Goal: Information Seeking & Learning: Learn about a topic

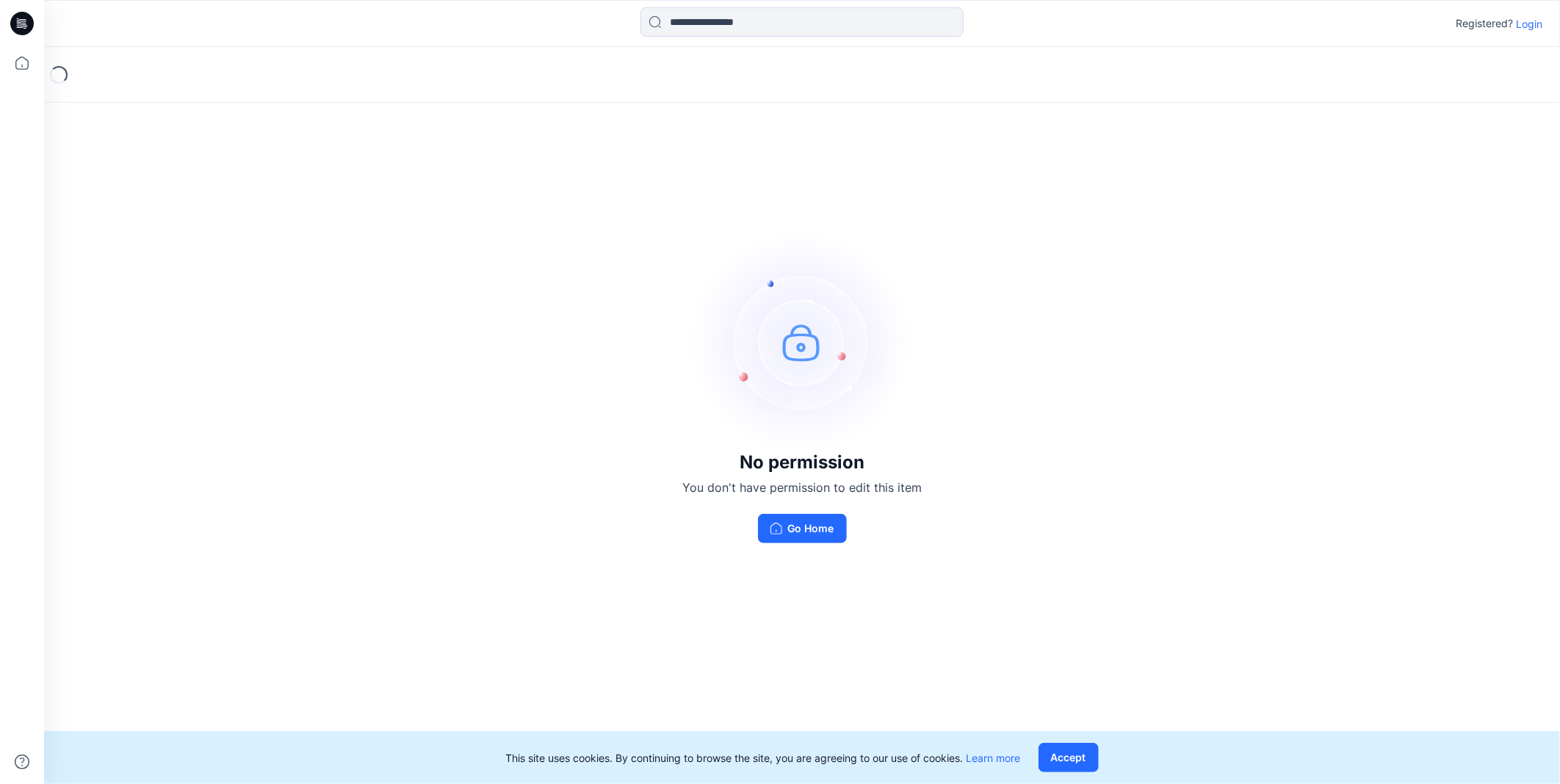
click at [1527, 30] on p "Login" at bounding box center [1529, 24] width 27 height 15
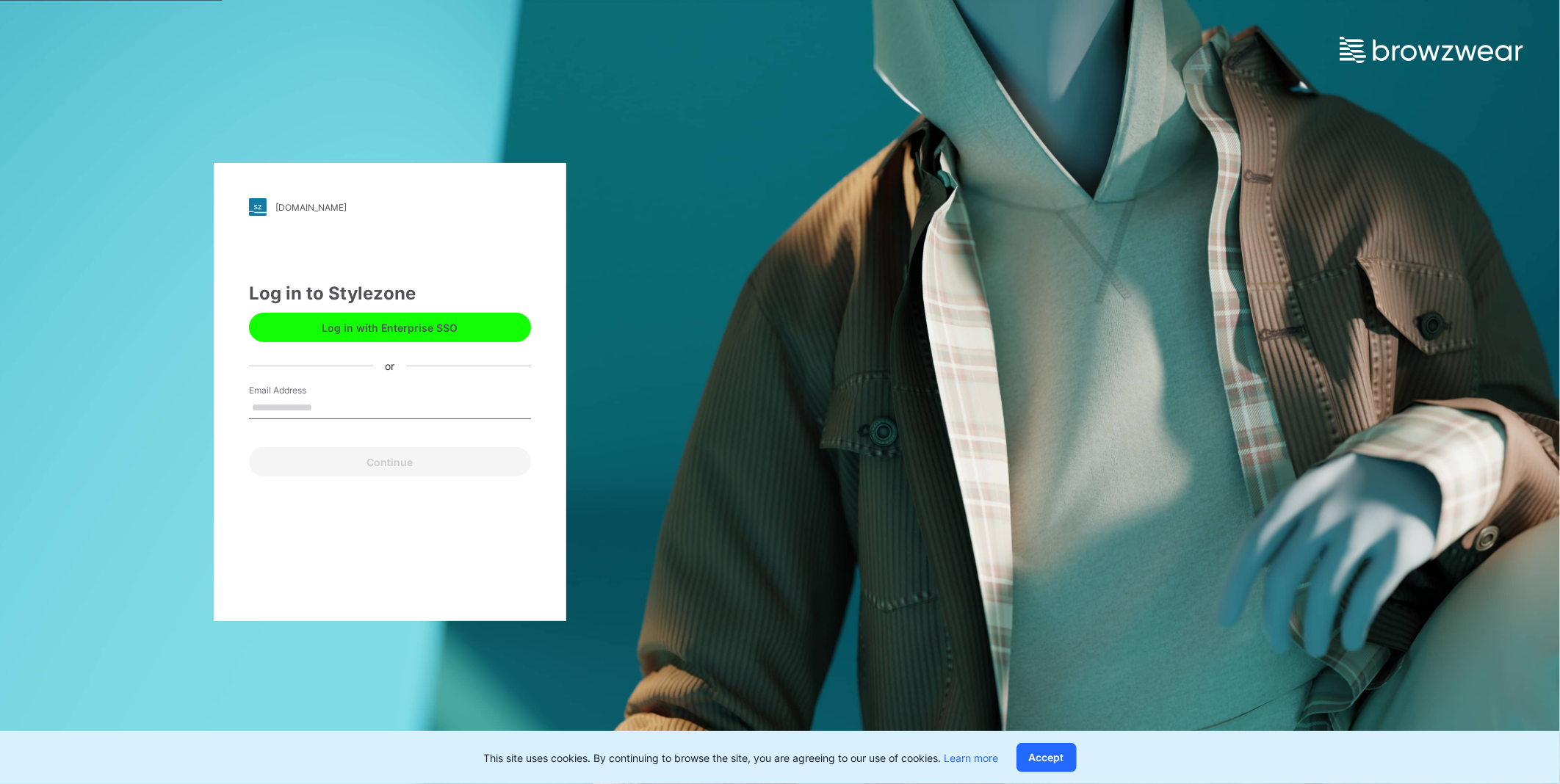
click at [344, 423] on div "Email Address" at bounding box center [390, 405] width 282 height 44
click at [343, 405] on input "Email Address" at bounding box center [390, 409] width 282 height 22
type input "**********"
click at [384, 464] on button "Continue" at bounding box center [390, 462] width 282 height 29
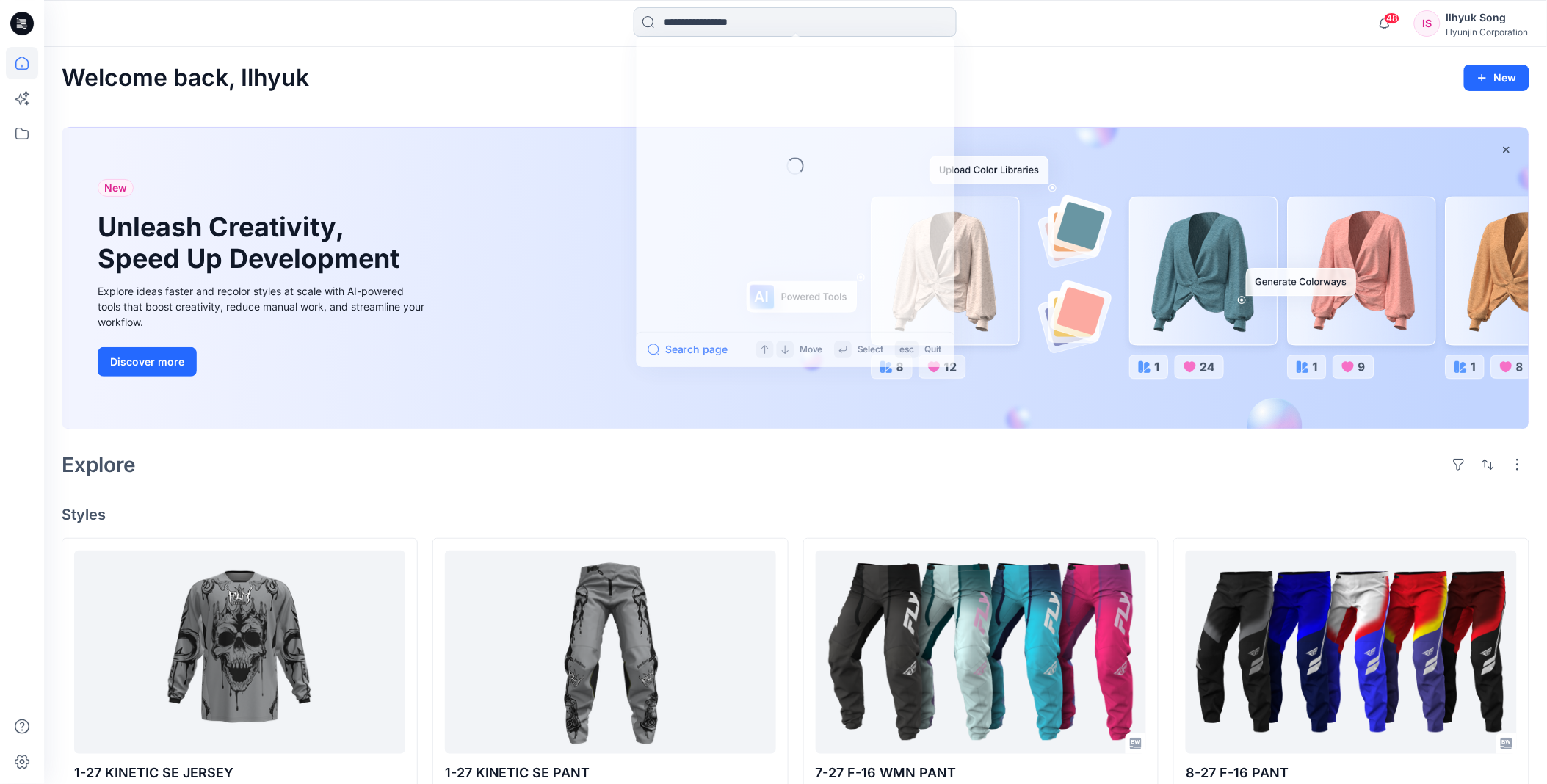
click at [708, 27] on input at bounding box center [795, 22] width 323 height 29
type input "*"
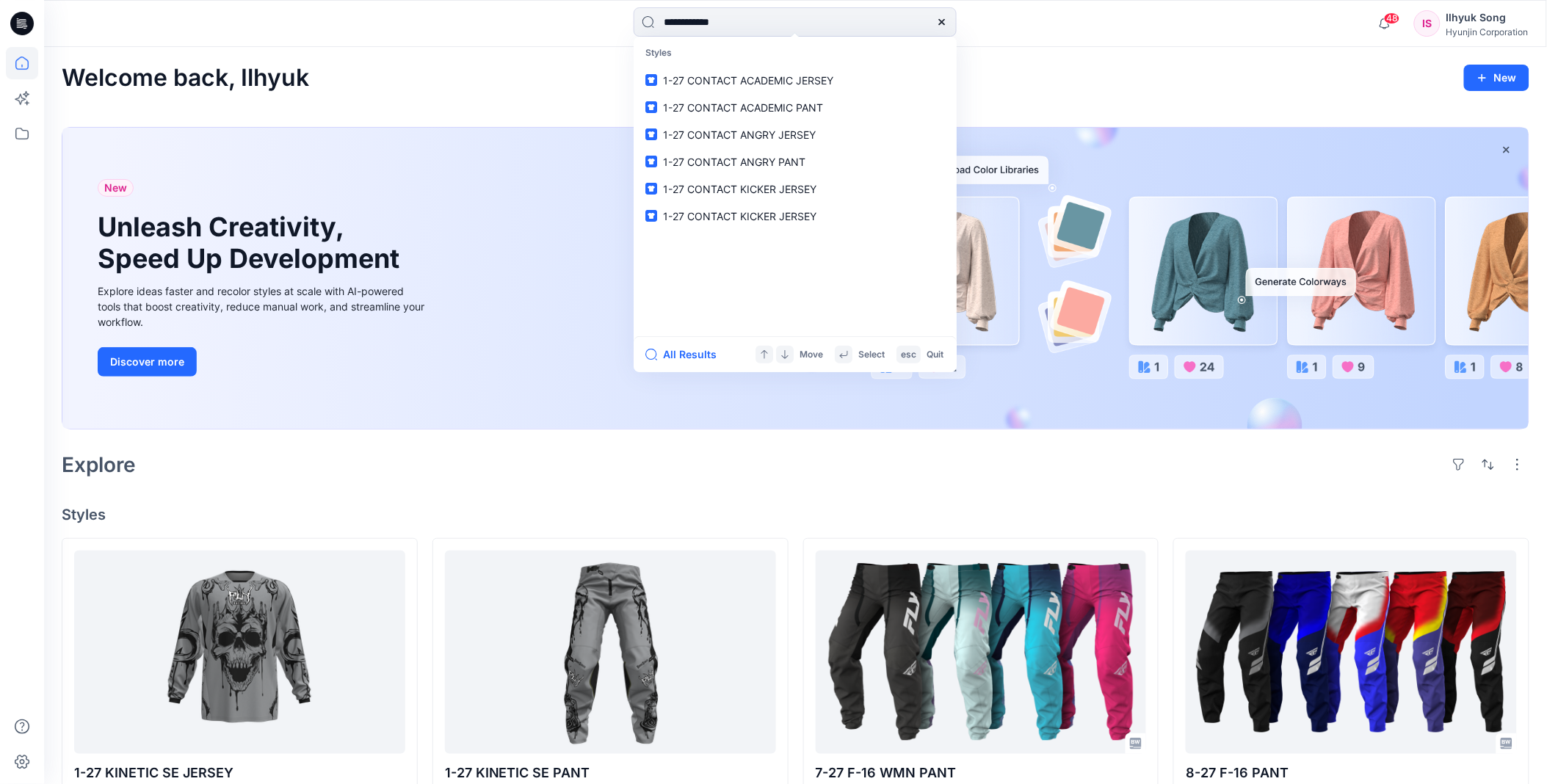
type input "**********"
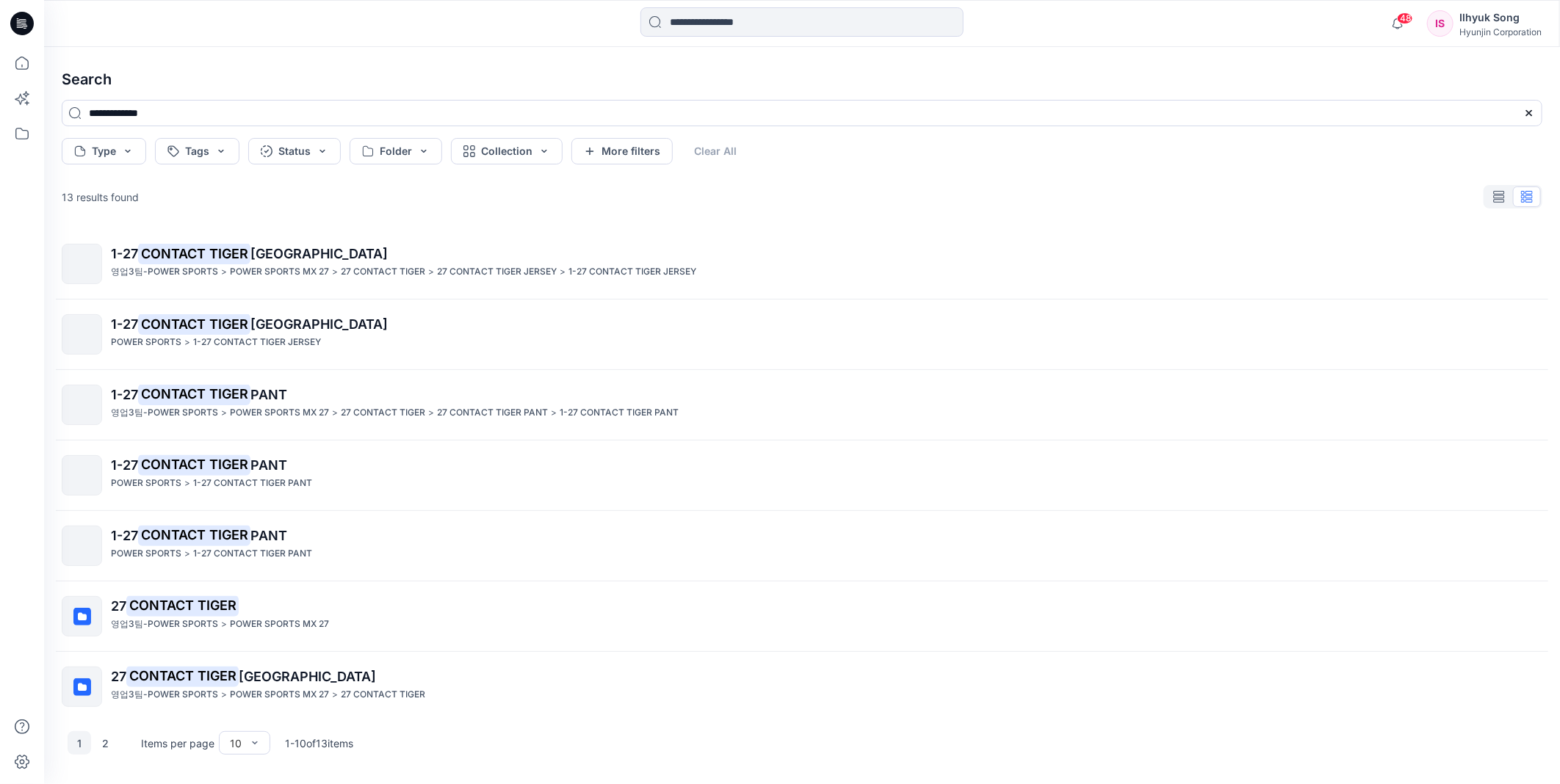
click at [260, 264] on div "1-27 CONTACT TIGER JERSEY 영업3팀-POWER SPORTS > POWER SPORTS MX 27 > 27 CONTACT T…" at bounding box center [826, 263] width 1431 height 40
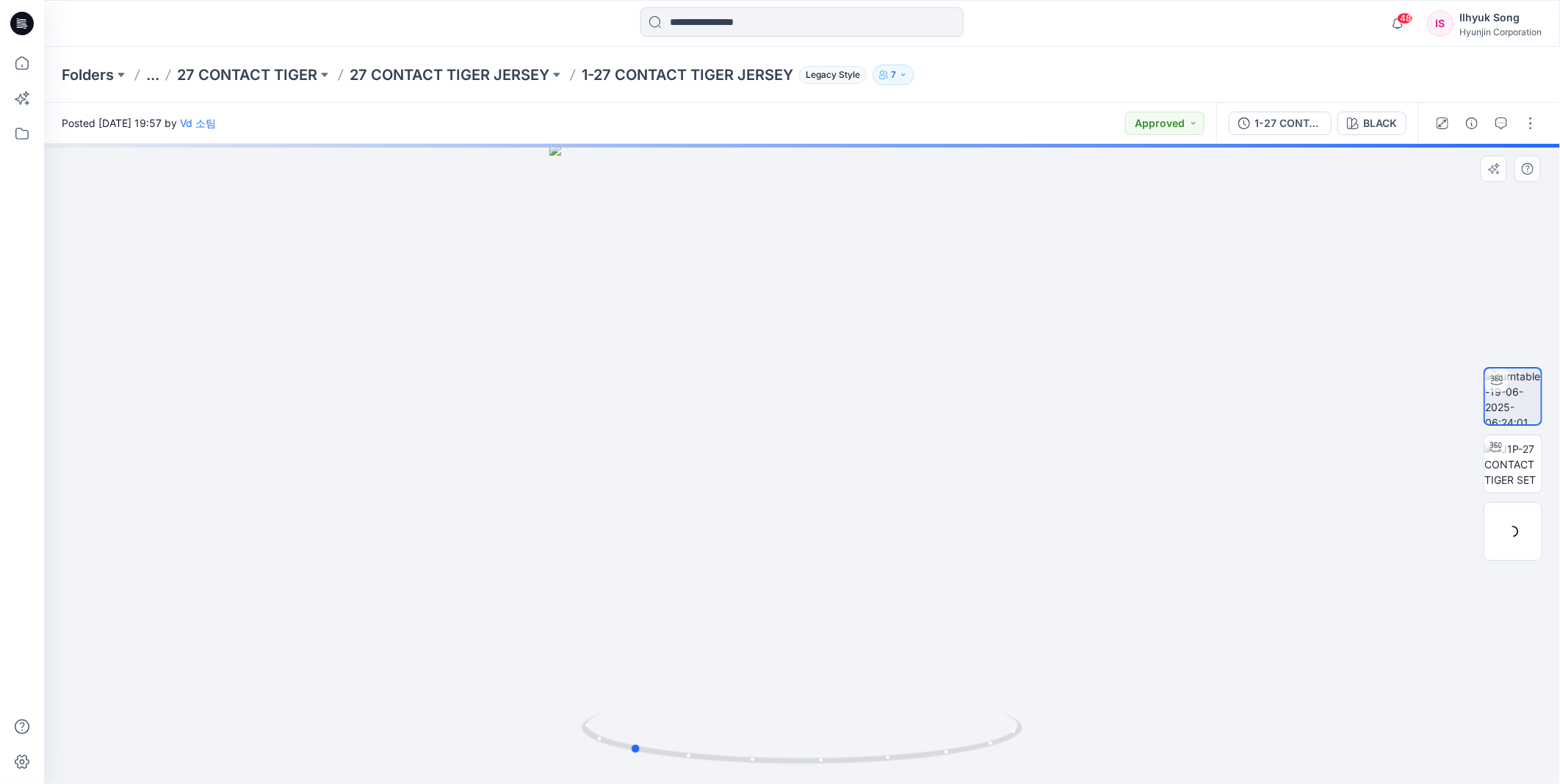
drag, startPoint x: 946, startPoint y: 362, endPoint x: 1501, endPoint y: 238, distance: 568.7
click at [620, 357] on div at bounding box center [802, 464] width 1516 height 640
click at [742, 17] on input at bounding box center [802, 22] width 323 height 29
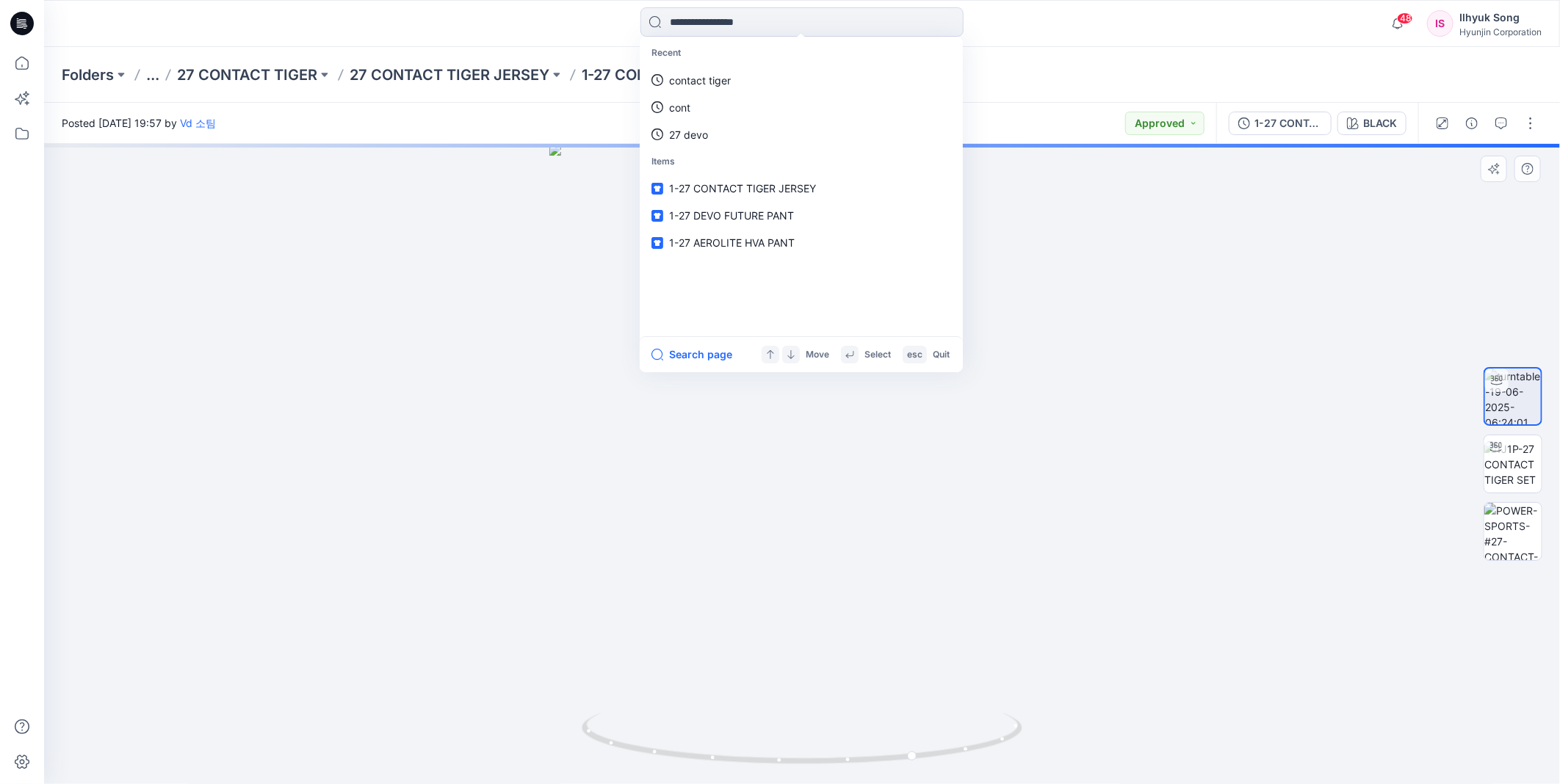
click at [1305, 482] on div at bounding box center [802, 464] width 1516 height 640
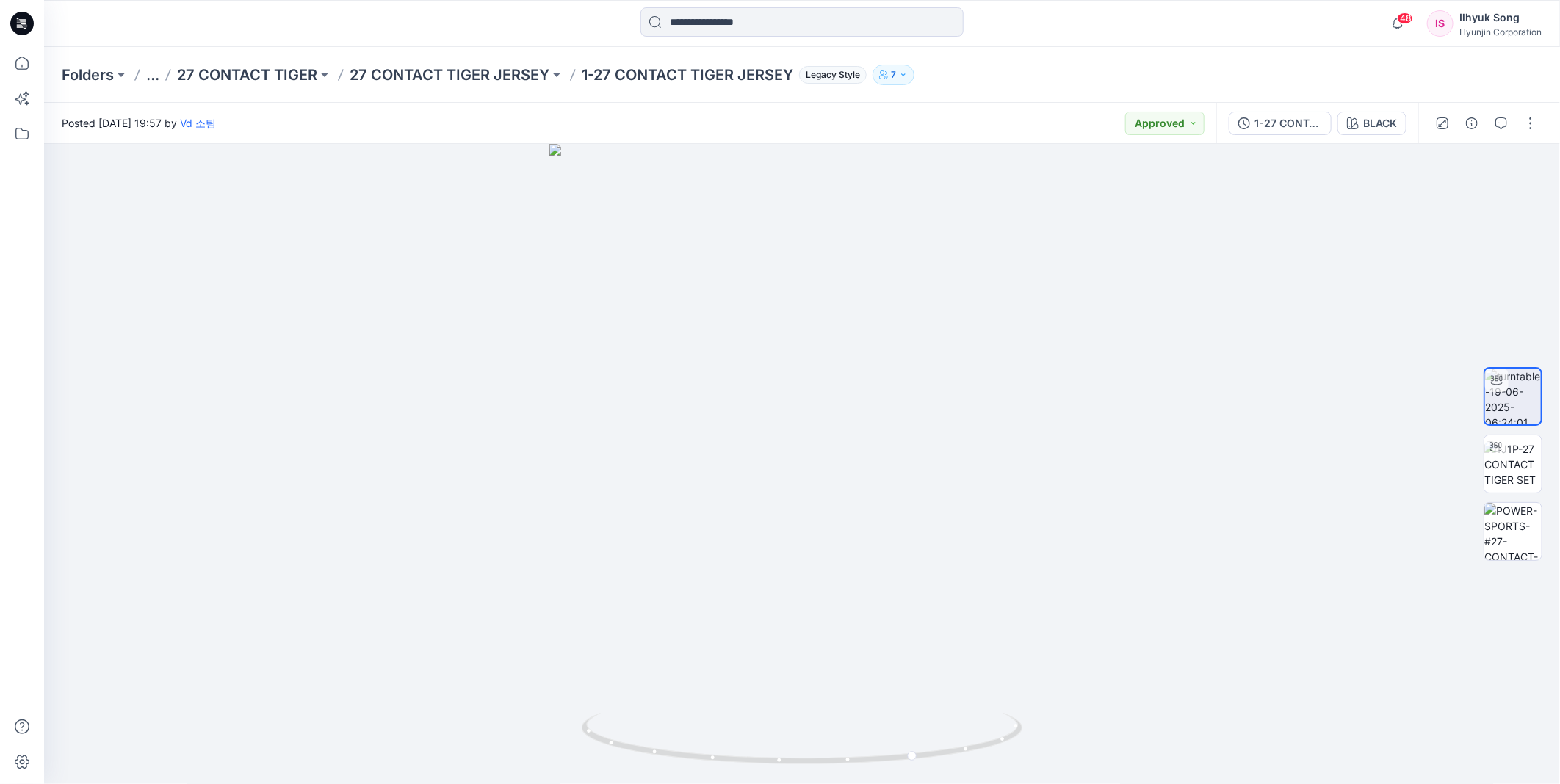
click at [1378, 130] on button "BLACK" at bounding box center [1371, 123] width 69 height 23
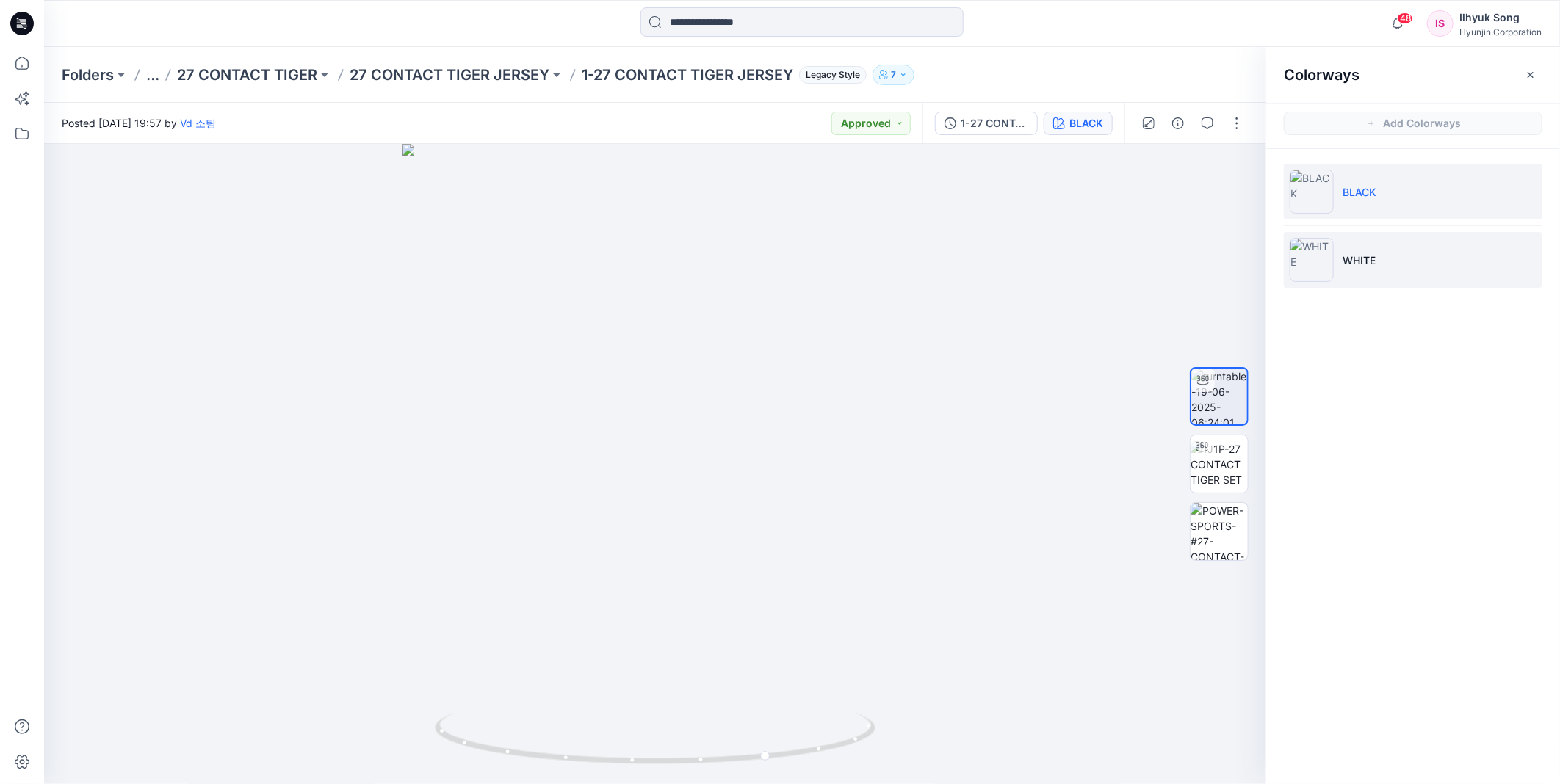
click at [1322, 250] on img at bounding box center [1311, 259] width 44 height 44
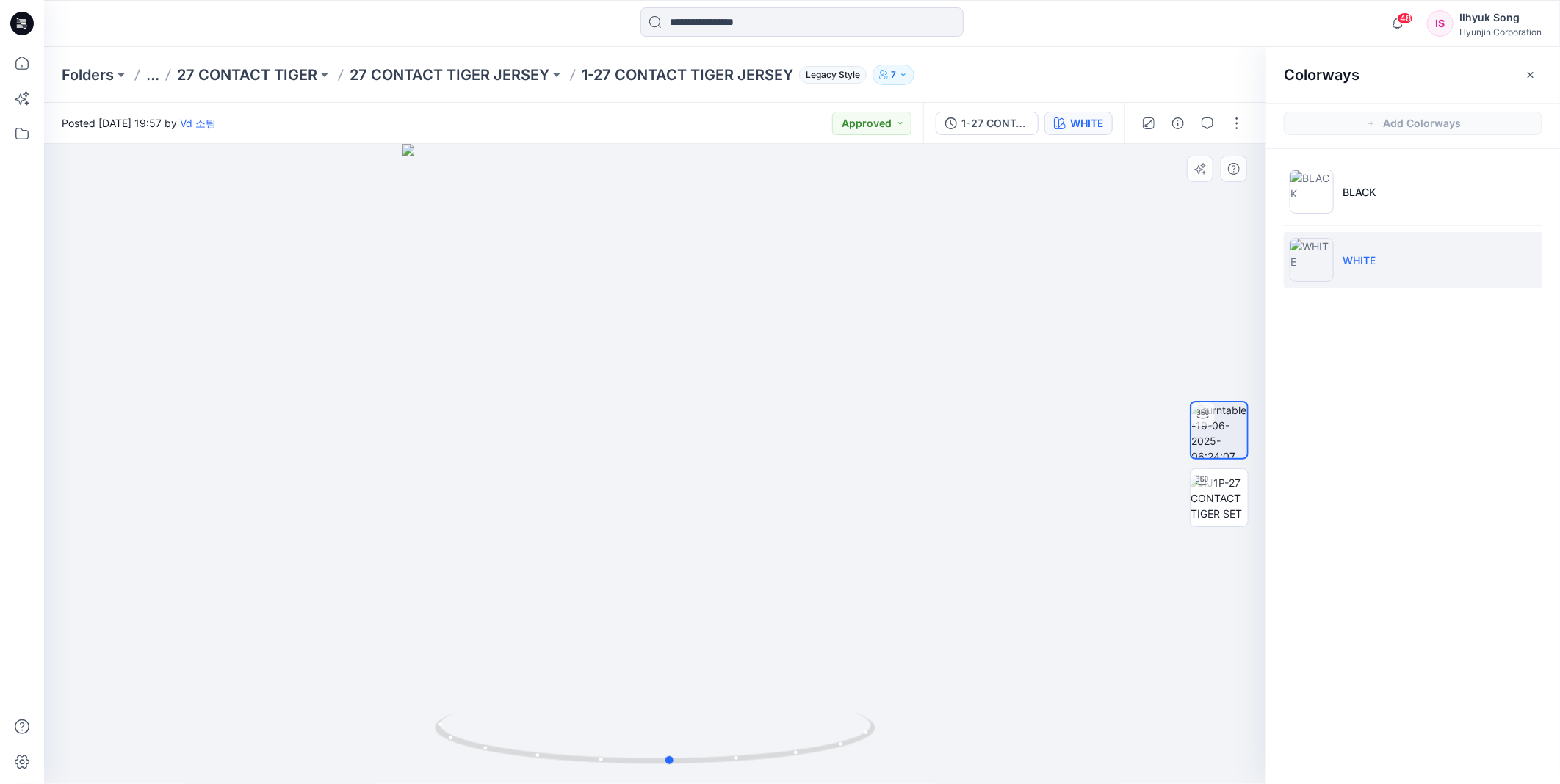
drag, startPoint x: 867, startPoint y: 405, endPoint x: 887, endPoint y: 407, distance: 20.1
click at [887, 407] on div at bounding box center [655, 464] width 1223 height 640
drag, startPoint x: 727, startPoint y: 470, endPoint x: 538, endPoint y: 467, distance: 189.0
click at [538, 467] on div at bounding box center [655, 464] width 1223 height 640
drag, startPoint x: 775, startPoint y: 467, endPoint x: 672, endPoint y: 466, distance: 103.0
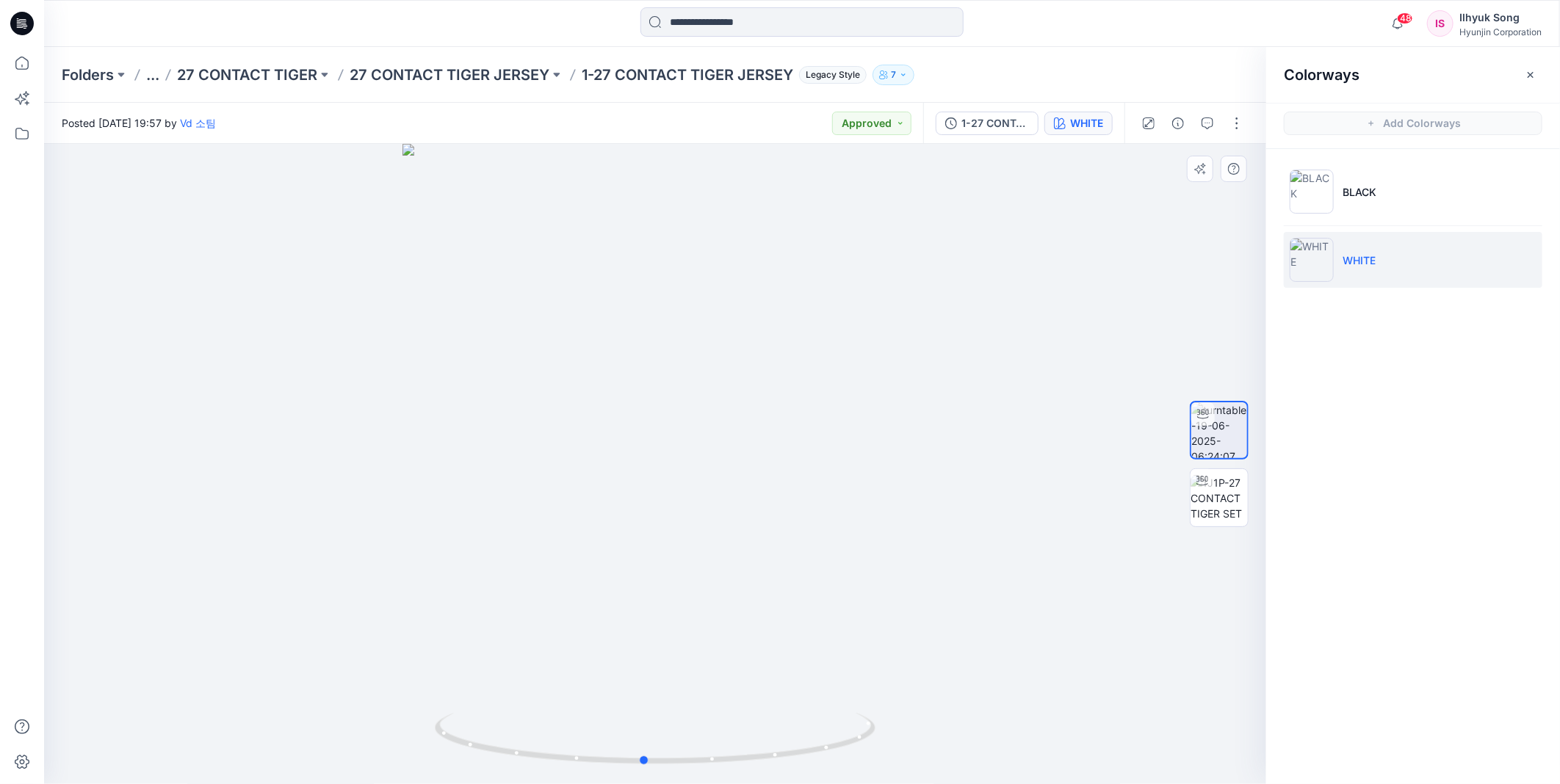
click at [672, 466] on div at bounding box center [655, 464] width 1223 height 640
click at [1323, 265] on img at bounding box center [1311, 259] width 44 height 44
drag, startPoint x: 768, startPoint y: 412, endPoint x: 668, endPoint y: 456, distance: 109.3
click at [668, 456] on div at bounding box center [655, 464] width 1223 height 640
drag, startPoint x: 762, startPoint y: 507, endPoint x: 1091, endPoint y: 497, distance: 329.2
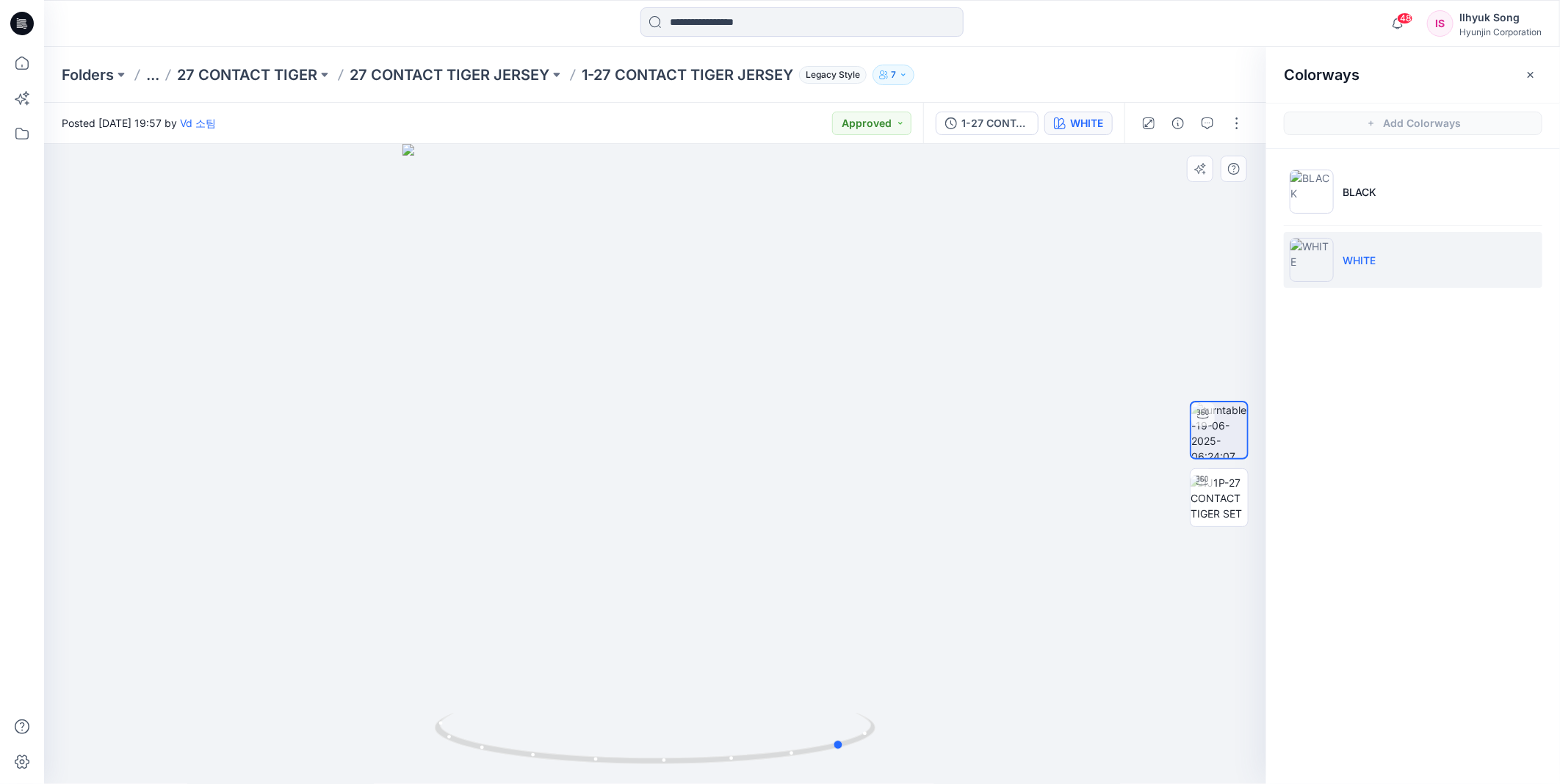
click at [1091, 497] on div at bounding box center [655, 464] width 1223 height 640
drag, startPoint x: 739, startPoint y: 495, endPoint x: 1092, endPoint y: 455, distance: 355.3
click at [1092, 455] on div at bounding box center [655, 464] width 1223 height 640
drag, startPoint x: 555, startPoint y: 486, endPoint x: 900, endPoint y: 445, distance: 347.4
click at [900, 445] on div at bounding box center [655, 464] width 1223 height 640
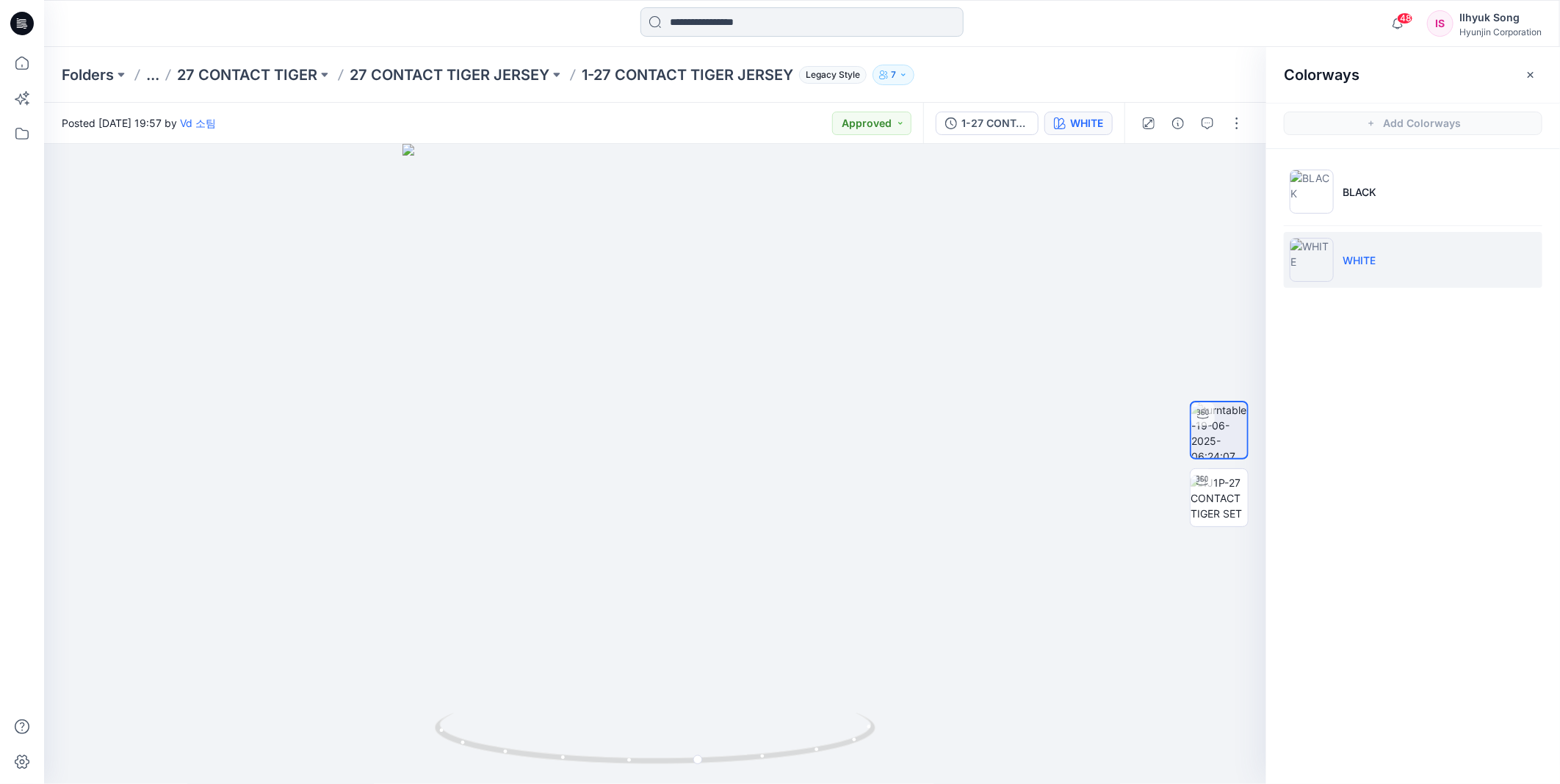
click at [725, 22] on input at bounding box center [802, 22] width 323 height 29
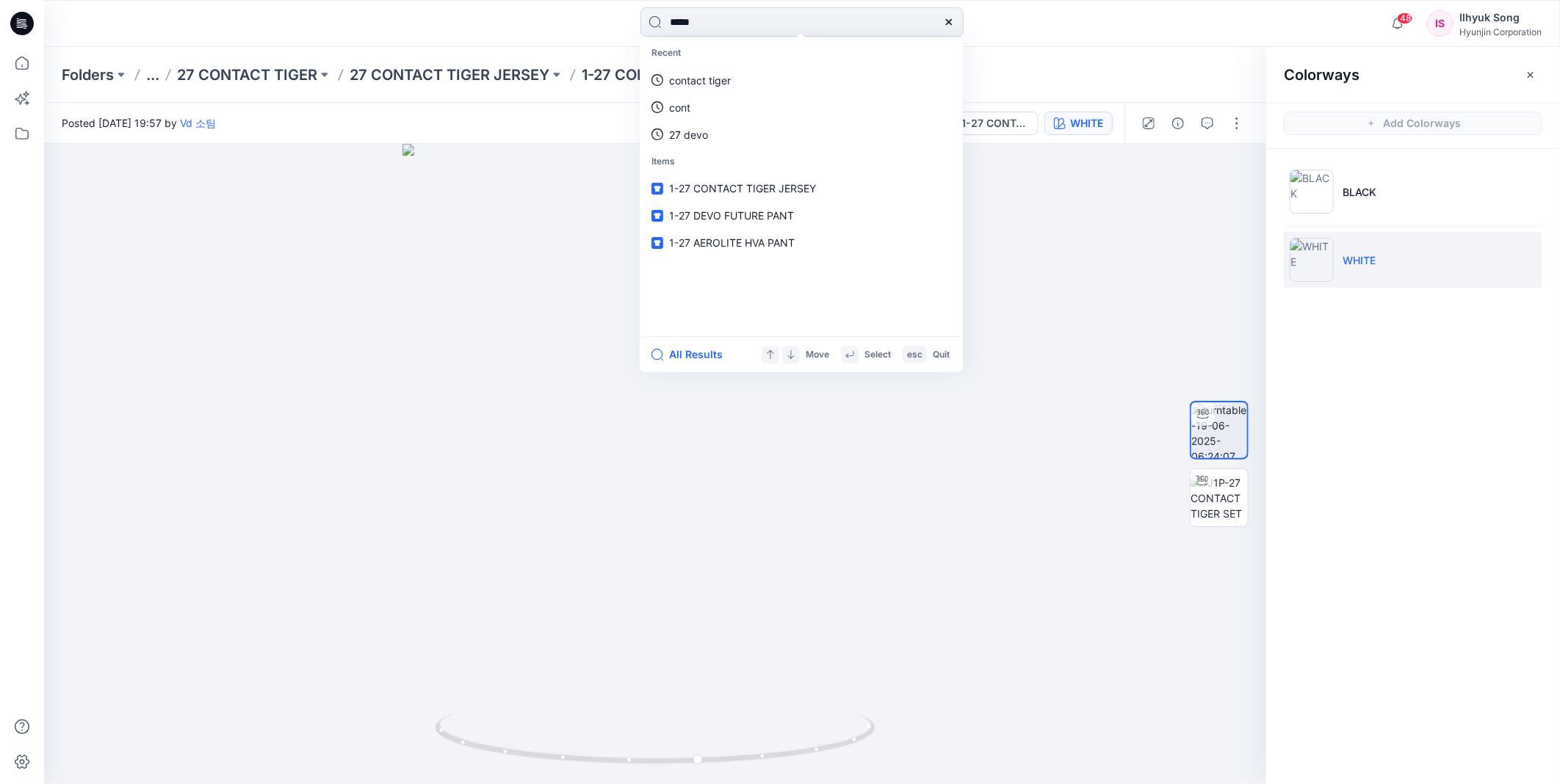
type input "******"
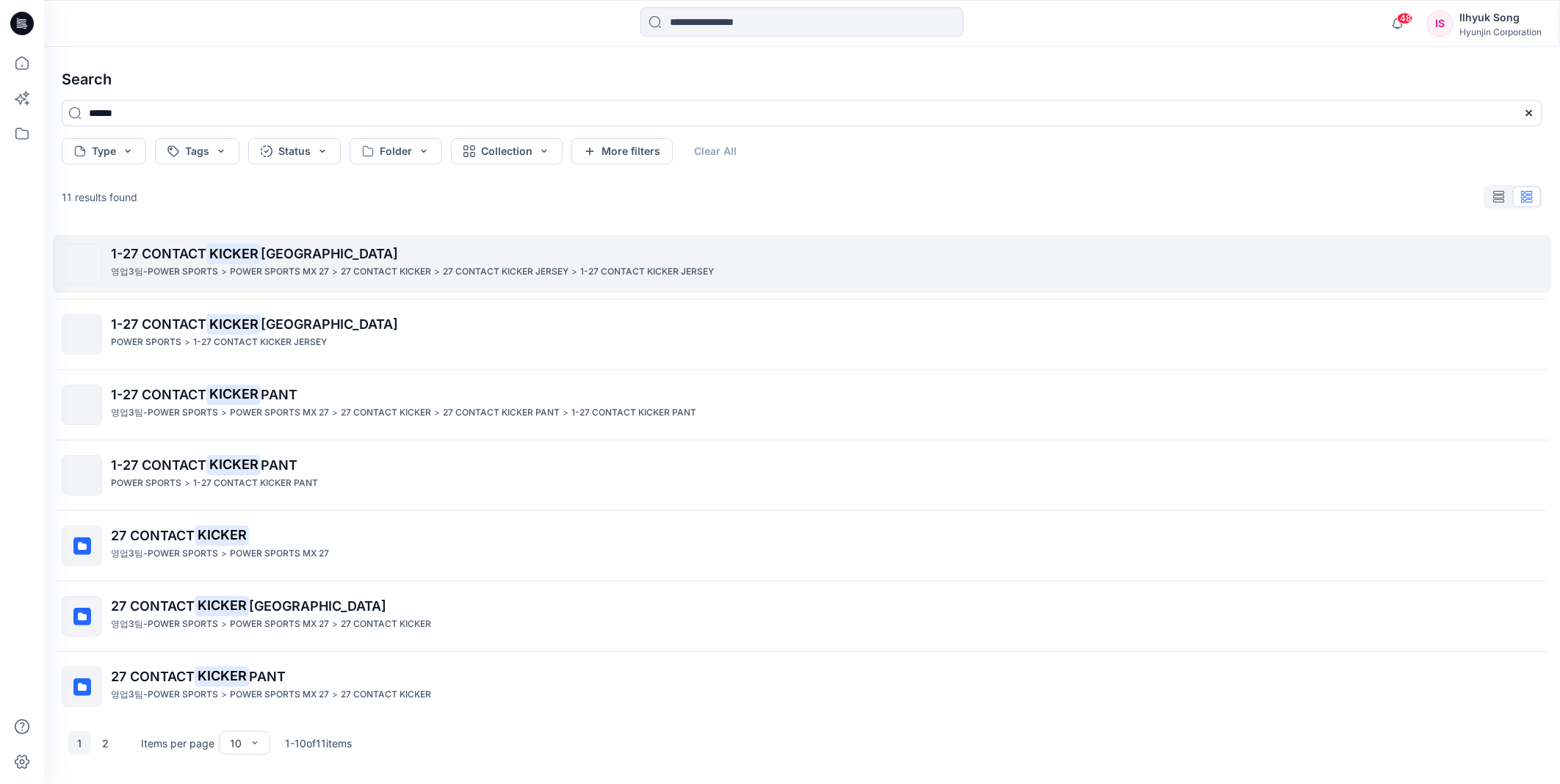
click at [232, 266] on p "POWER SPORTS MX 27" at bounding box center [279, 272] width 99 height 15
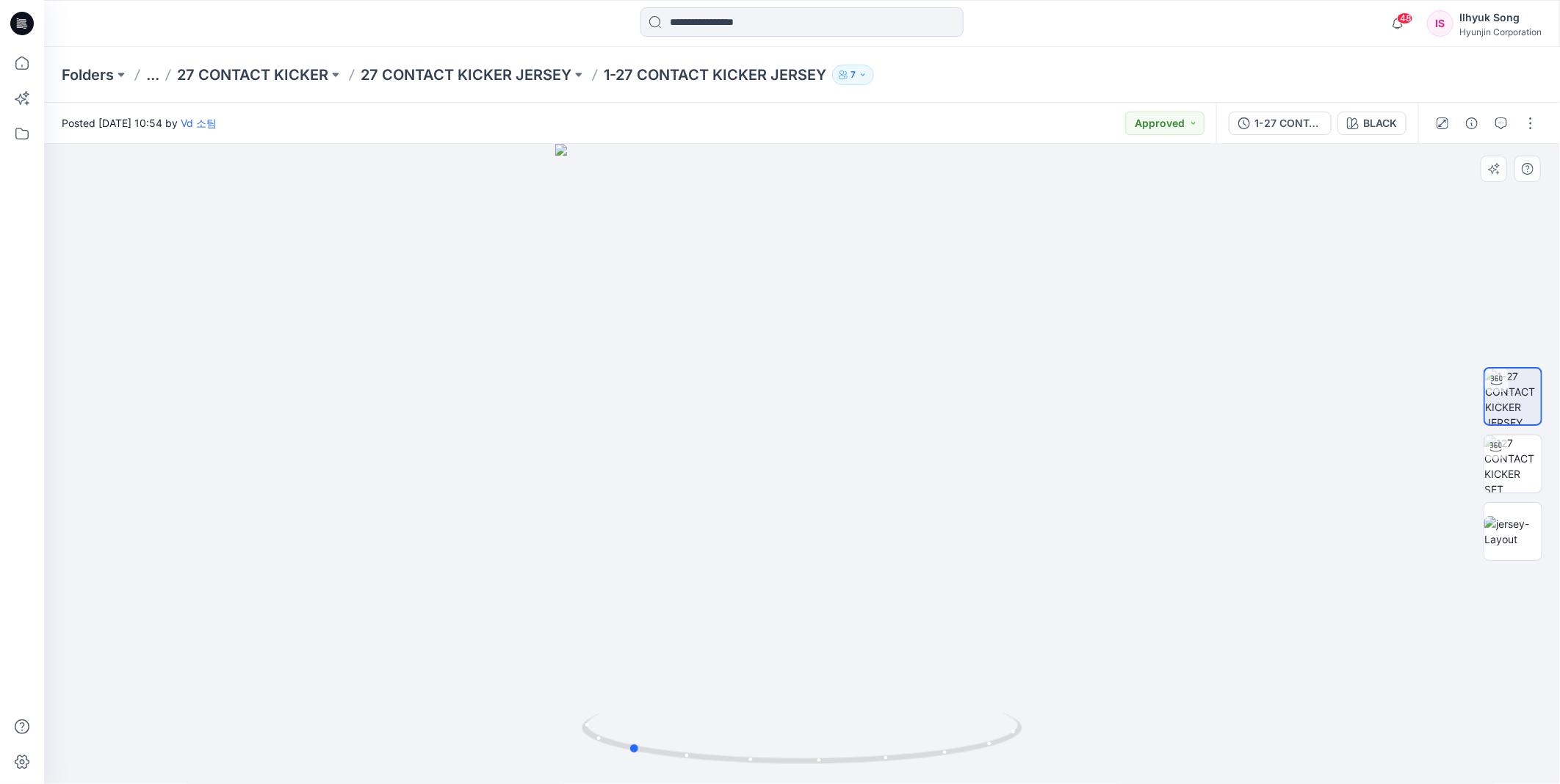
drag, startPoint x: 860, startPoint y: 398, endPoint x: 636, endPoint y: 416, distance: 224.7
click at [636, 416] on div at bounding box center [802, 464] width 1516 height 640
drag, startPoint x: 961, startPoint y: 459, endPoint x: 1146, endPoint y: 441, distance: 185.9
click at [1146, 441] on div at bounding box center [802, 464] width 1516 height 640
drag, startPoint x: 1095, startPoint y: 437, endPoint x: 687, endPoint y: 461, distance: 408.7
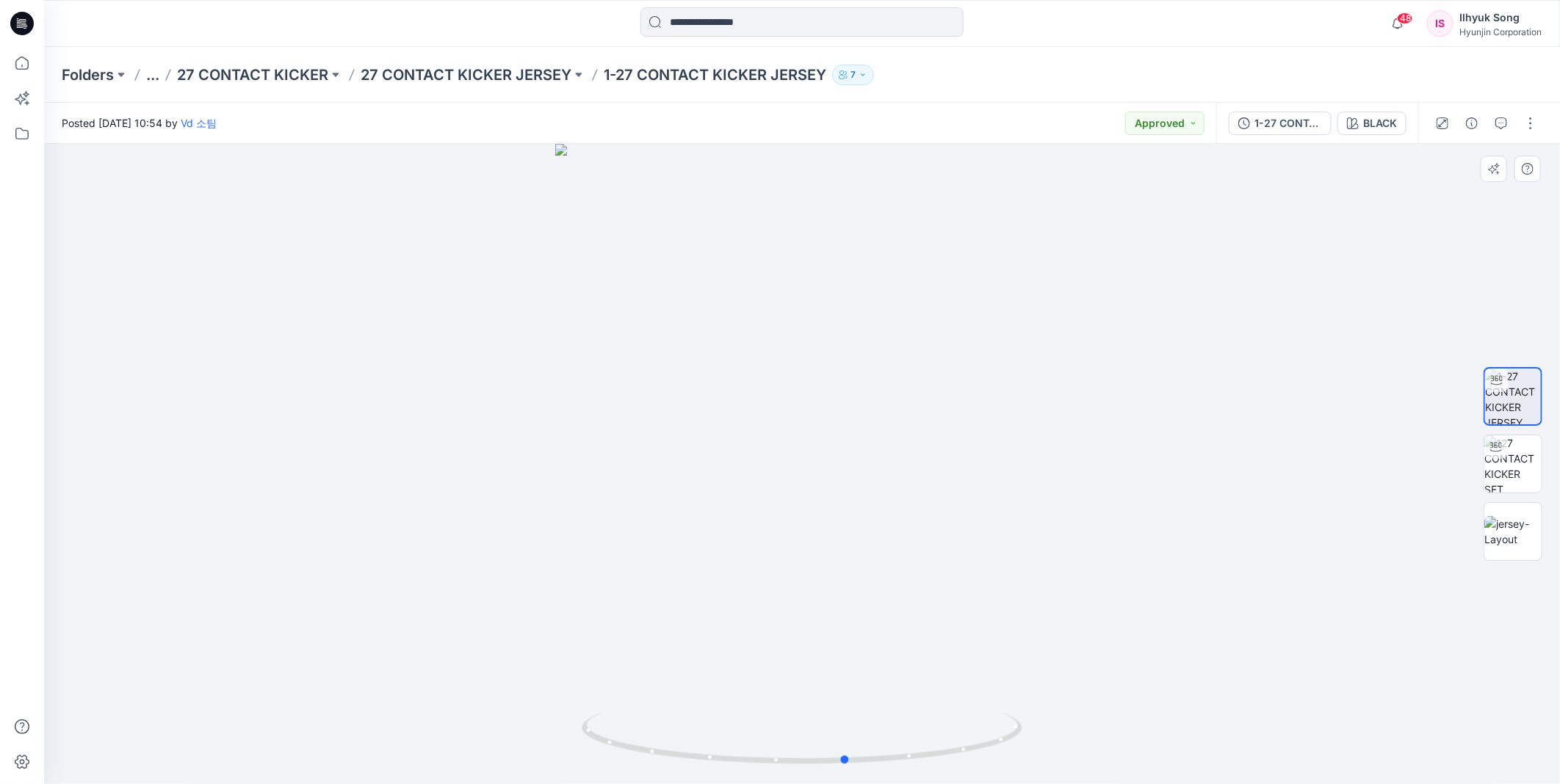
click at [687, 461] on div at bounding box center [802, 464] width 1516 height 640
click at [1521, 531] on img at bounding box center [1513, 532] width 58 height 31
click at [733, 26] on input at bounding box center [802, 22] width 323 height 29
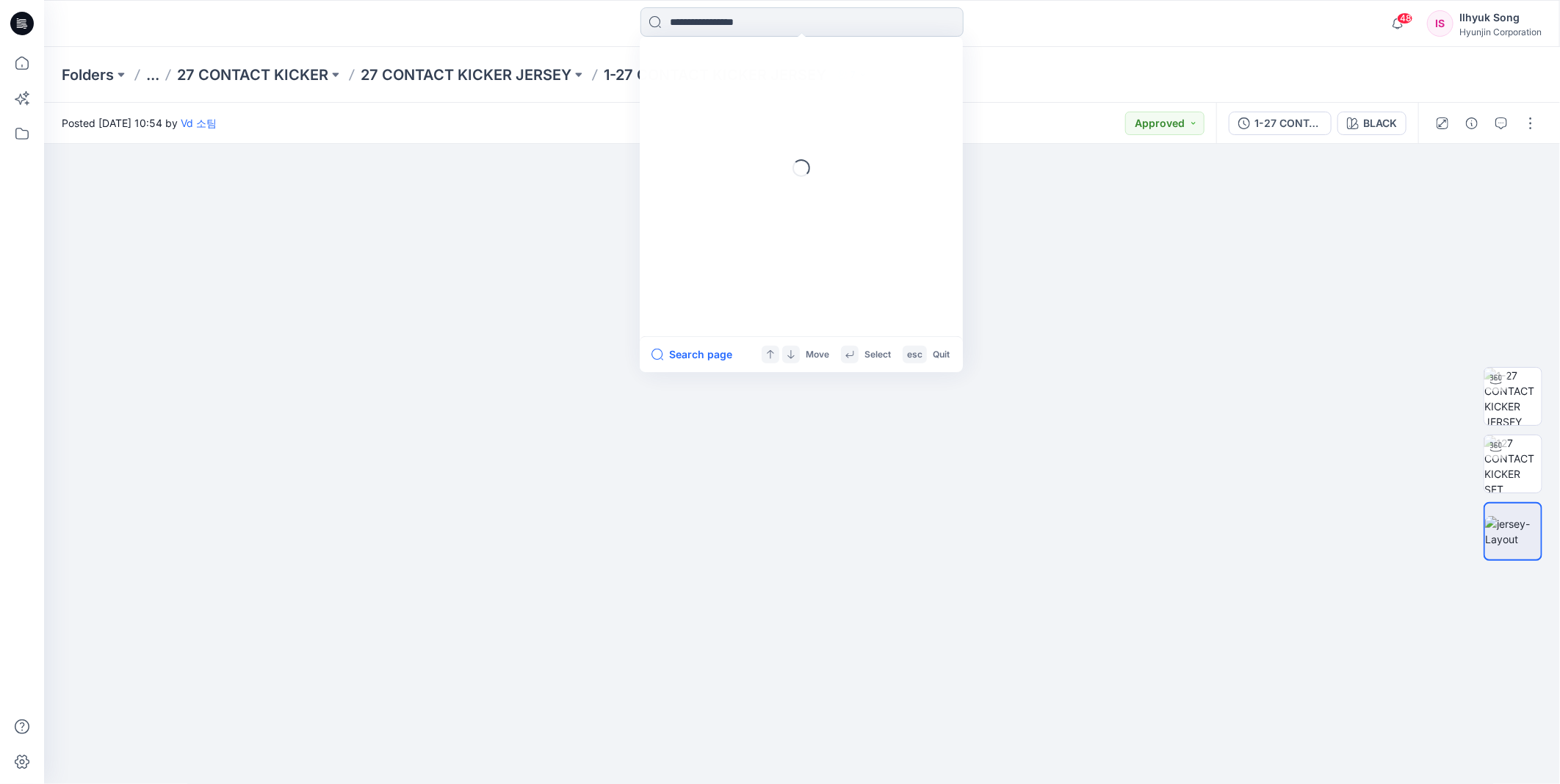
type input "*"
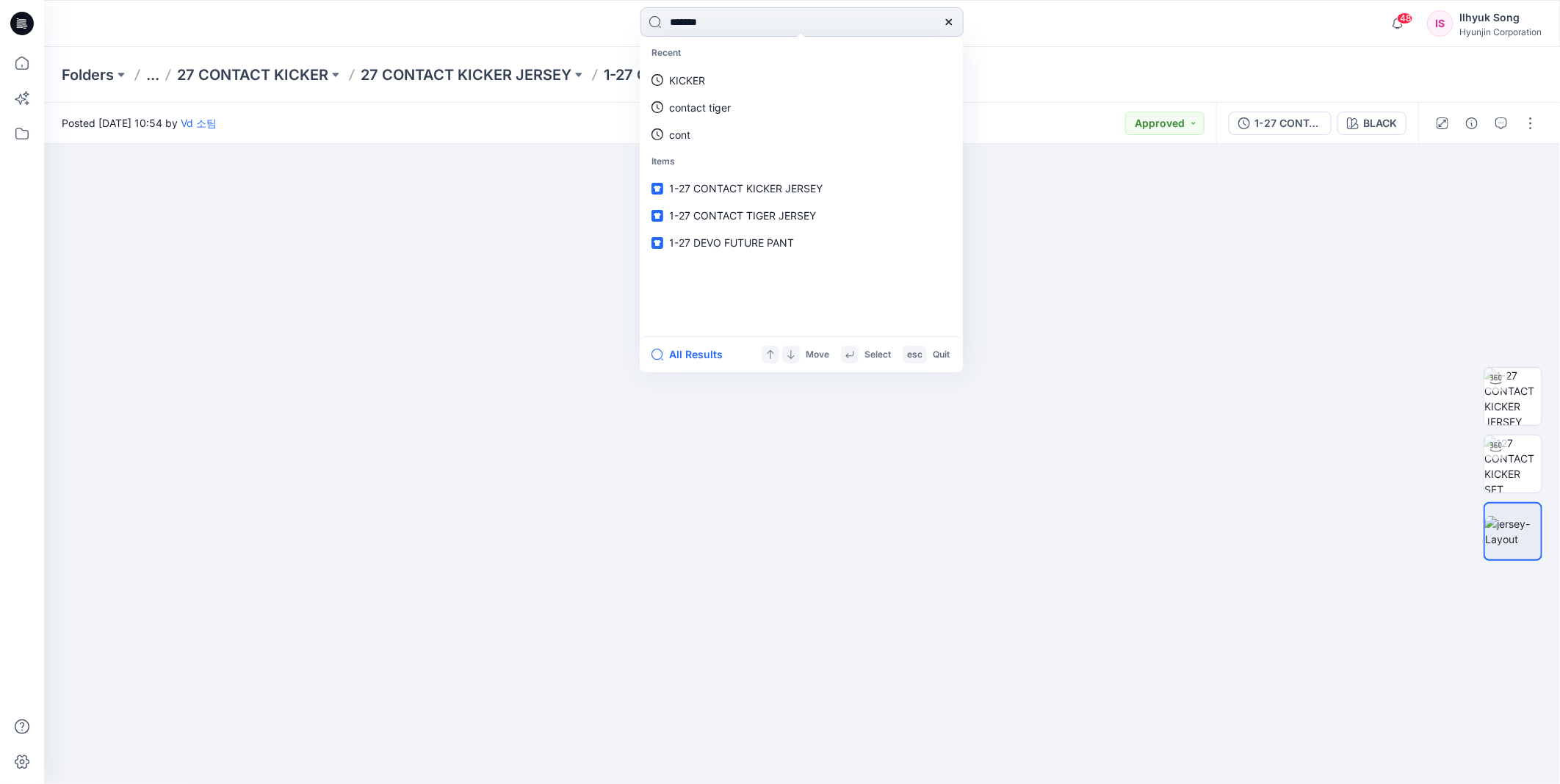
type input "********"
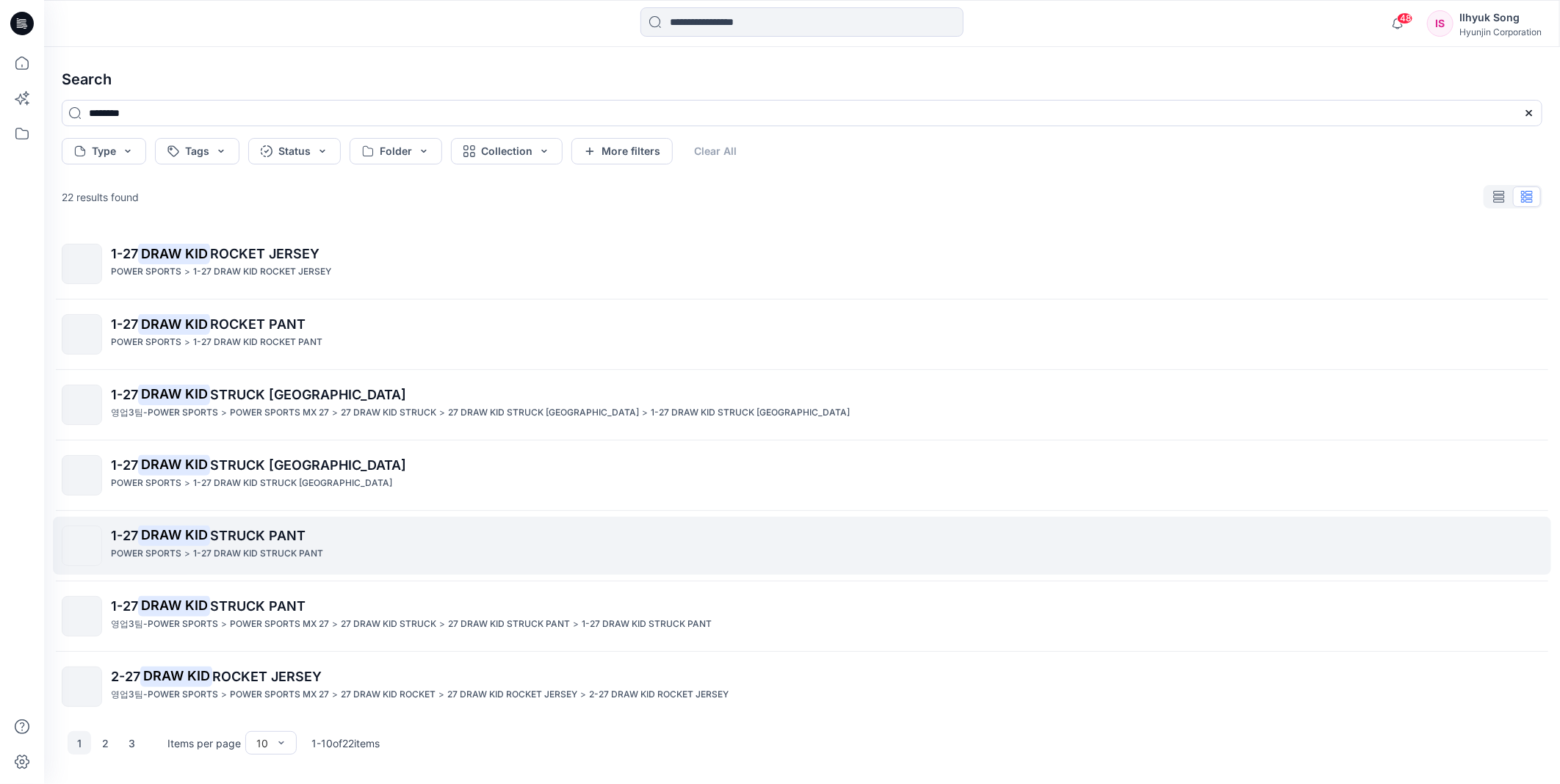
click at [280, 532] on span "STRUCK PANT" at bounding box center [257, 535] width 96 height 15
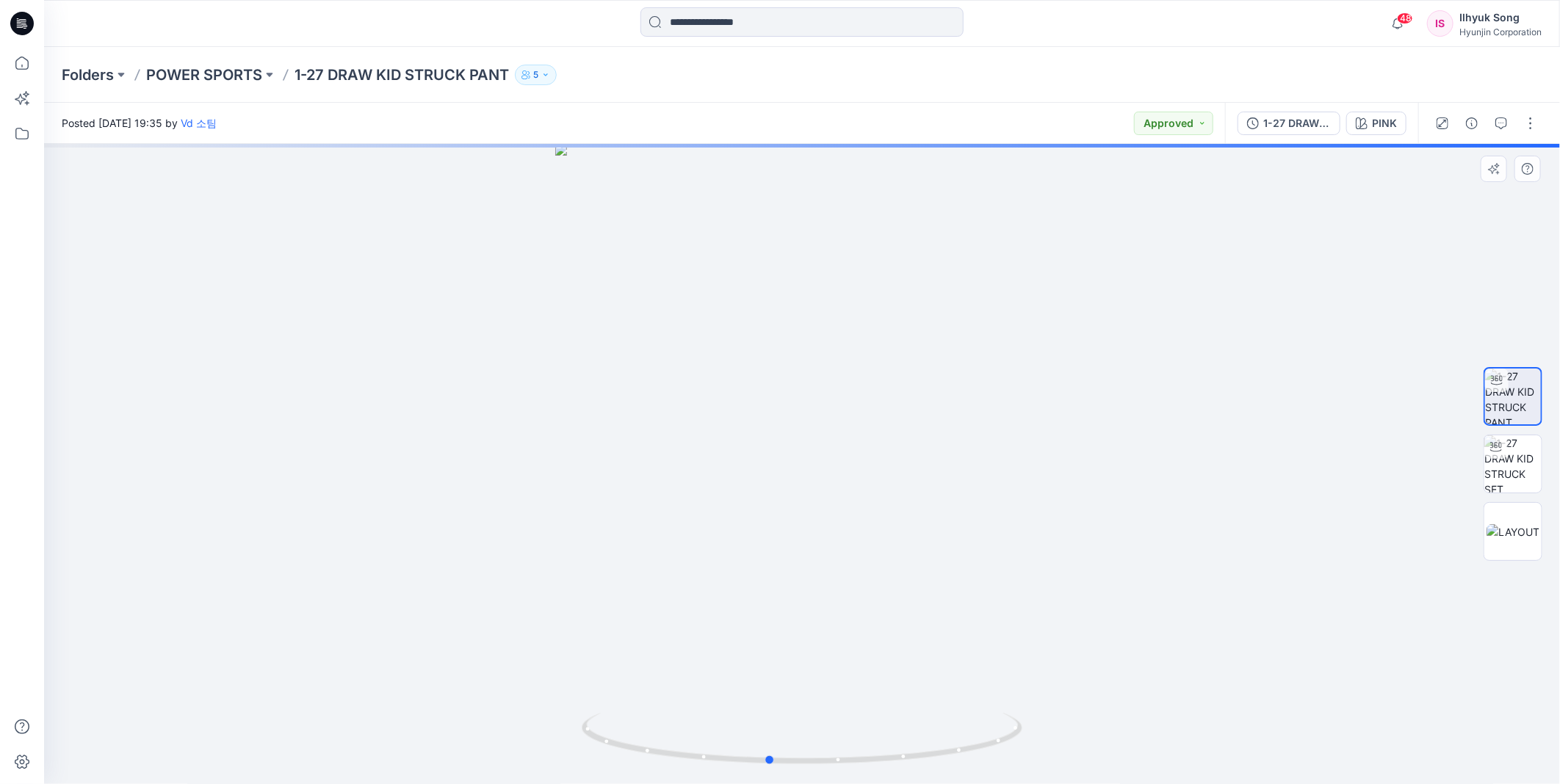
drag, startPoint x: 831, startPoint y: 426, endPoint x: 757, endPoint y: 431, distance: 74.2
click at [757, 431] on div at bounding box center [802, 464] width 1516 height 640
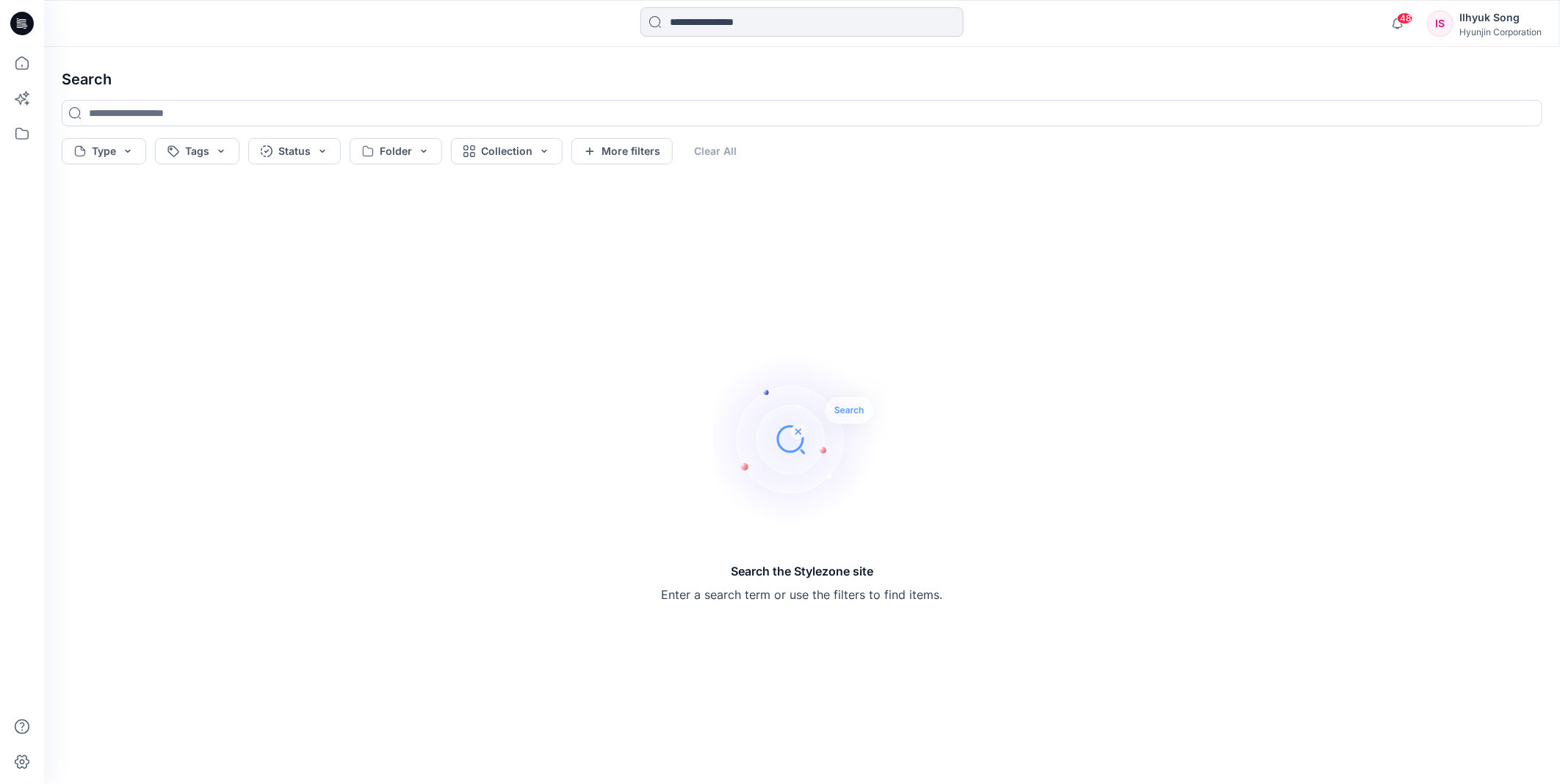
click at [688, 30] on input at bounding box center [802, 22] width 323 height 29
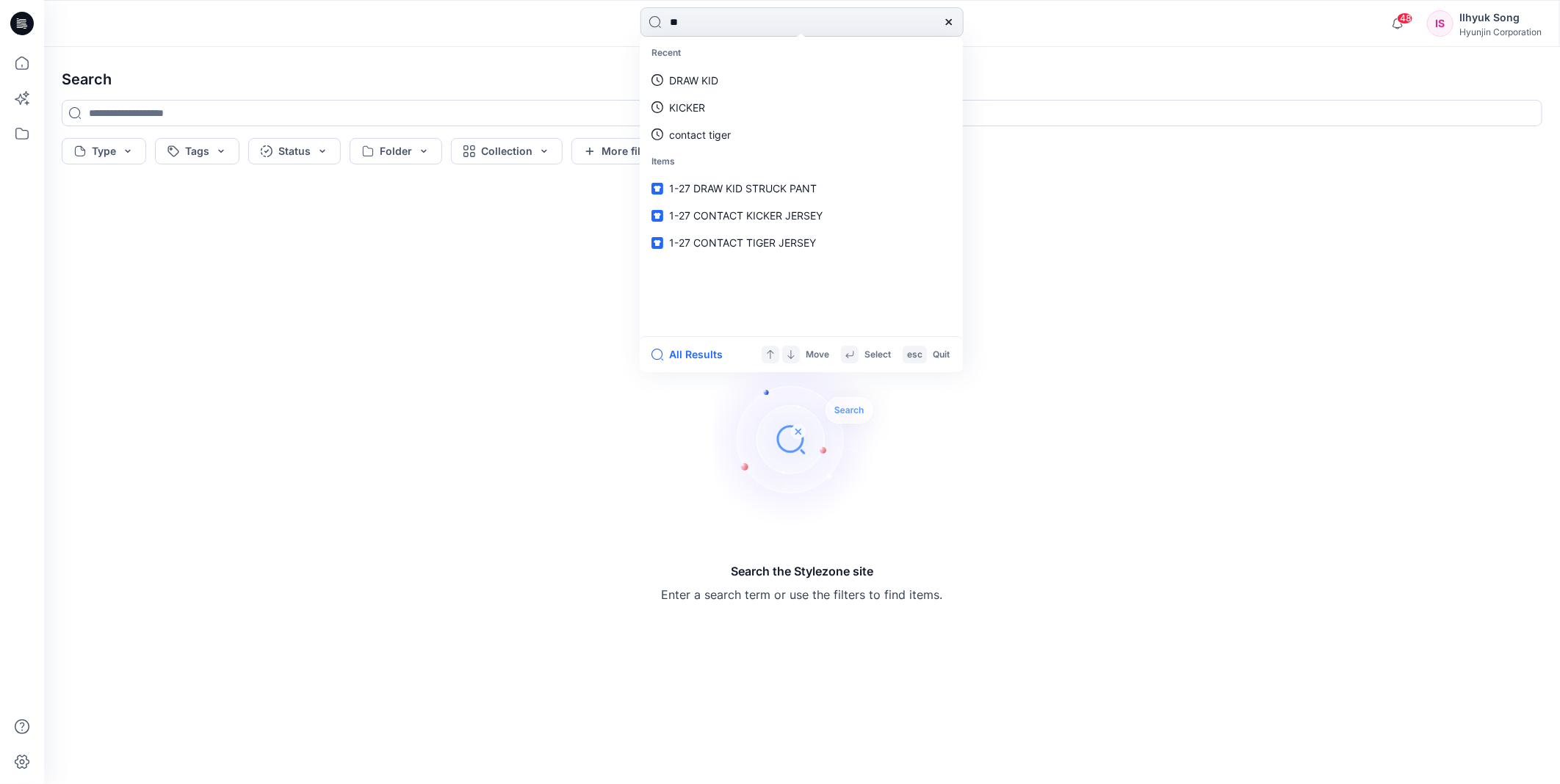
type input "***"
type input "****"
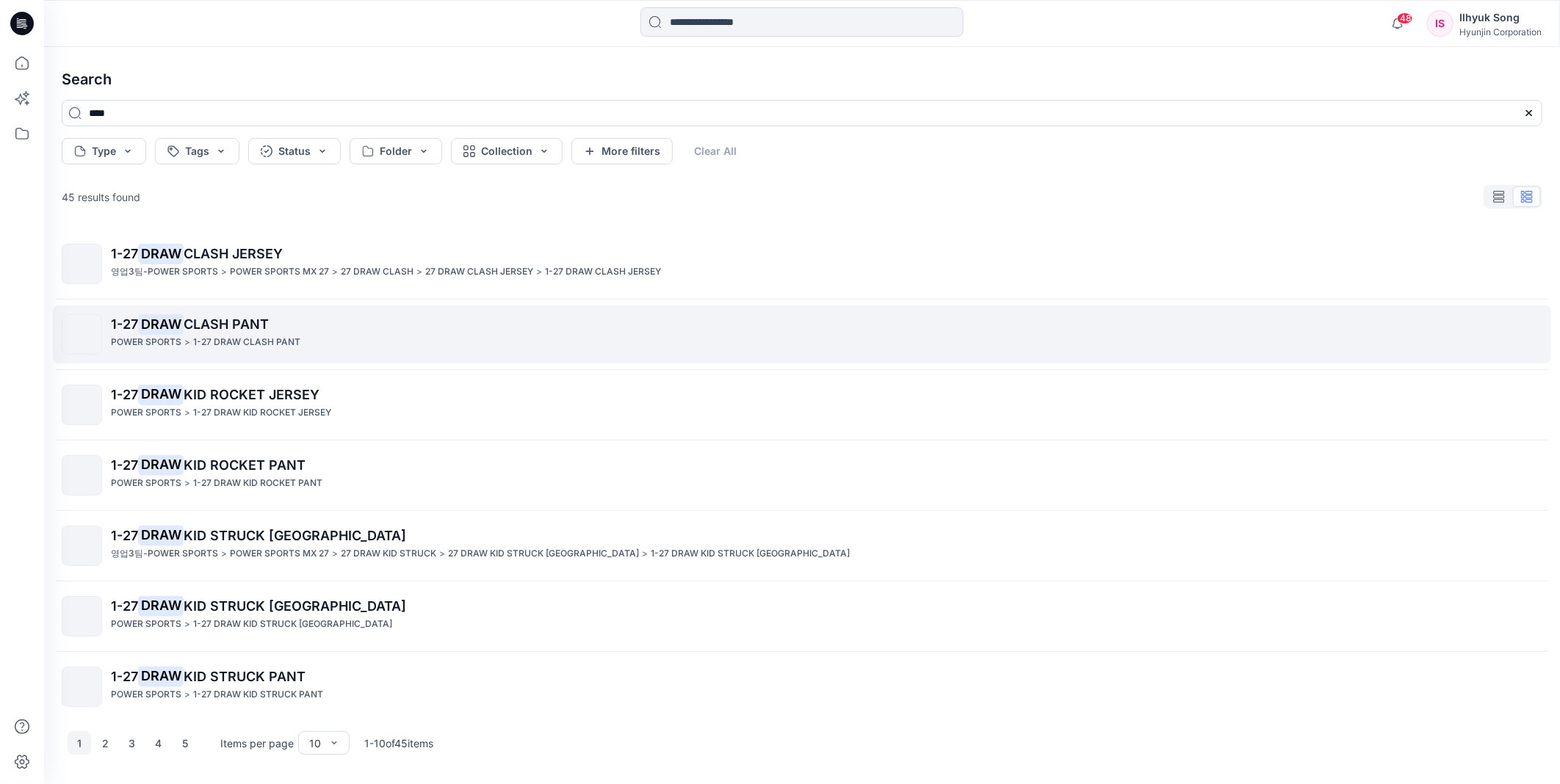
click at [246, 327] on span "CLASH PANT" at bounding box center [226, 324] width 85 height 15
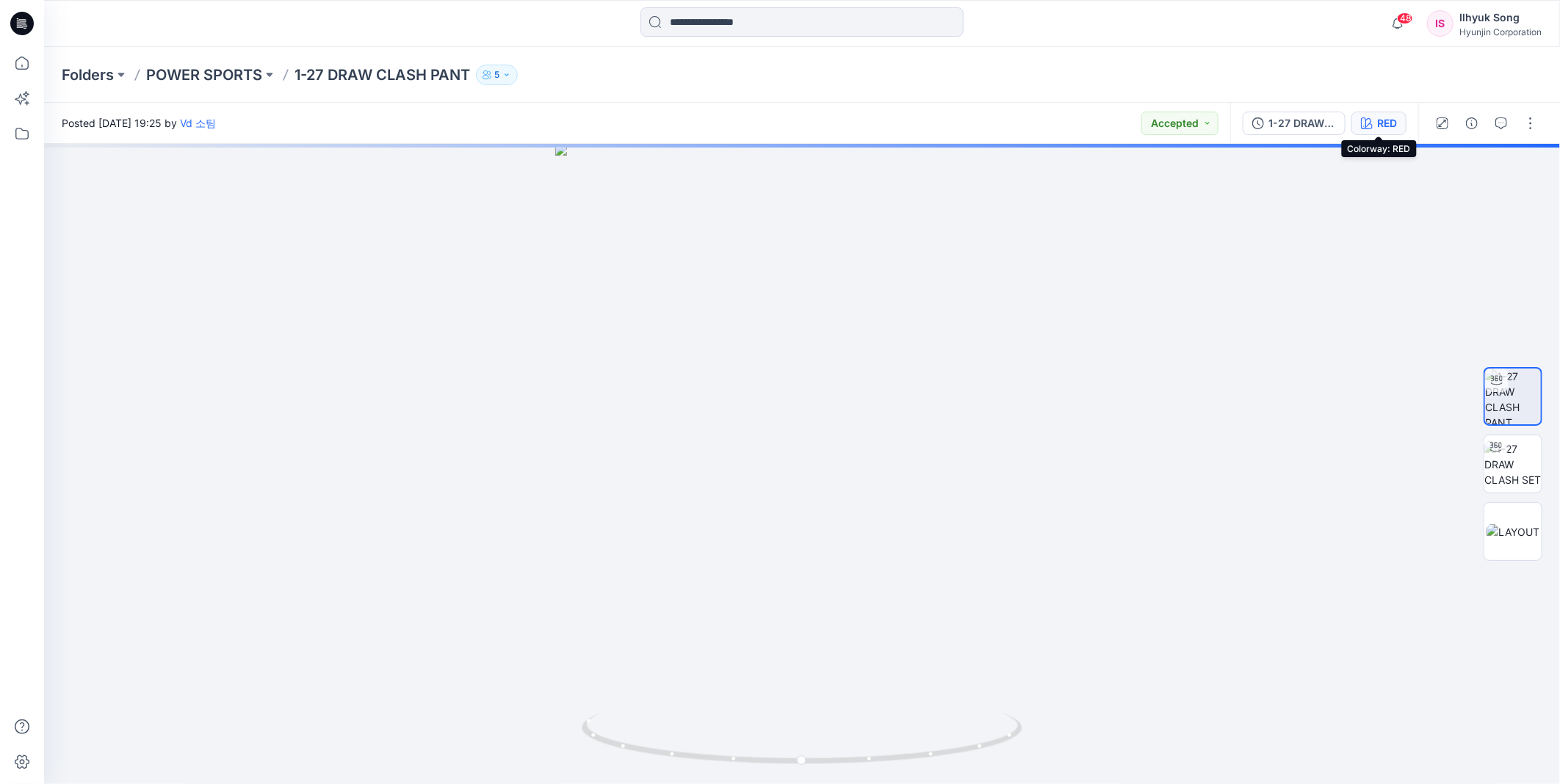
click at [1392, 122] on div "RED" at bounding box center [1387, 123] width 20 height 16
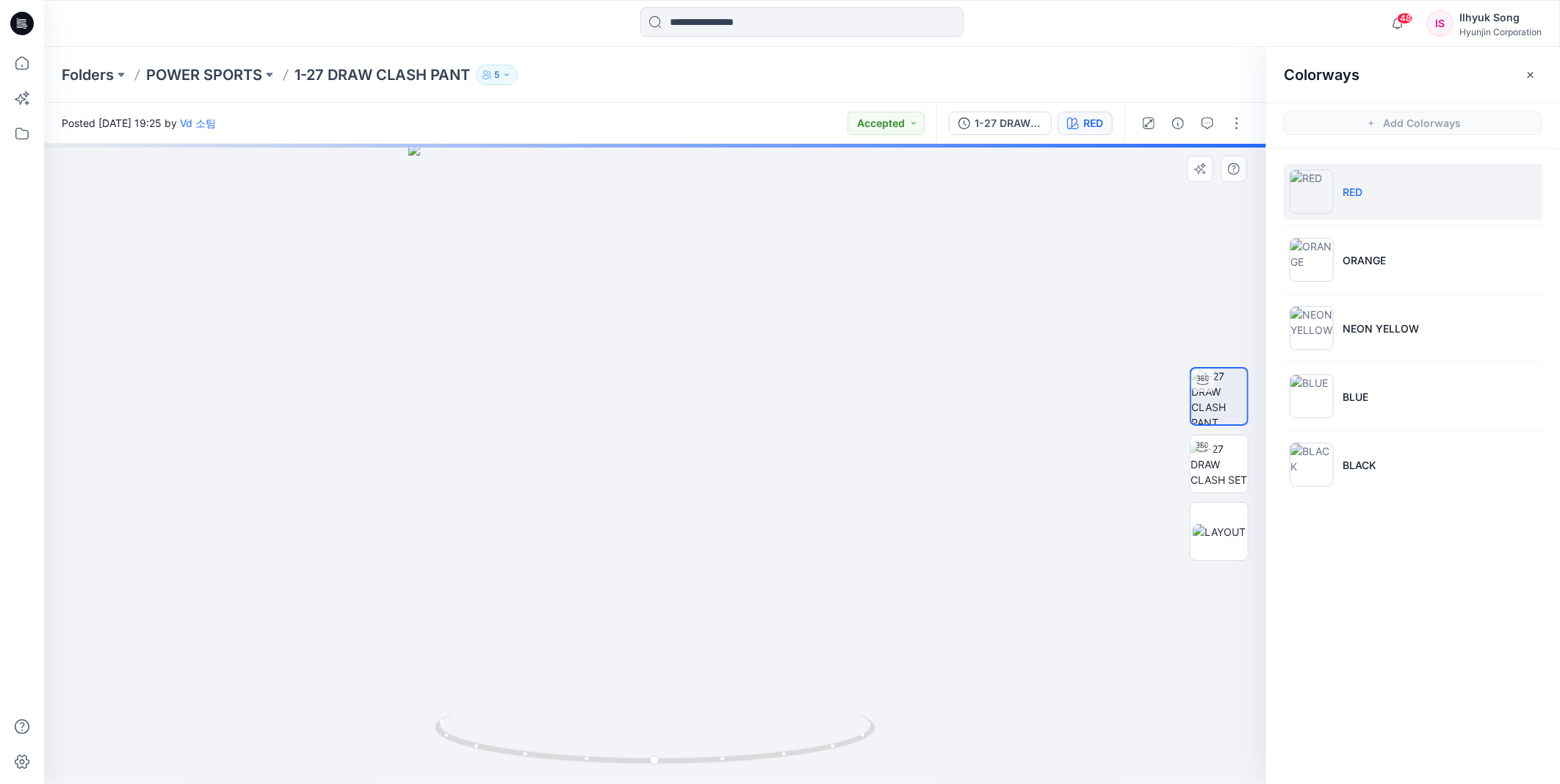
click at [708, 386] on div at bounding box center [655, 464] width 1223 height 640
drag, startPoint x: 783, startPoint y: 379, endPoint x: 827, endPoint y: 376, distance: 44.1
click at [827, 376] on div at bounding box center [655, 464] width 1223 height 640
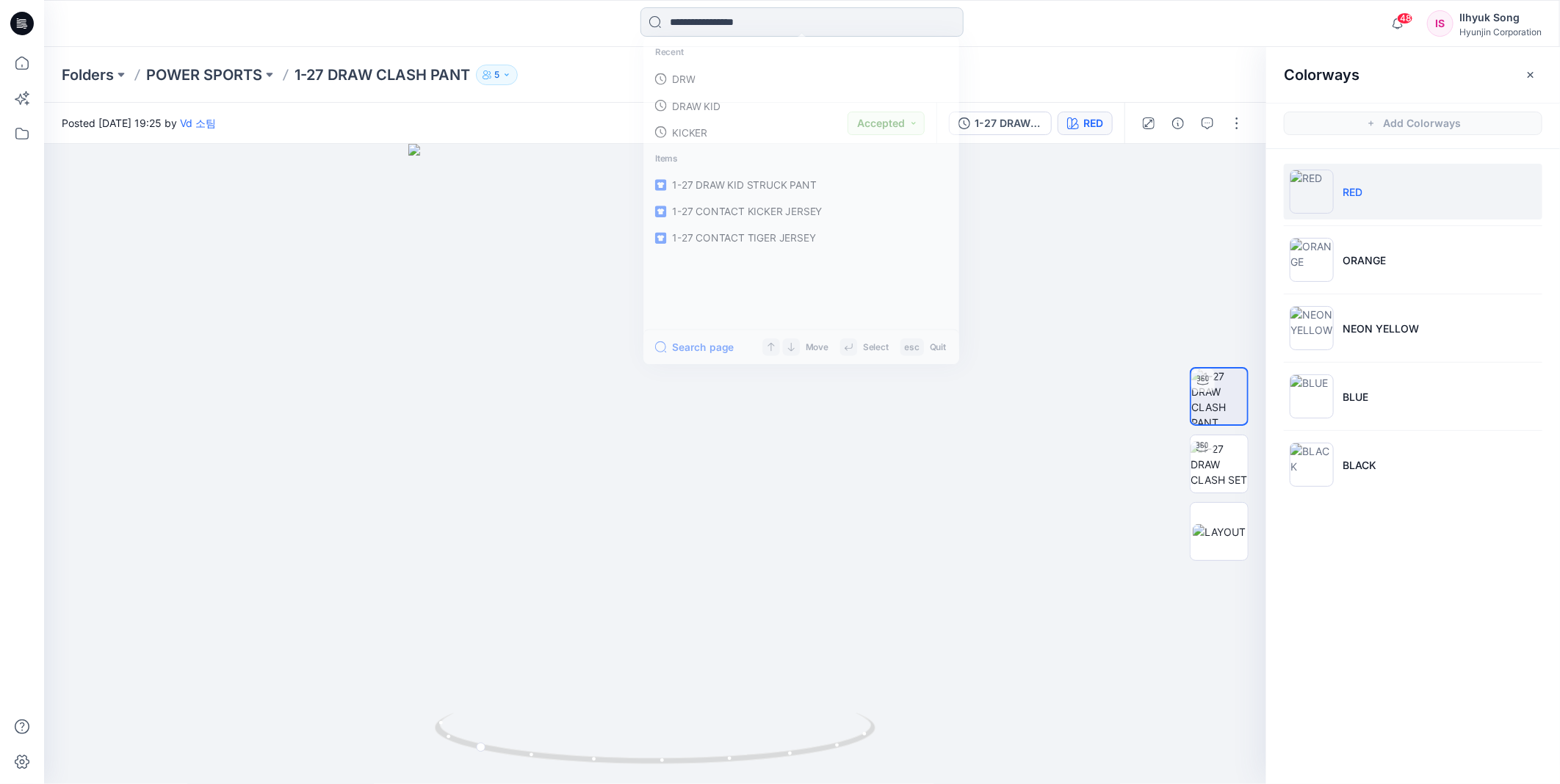
click at [711, 33] on input at bounding box center [802, 22] width 323 height 29
type input "****"
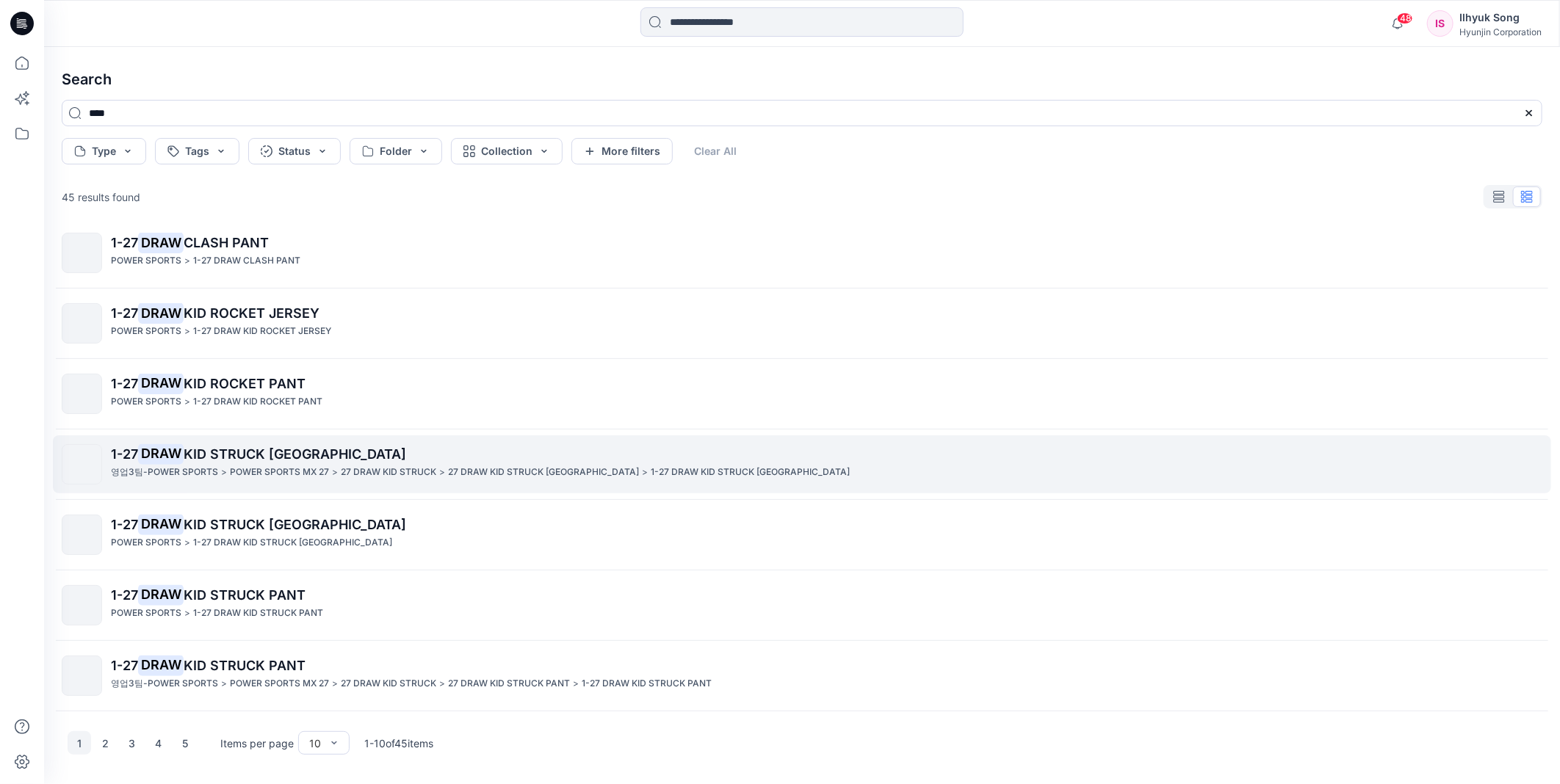
scroll to position [163, 0]
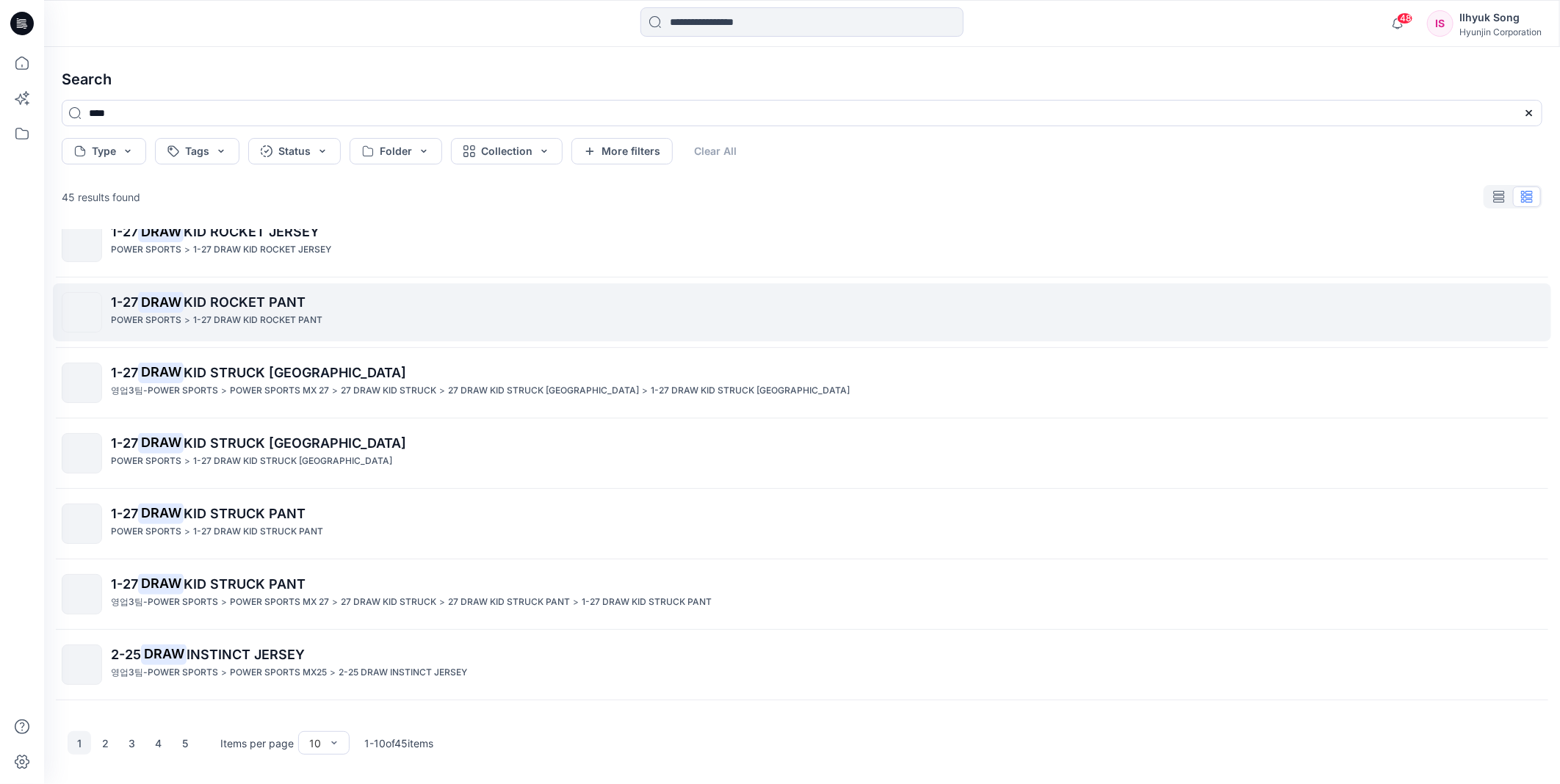
click at [268, 302] on span "KID ROCKET PANT" at bounding box center [245, 302] width 122 height 15
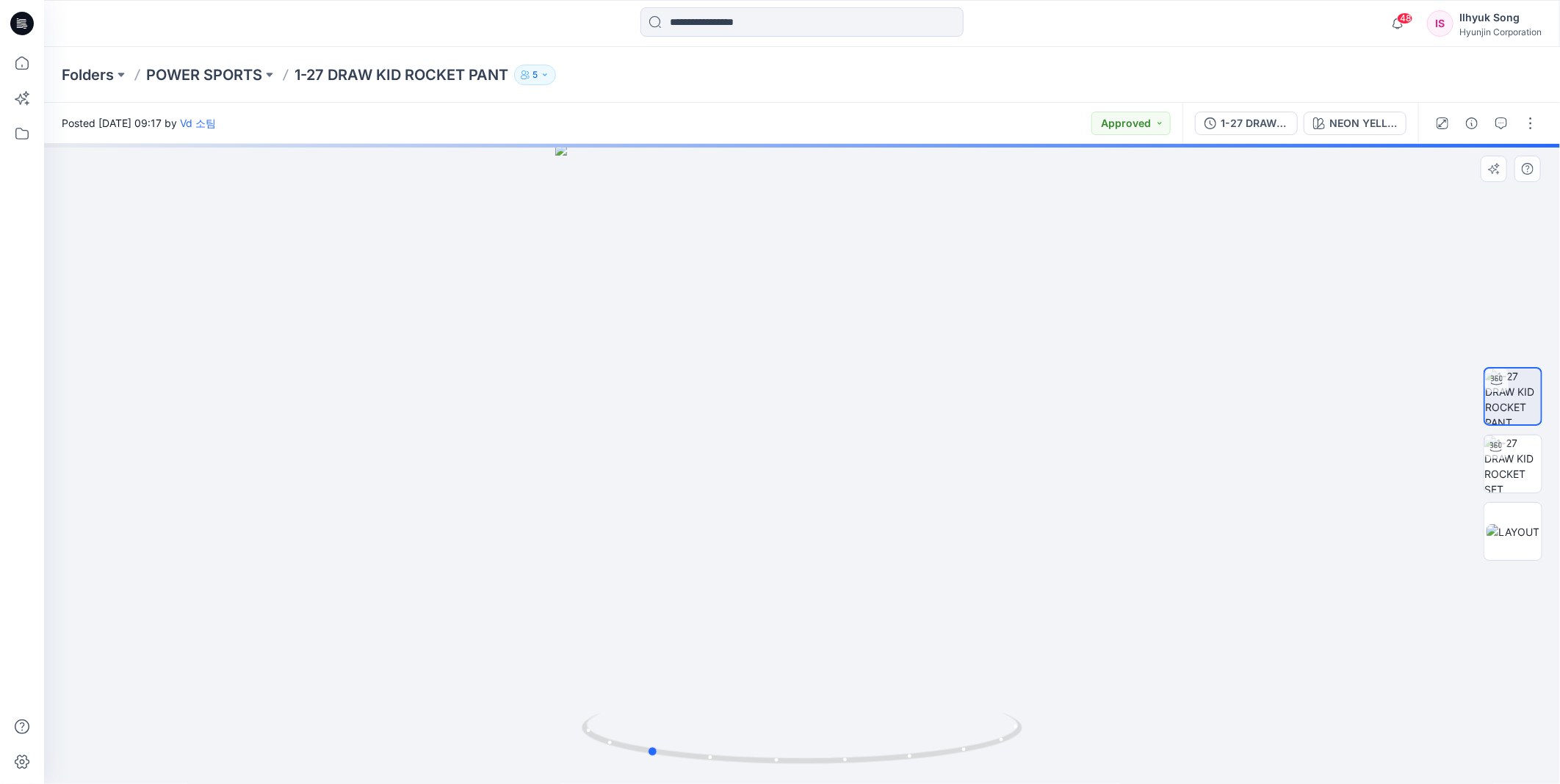
drag, startPoint x: 806, startPoint y: 405, endPoint x: 1001, endPoint y: 380, distance: 196.6
click at [1001, 380] on div at bounding box center [802, 464] width 1516 height 640
click at [1362, 133] on button "NEON YELLOW" at bounding box center [1354, 123] width 102 height 23
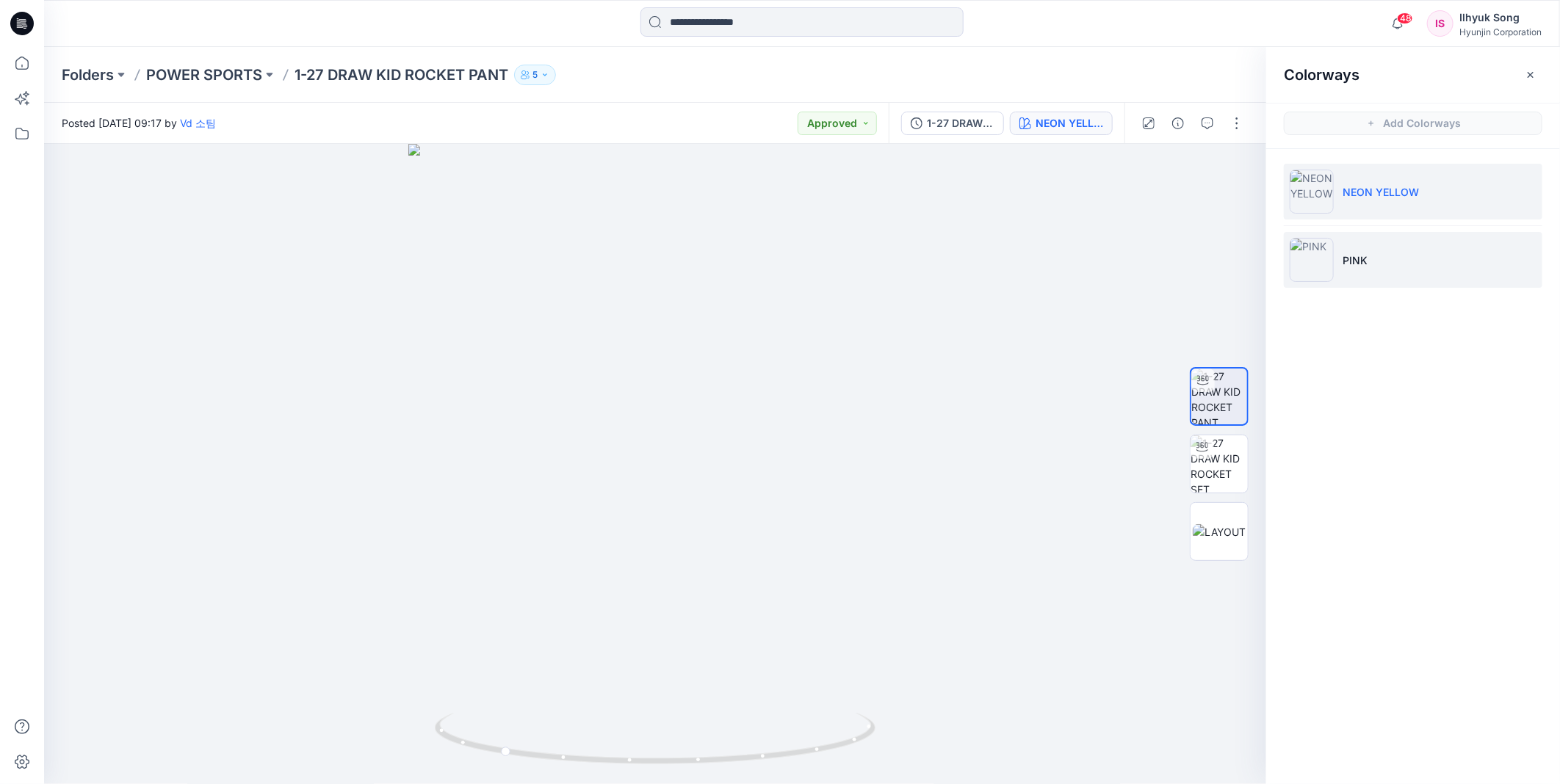
click at [1339, 240] on li "PINK" at bounding box center [1413, 260] width 258 height 56
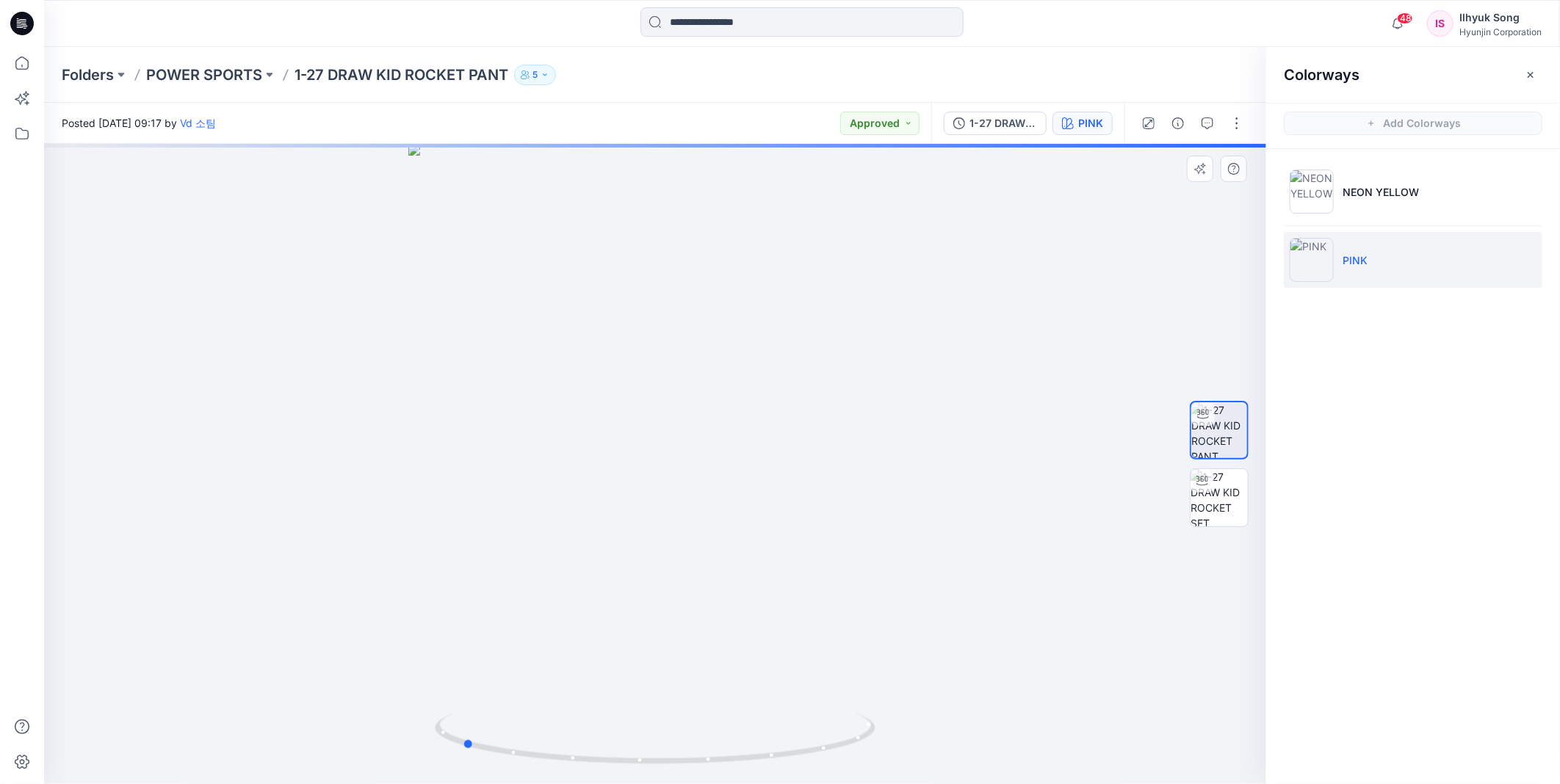
drag, startPoint x: 765, startPoint y: 356, endPoint x: 1012, endPoint y: 346, distance: 247.2
click at [1012, 346] on div at bounding box center [655, 464] width 1223 height 640
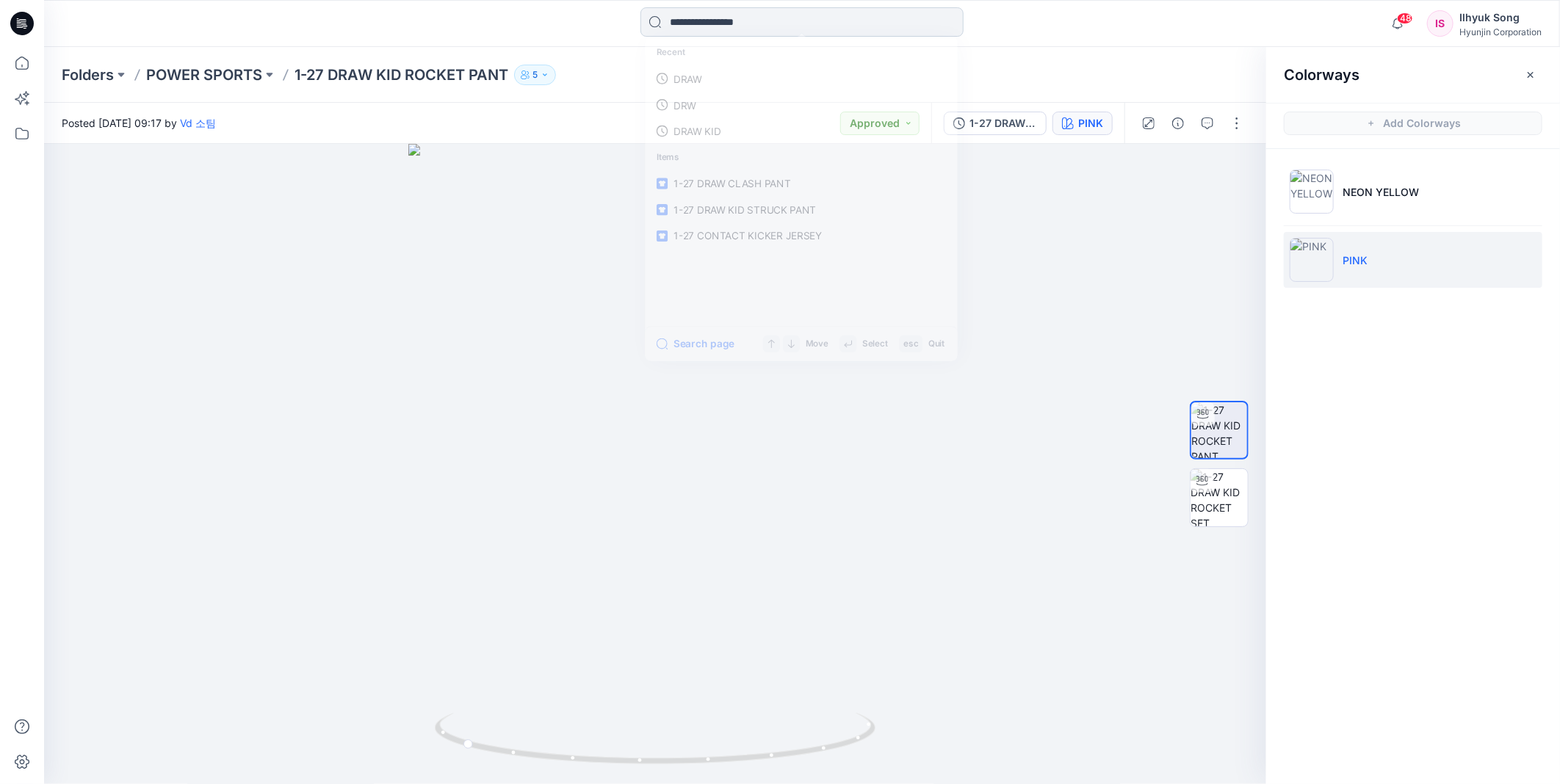
click at [813, 26] on input at bounding box center [802, 22] width 323 height 29
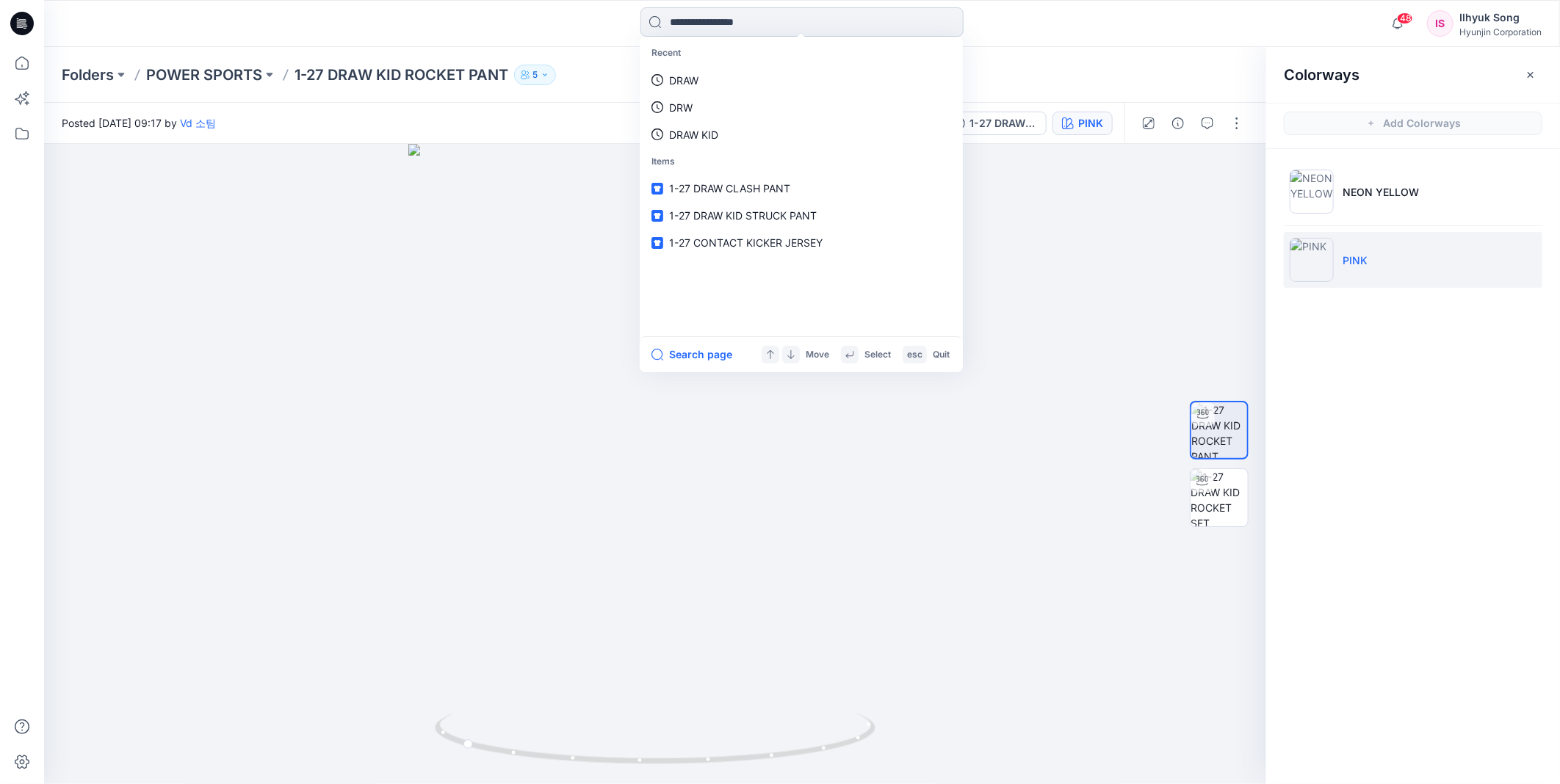
paste input "**********"
type input "**********"
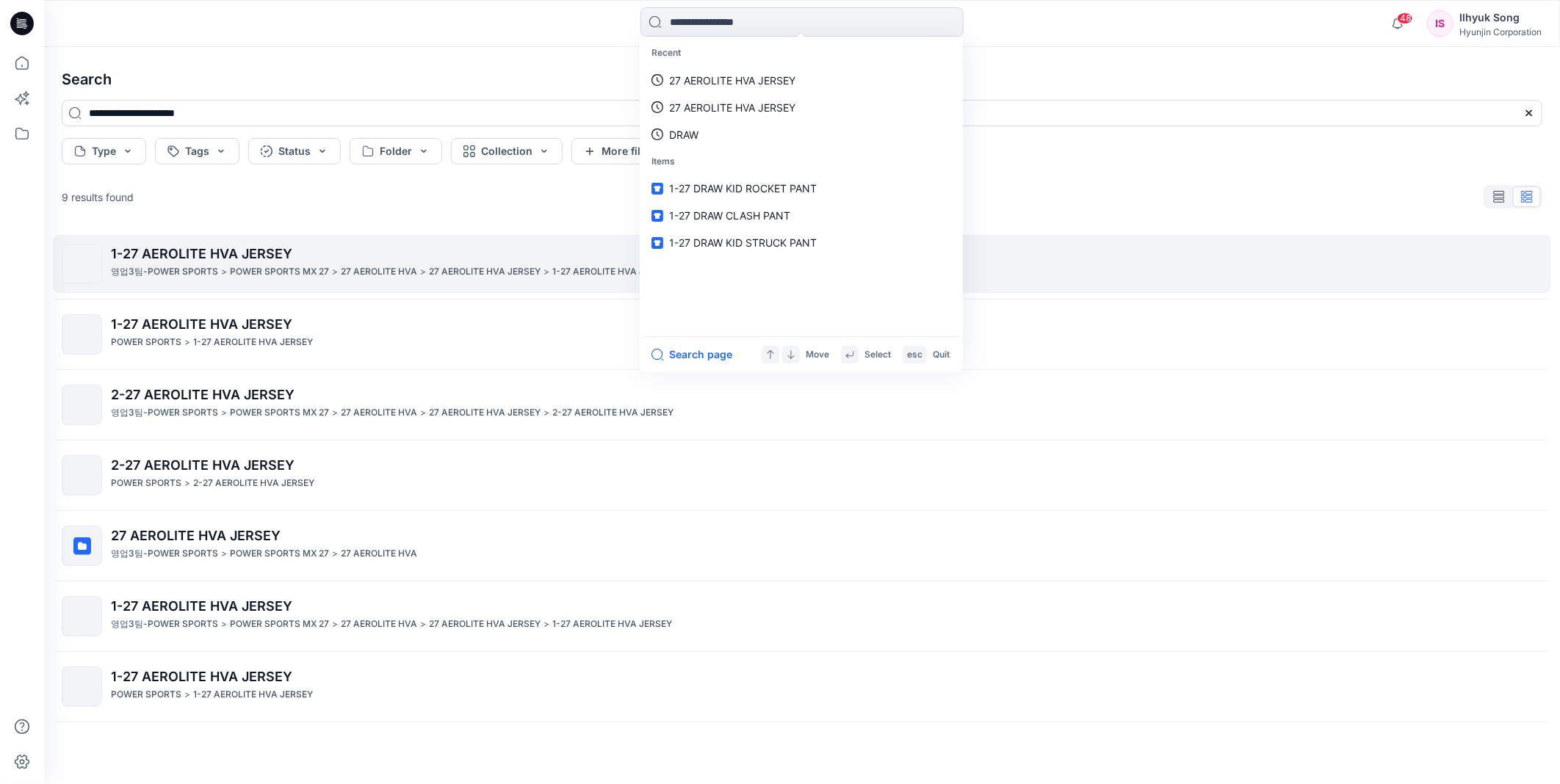
click at [250, 246] on span "1-27 AEROLITE HVA JERSEY" at bounding box center [201, 254] width 182 height 15
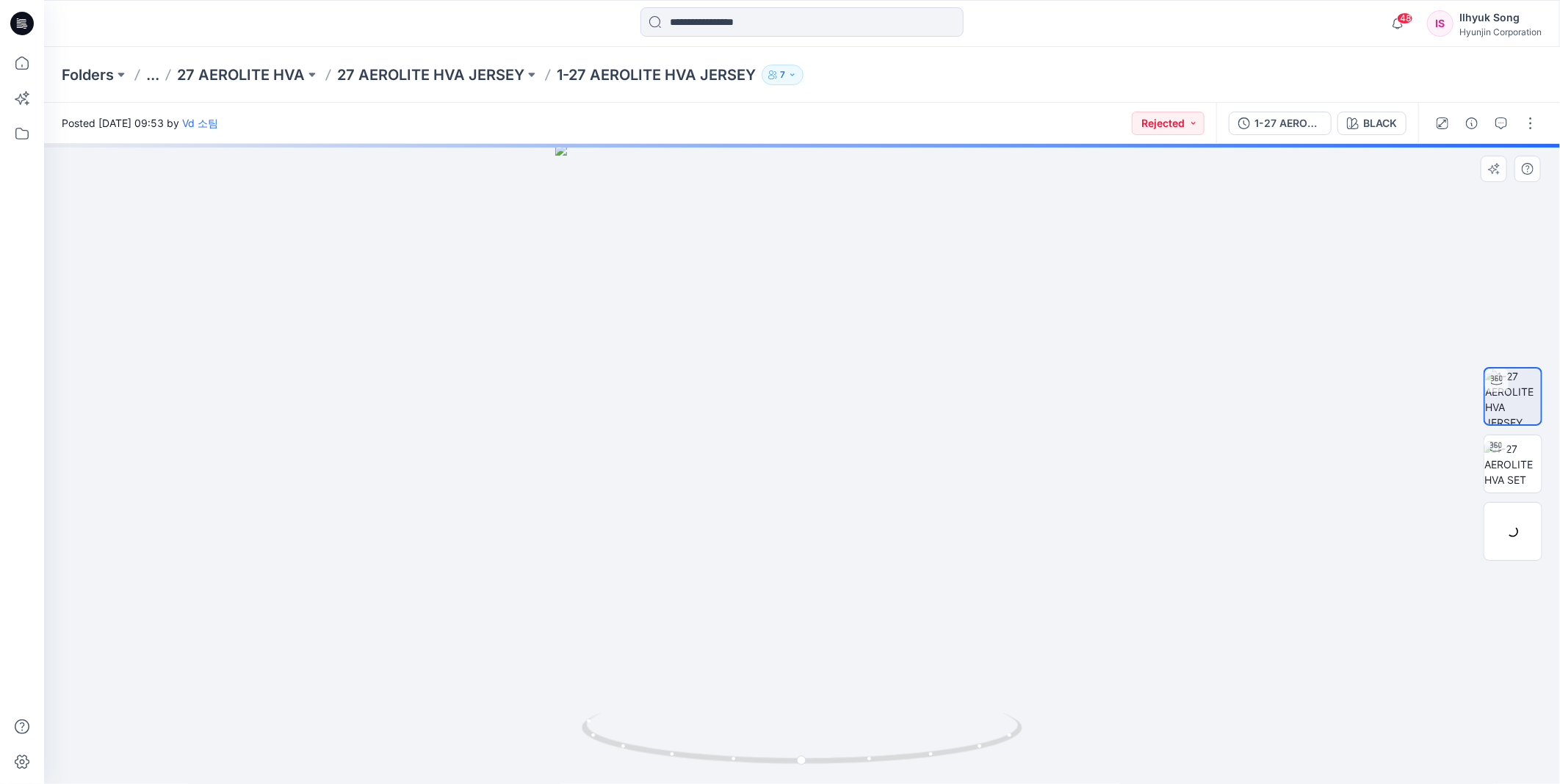
click at [1173, 343] on div at bounding box center [802, 464] width 1516 height 640
drag, startPoint x: 732, startPoint y: 437, endPoint x: 693, endPoint y: 441, distance: 39.2
click at [693, 441] on div at bounding box center [802, 464] width 1516 height 640
click at [1373, 122] on div "BLACK" at bounding box center [1379, 123] width 34 height 16
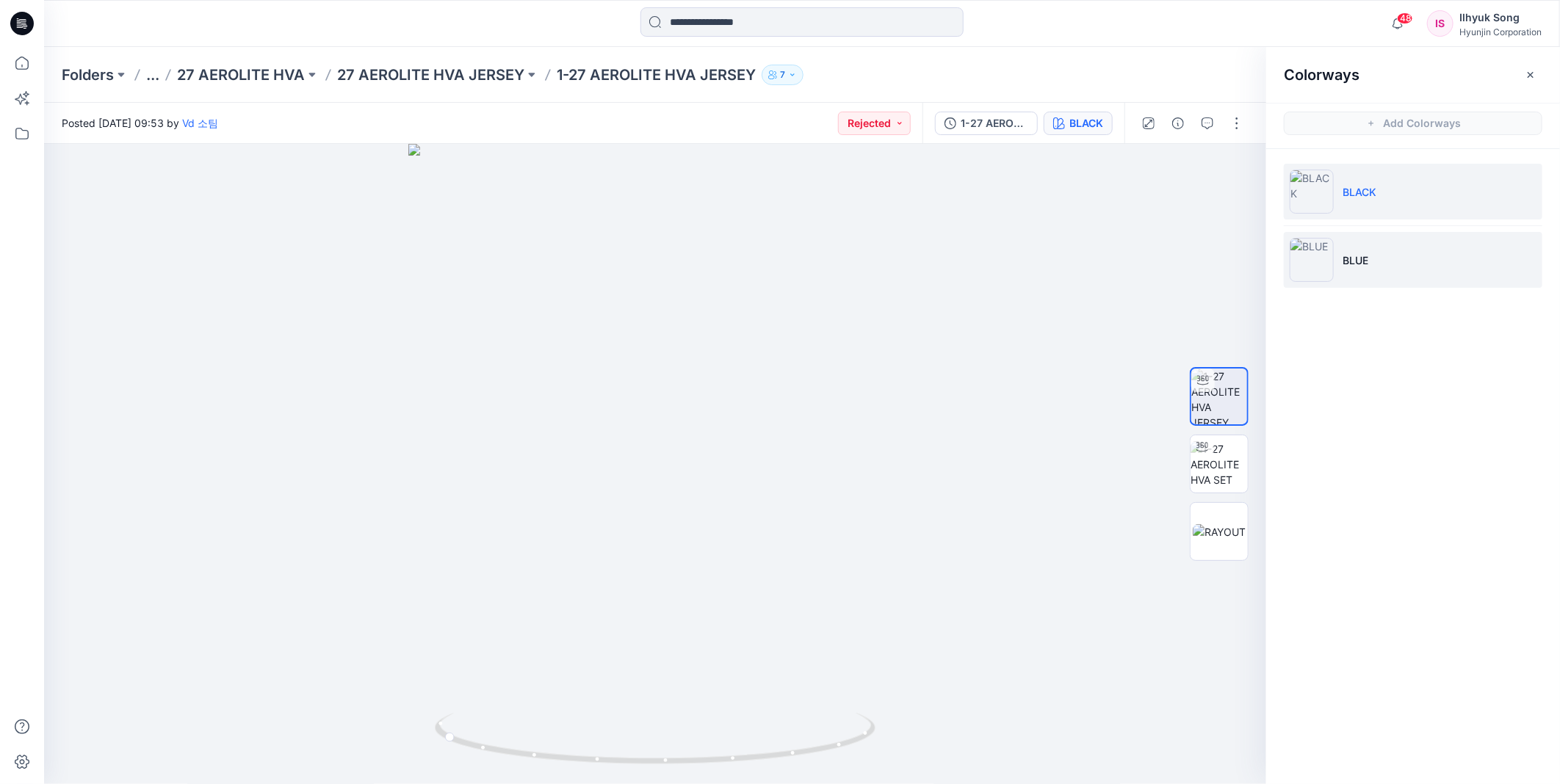
click at [1357, 252] on p "BLUE" at bounding box center [1355, 260] width 26 height 15
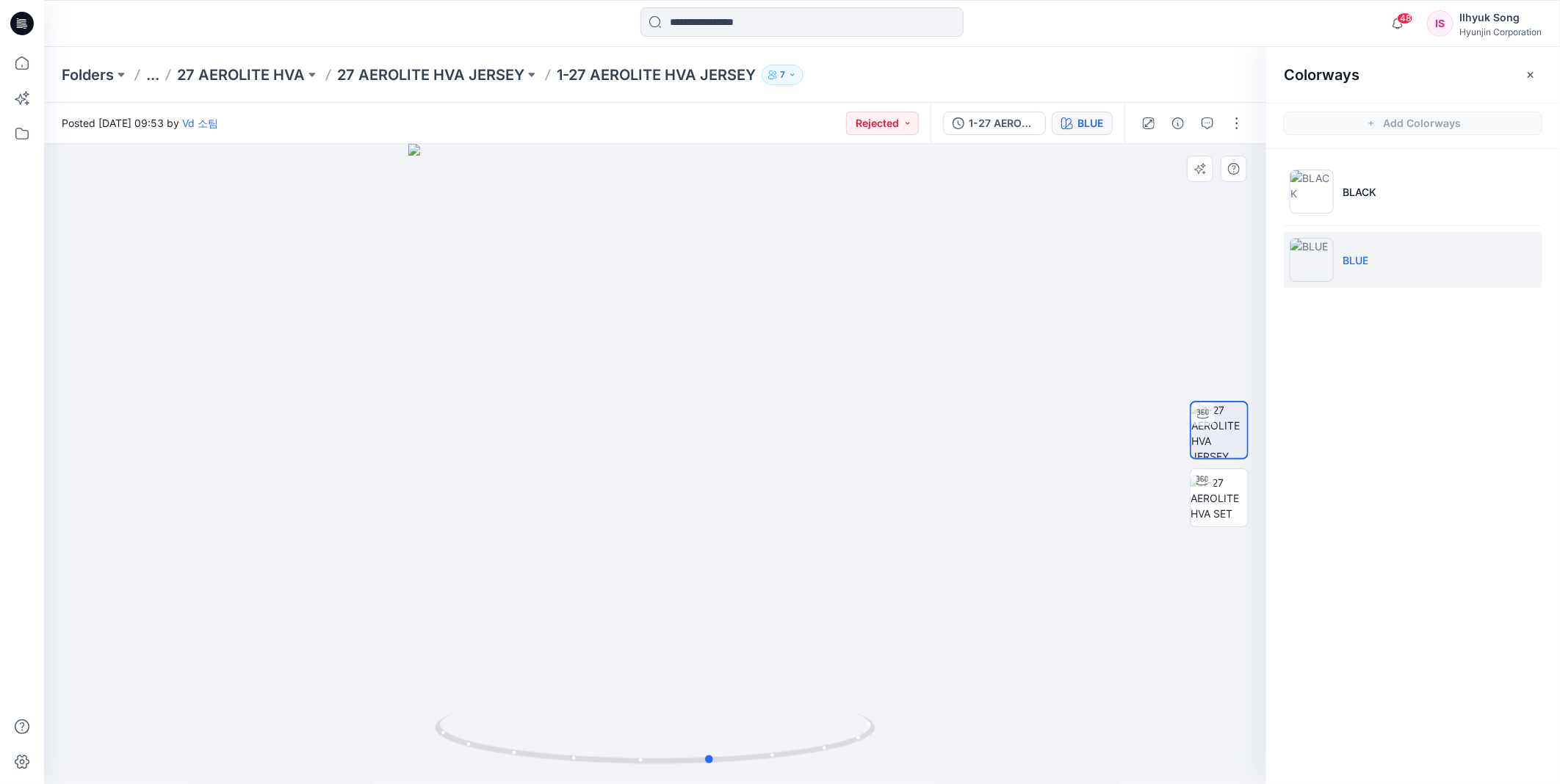
drag, startPoint x: 723, startPoint y: 369, endPoint x: 780, endPoint y: 368, distance: 57.0
click at [780, 368] on div at bounding box center [655, 464] width 1223 height 640
click at [1323, 193] on img at bounding box center [1311, 191] width 44 height 44
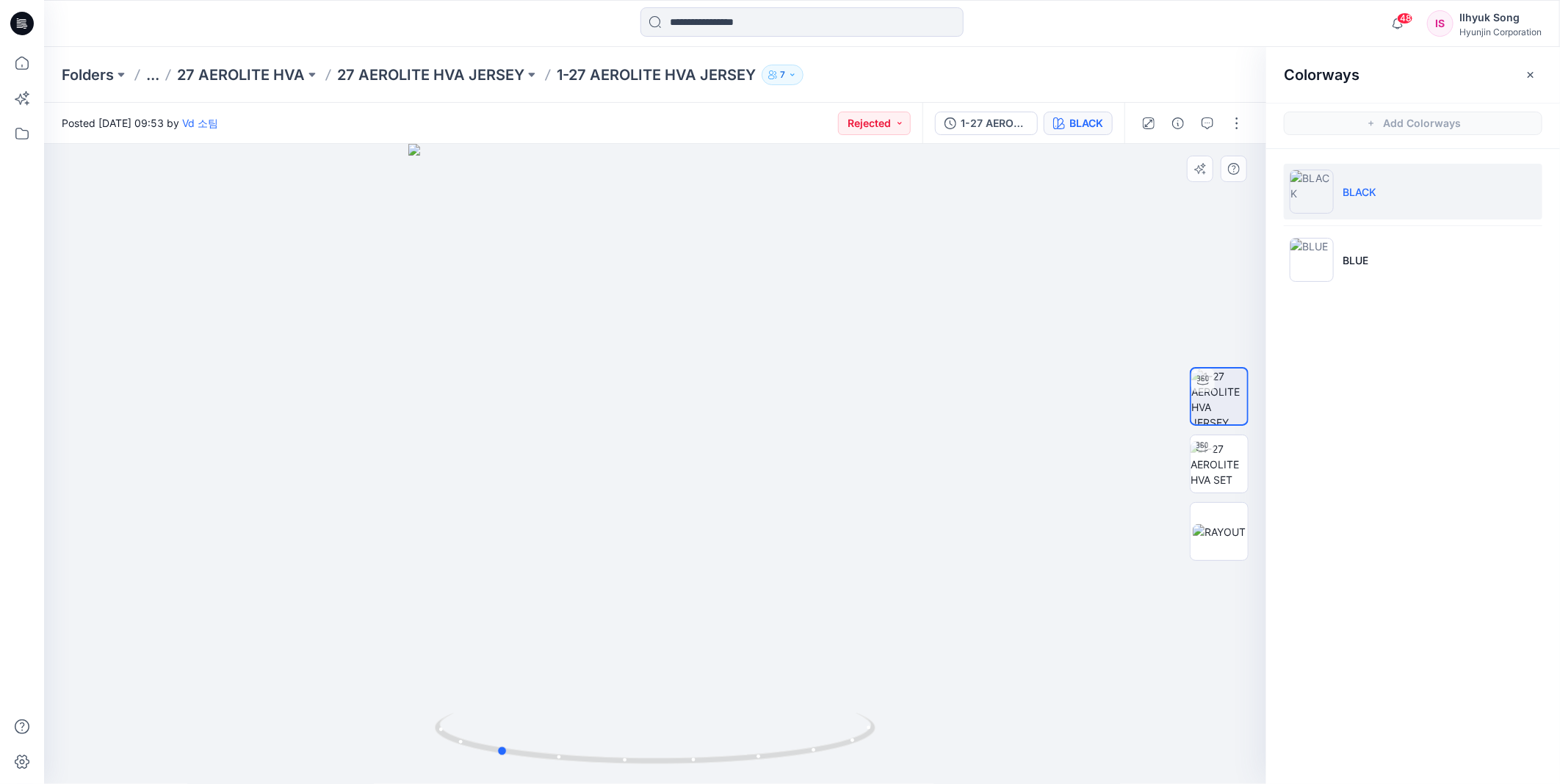
click at [710, 318] on div at bounding box center [655, 464] width 1223 height 640
click at [789, 21] on input at bounding box center [802, 22] width 323 height 29
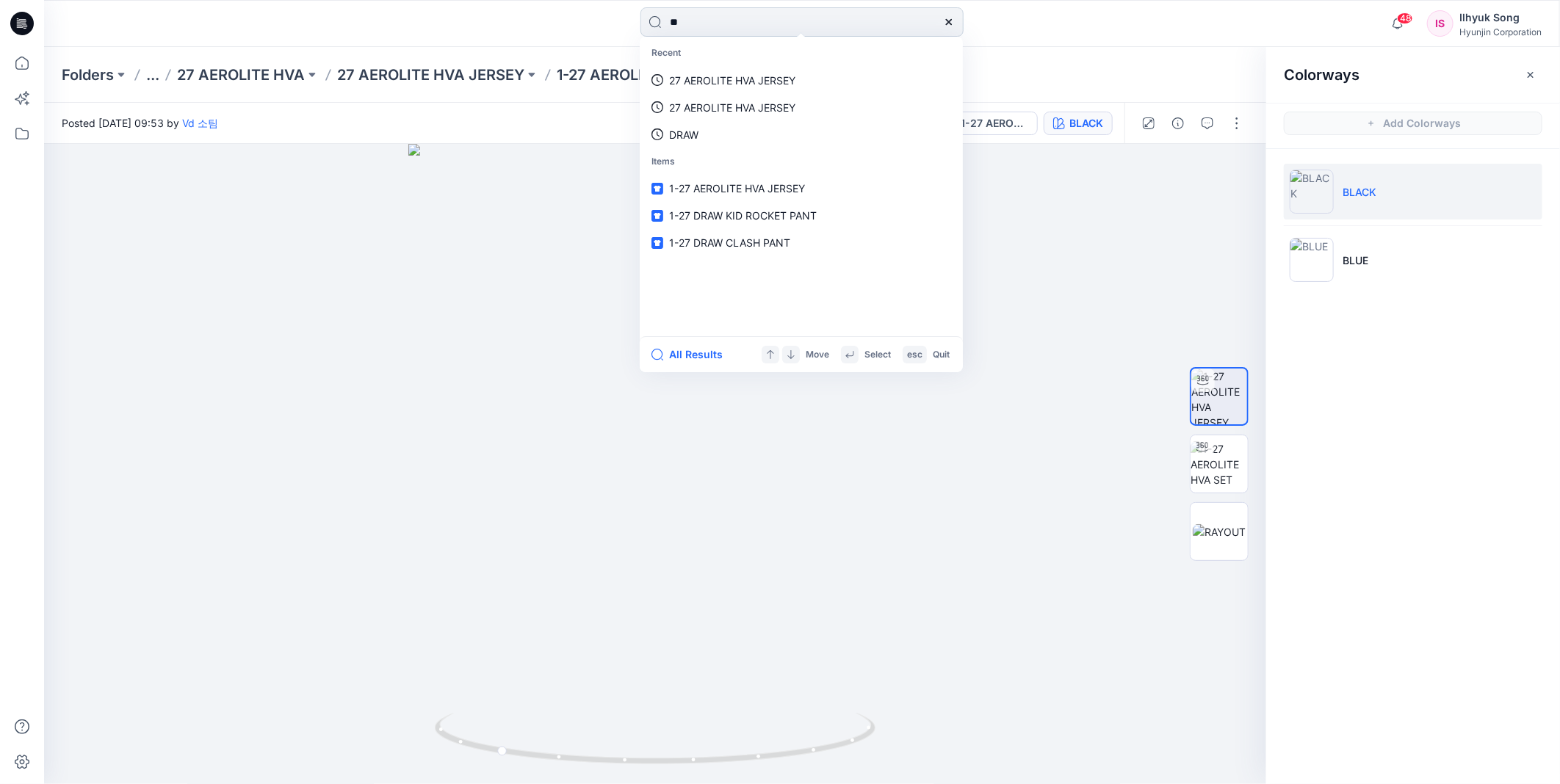
type input "*"
type input "****"
click at [642, 94] on link "1-27 CONTACT ACAD EMIC PANT" at bounding box center [801, 108] width 318 height 28
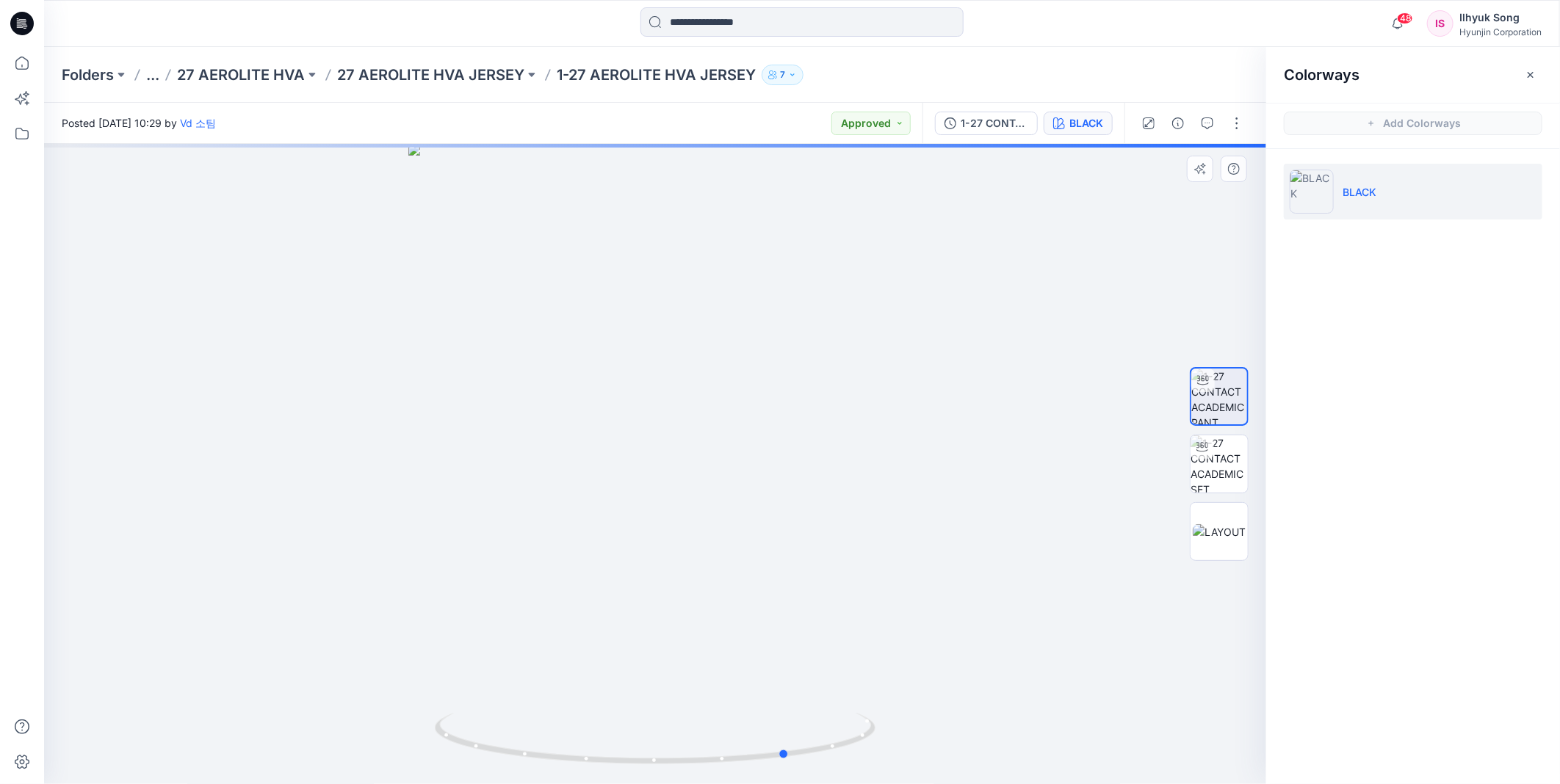
drag, startPoint x: 810, startPoint y: 355, endPoint x: 945, endPoint y: 353, distance: 135.0
click at [945, 353] on div at bounding box center [655, 464] width 1223 height 640
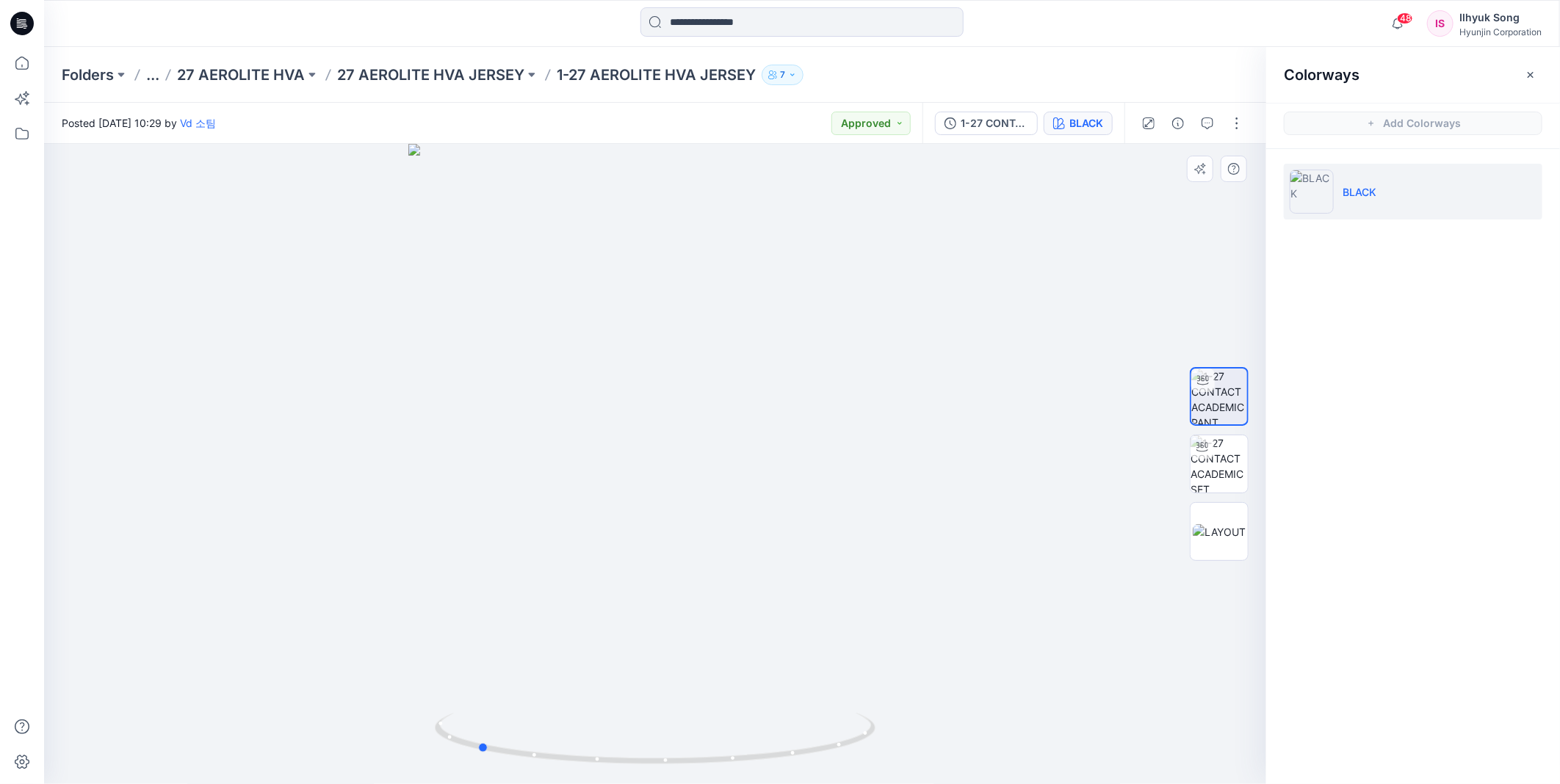
drag, startPoint x: 792, startPoint y: 362, endPoint x: 471, endPoint y: 427, distance: 327.5
click at [471, 427] on div at bounding box center [655, 464] width 1223 height 640
drag, startPoint x: 758, startPoint y: 443, endPoint x: 1027, endPoint y: 456, distance: 269.3
click at [891, 457] on div at bounding box center [655, 464] width 1223 height 640
drag, startPoint x: 1239, startPoint y: 531, endPoint x: 1217, endPoint y: 512, distance: 29.1
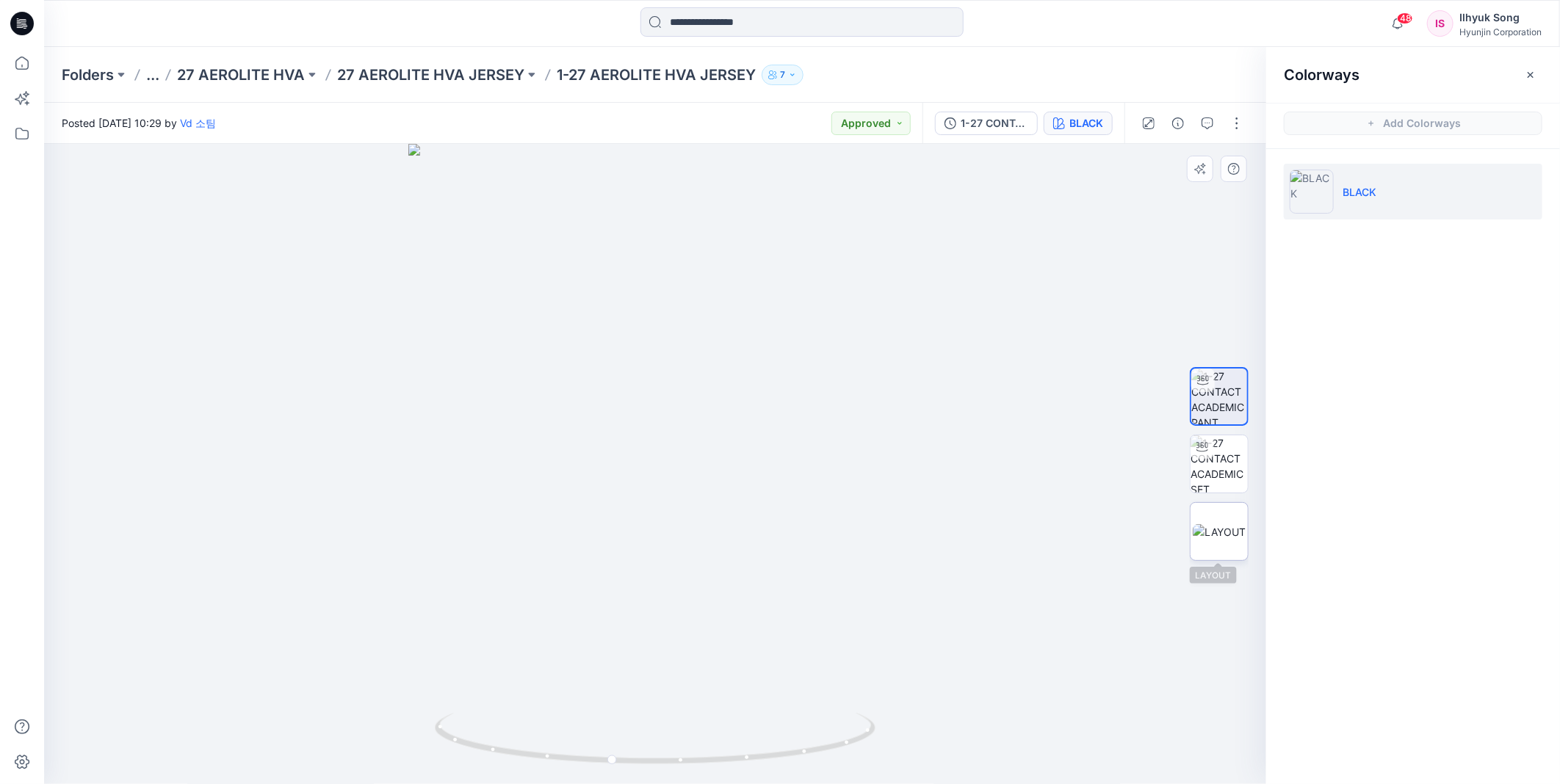
click at [1238, 531] on img at bounding box center [1218, 532] width 53 height 15
click at [1320, 191] on img at bounding box center [1311, 191] width 44 height 44
drag, startPoint x: 754, startPoint y: 398, endPoint x: 843, endPoint y: 390, distance: 89.4
click at [843, 390] on div at bounding box center [655, 464] width 1223 height 640
drag, startPoint x: 680, startPoint y: 367, endPoint x: 981, endPoint y: 352, distance: 301.4
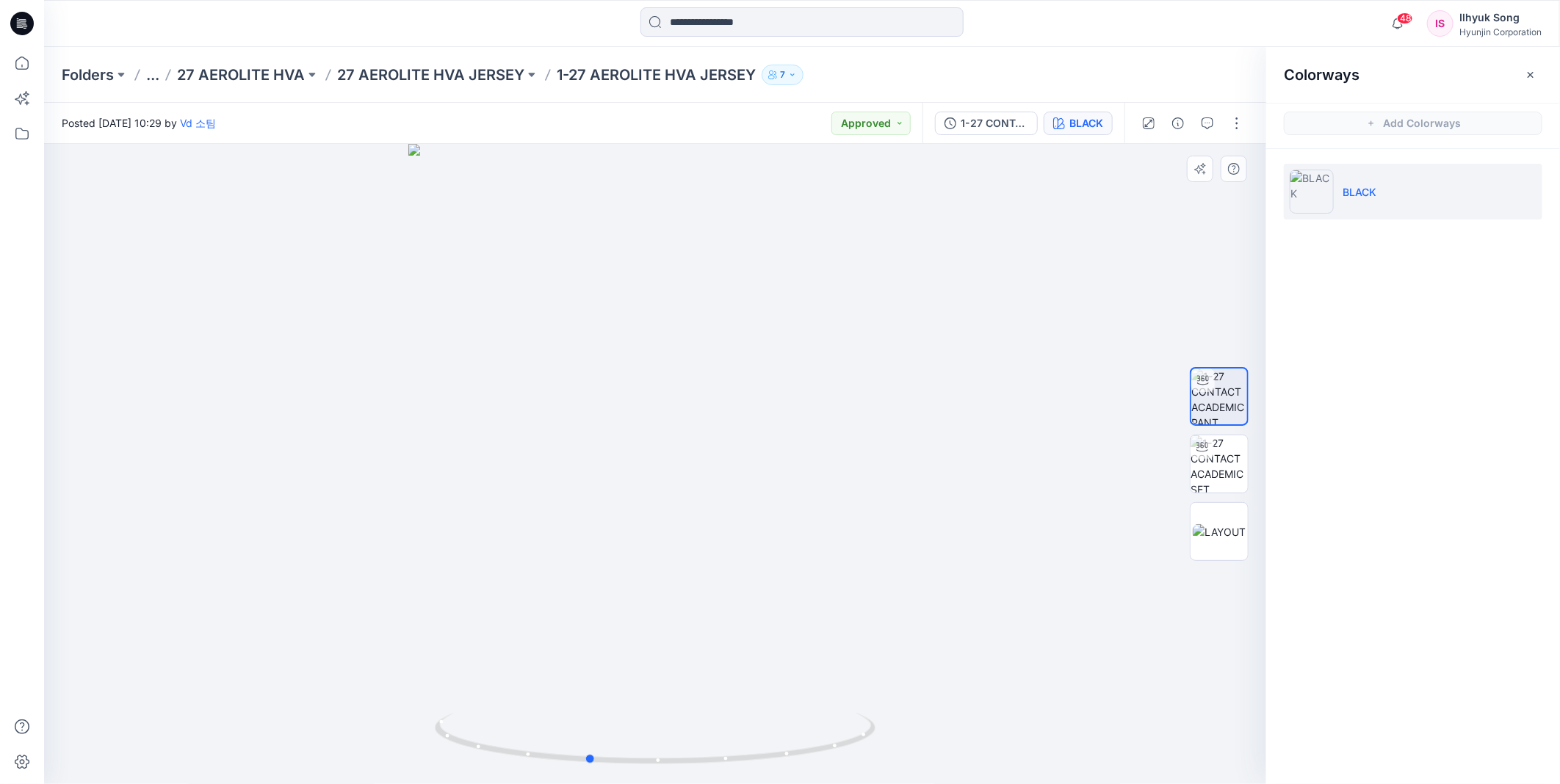
click at [981, 352] on div at bounding box center [655, 464] width 1223 height 640
drag, startPoint x: 476, startPoint y: 427, endPoint x: 1257, endPoint y: 522, distance: 786.8
click at [905, 384] on div at bounding box center [655, 464] width 1223 height 640
click at [1225, 528] on img at bounding box center [1218, 532] width 53 height 15
click at [1217, 485] on img at bounding box center [1219, 464] width 58 height 58
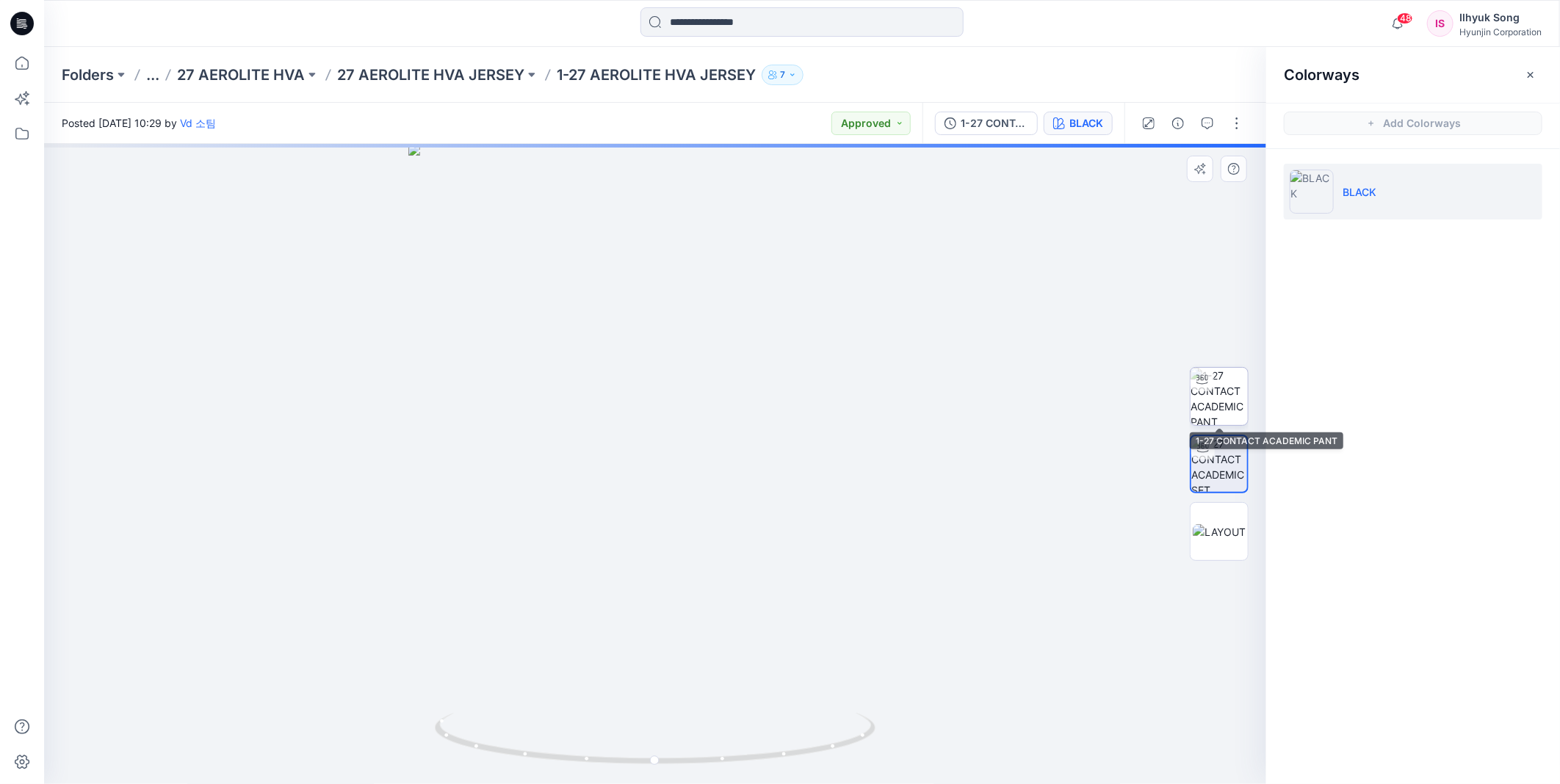
click at [1221, 399] on img at bounding box center [1219, 396] width 58 height 58
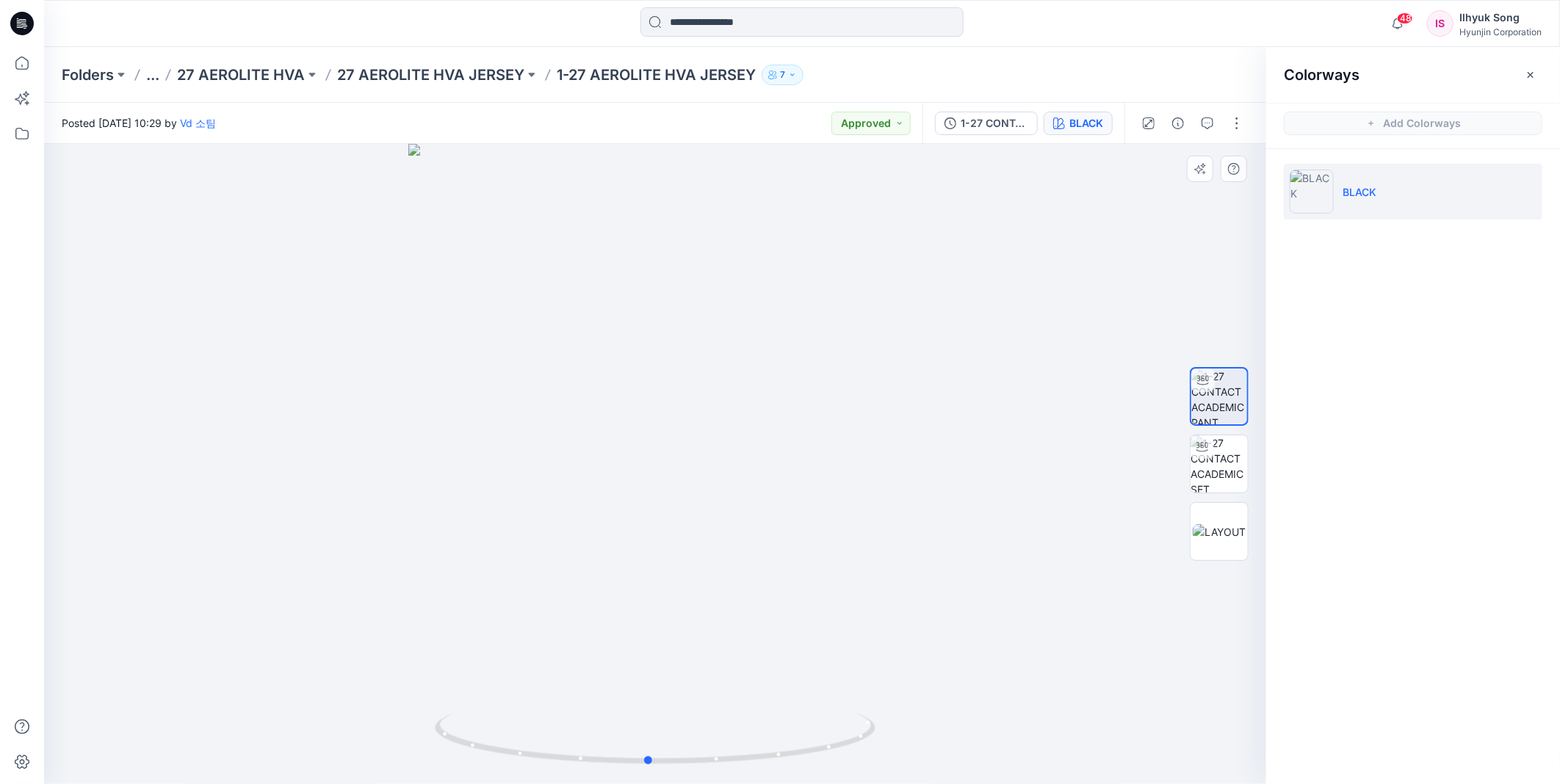
drag, startPoint x: 573, startPoint y: 478, endPoint x: 1007, endPoint y: 435, distance: 436.1
click at [1007, 435] on div at bounding box center [655, 464] width 1223 height 640
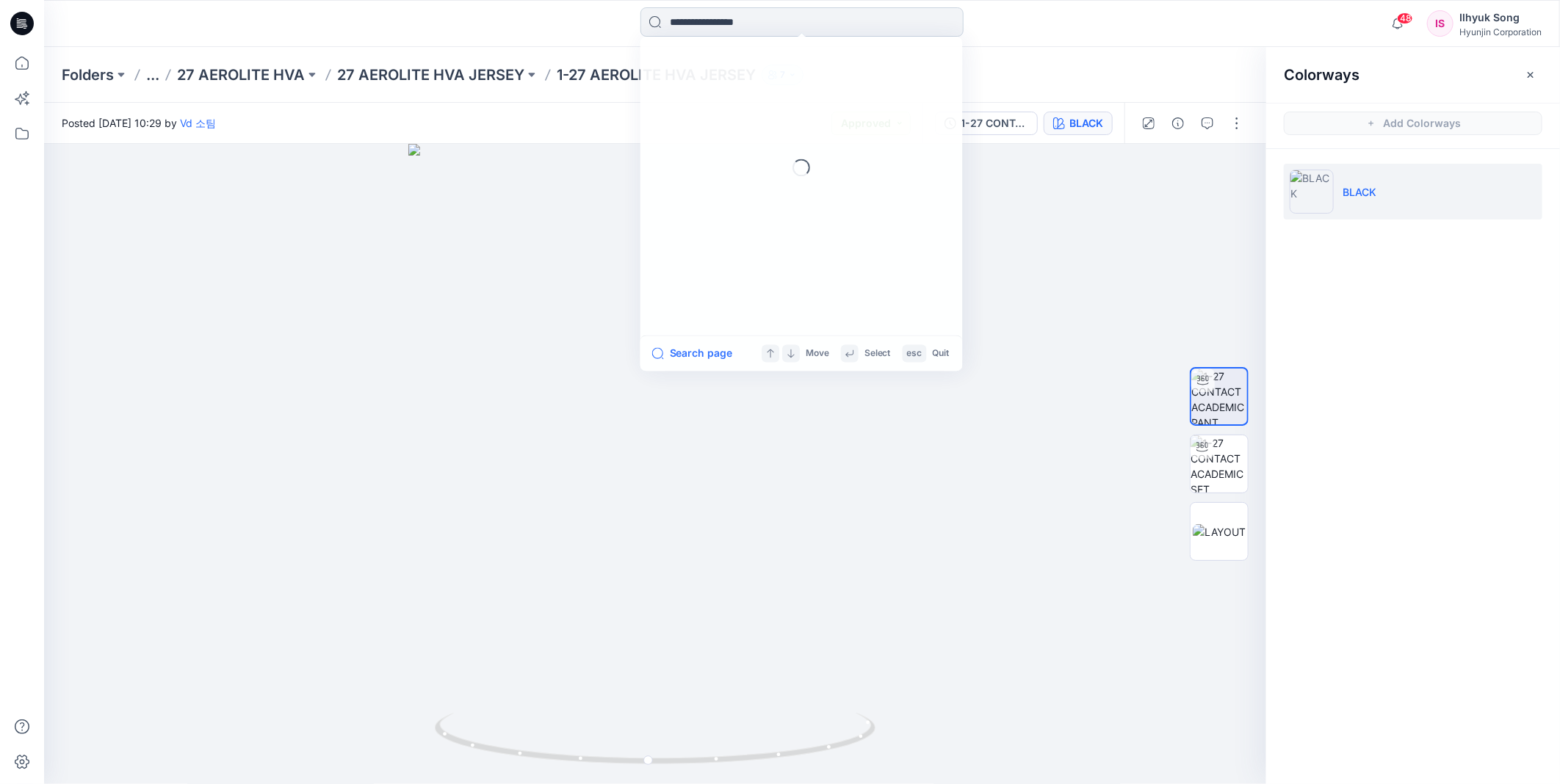
click at [708, 25] on input at bounding box center [802, 22] width 323 height 29
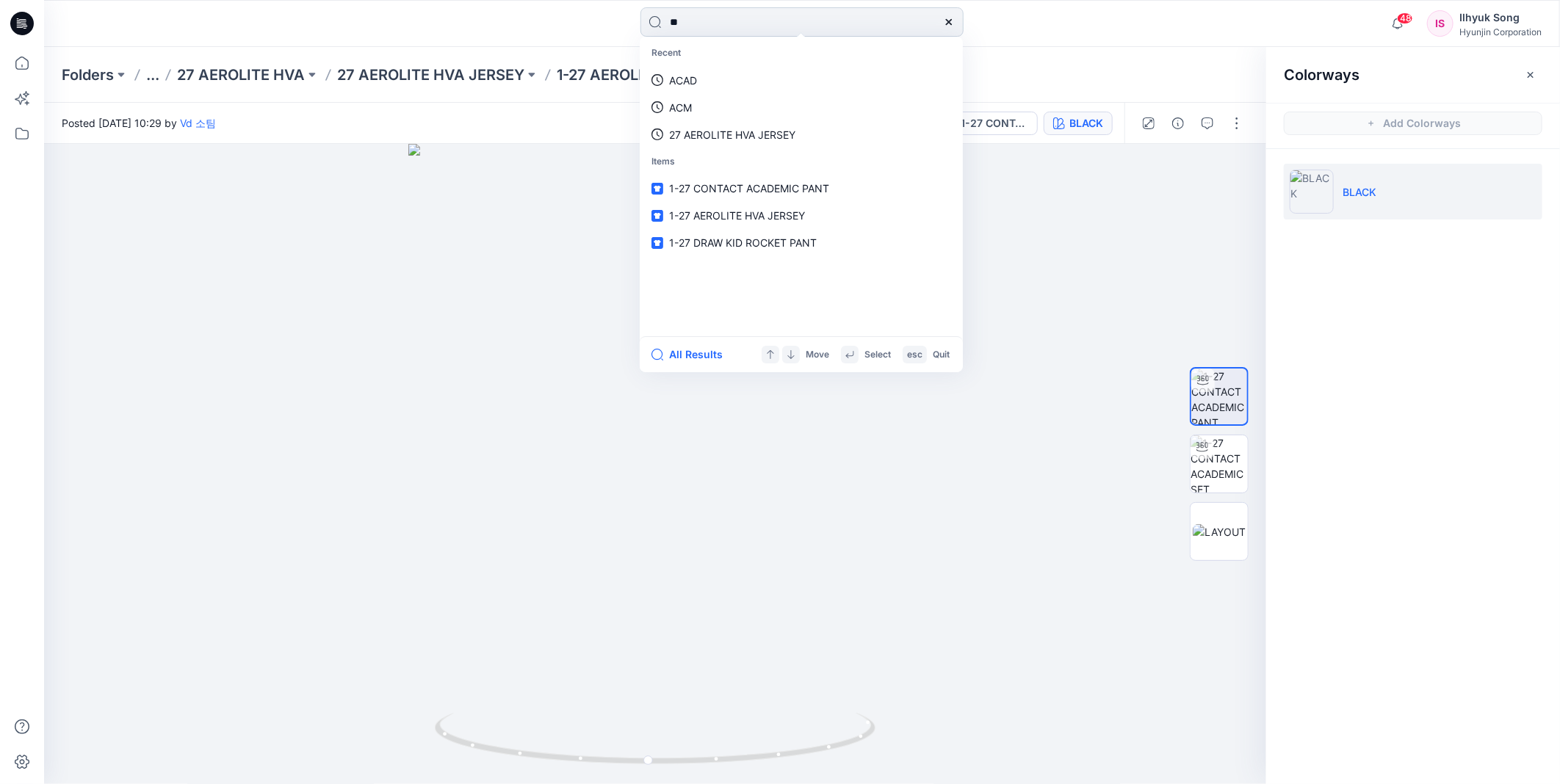
type input "*"
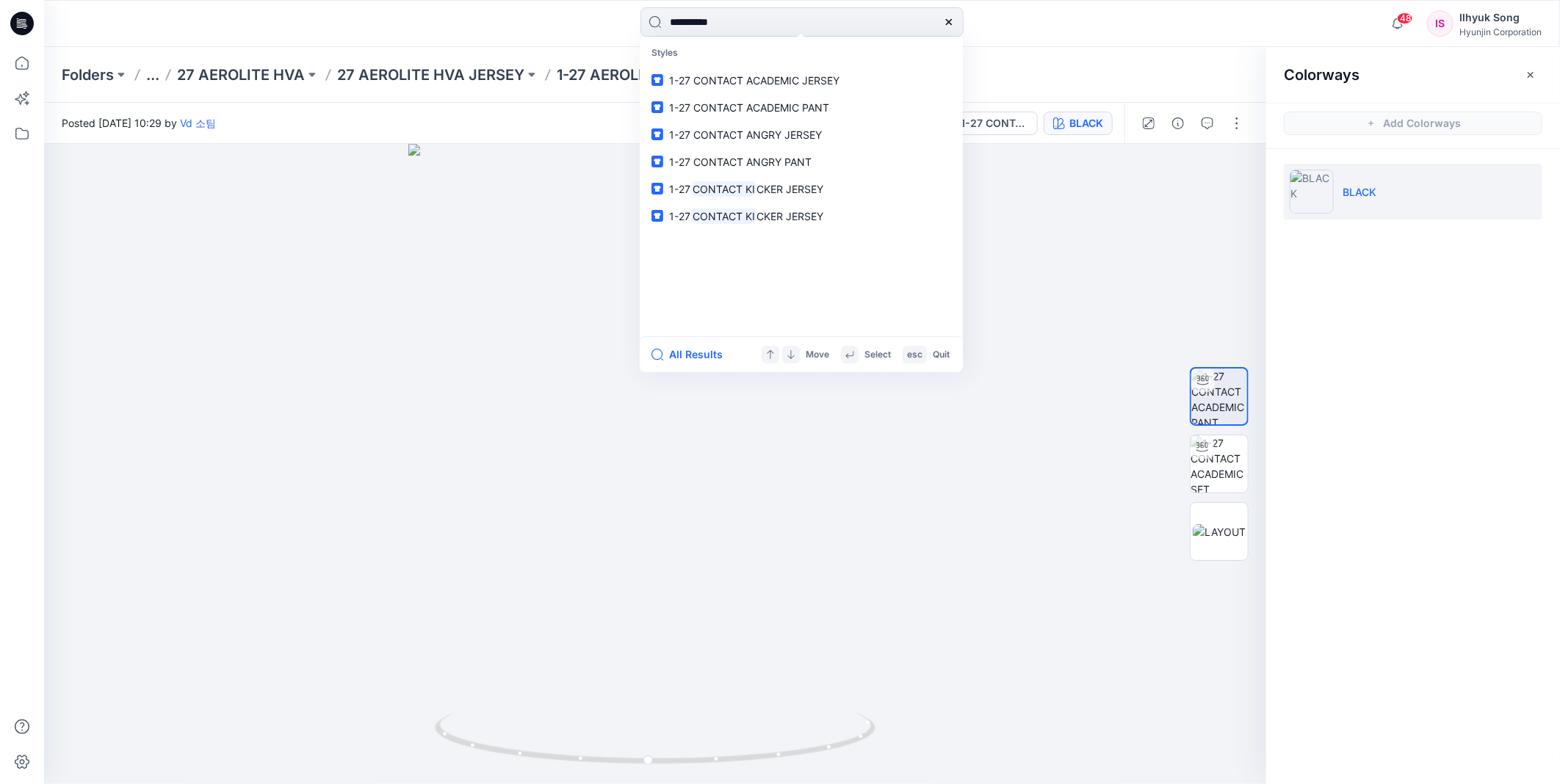
type input "**********"
click at [806, 26] on input "**********" at bounding box center [802, 22] width 323 height 29
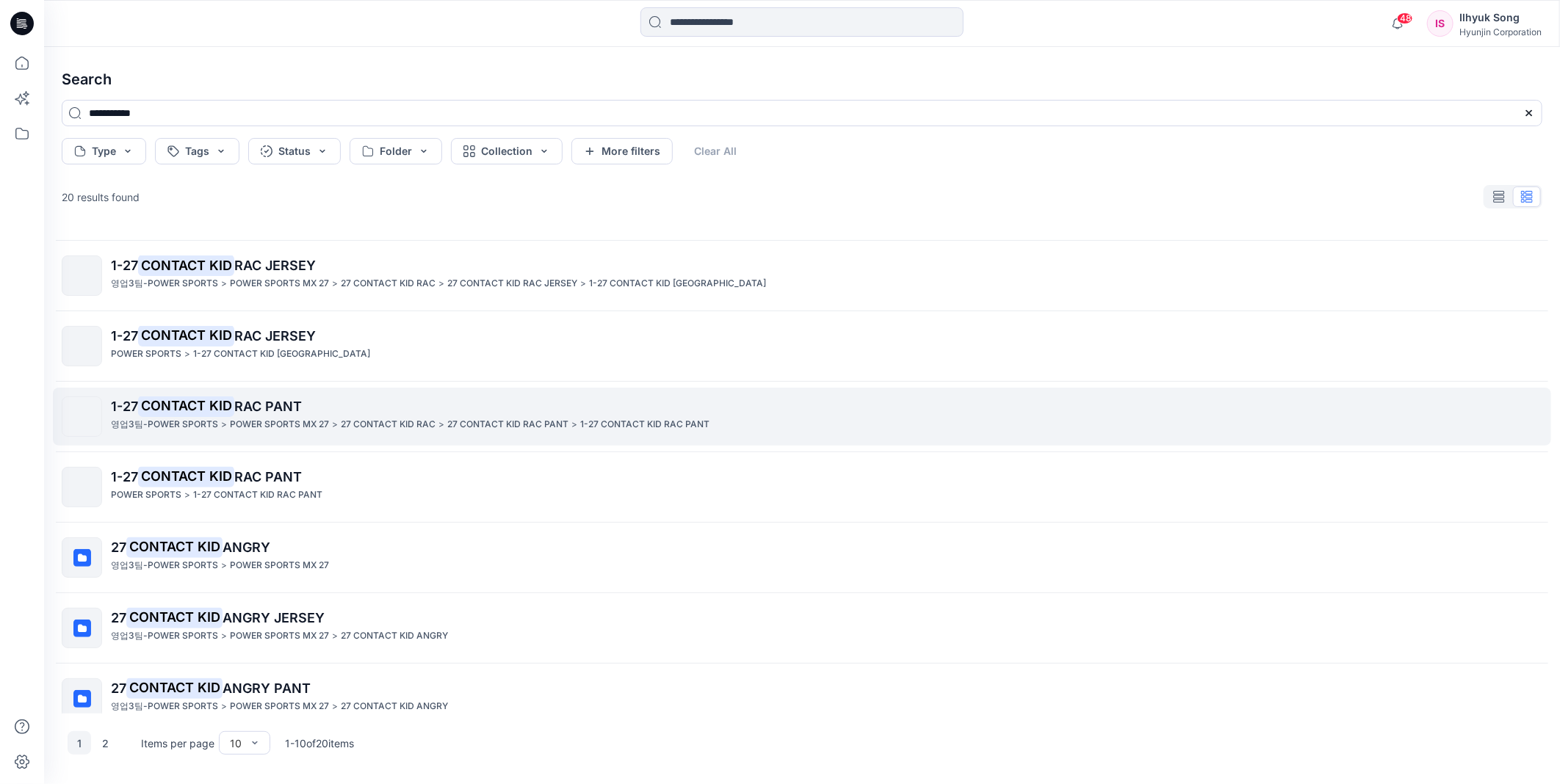
scroll to position [220, 0]
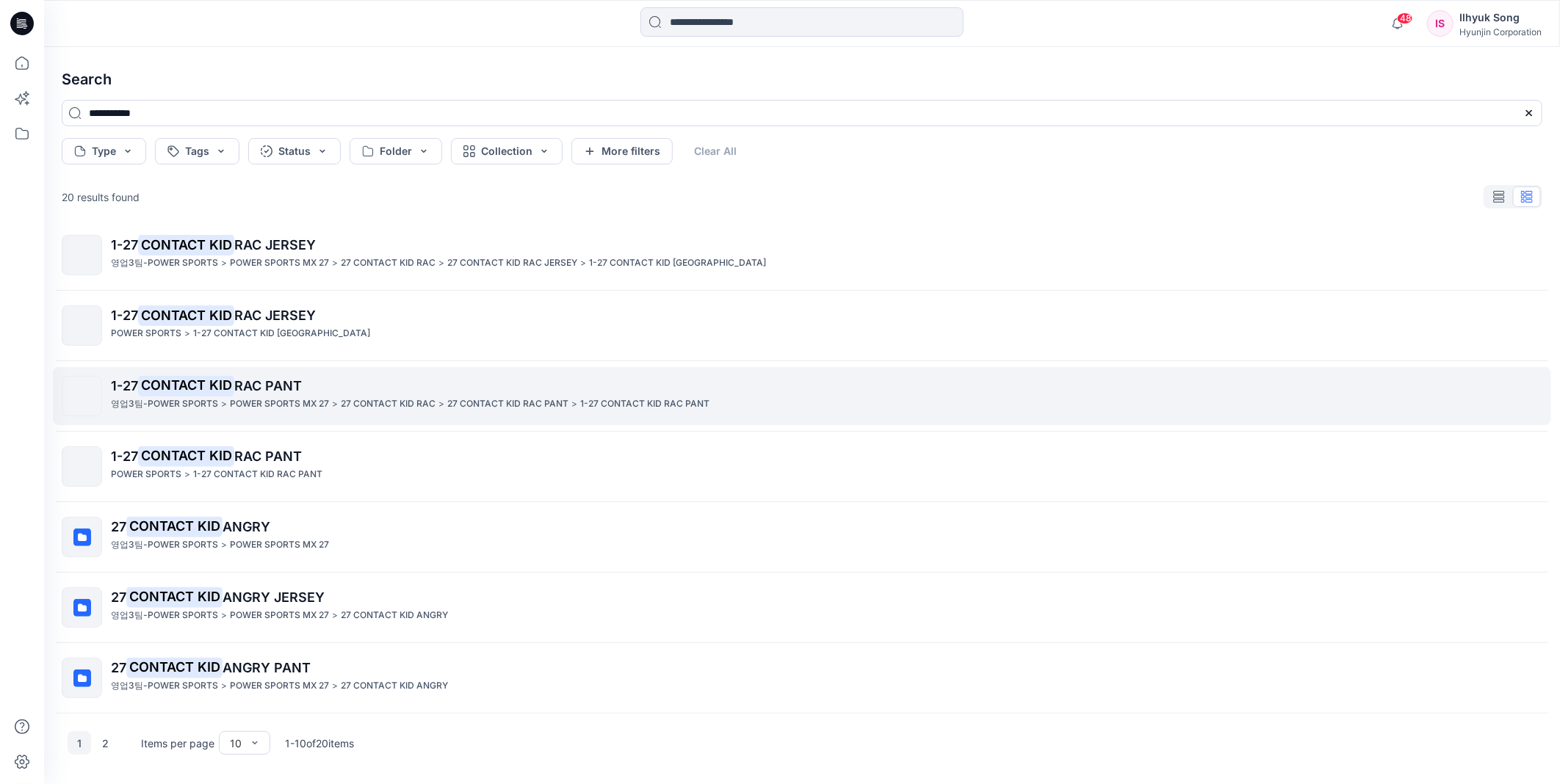
click at [279, 386] on span "RAC PANT" at bounding box center [268, 386] width 67 height 15
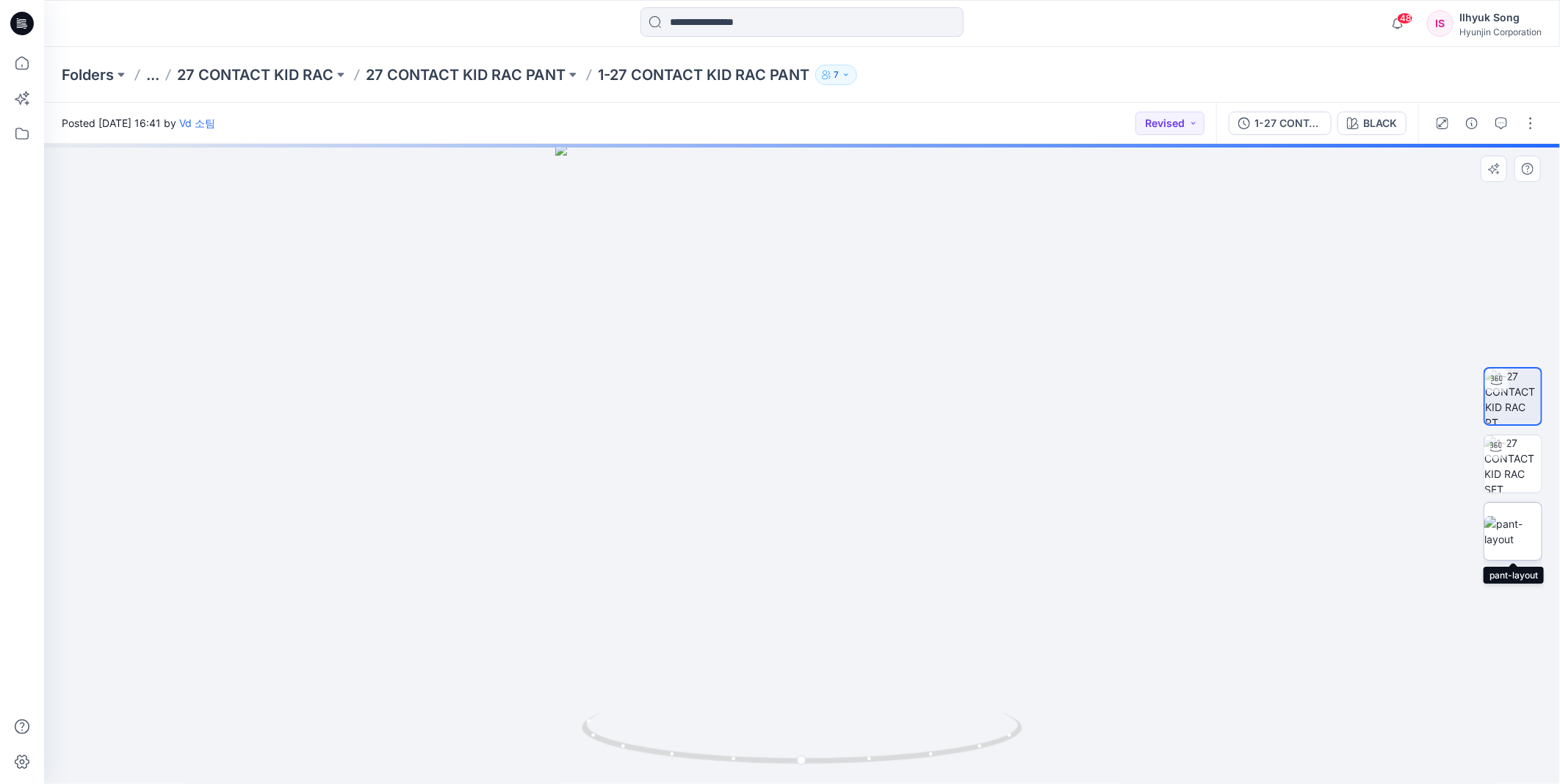
click at [1526, 532] on img at bounding box center [1513, 532] width 58 height 31
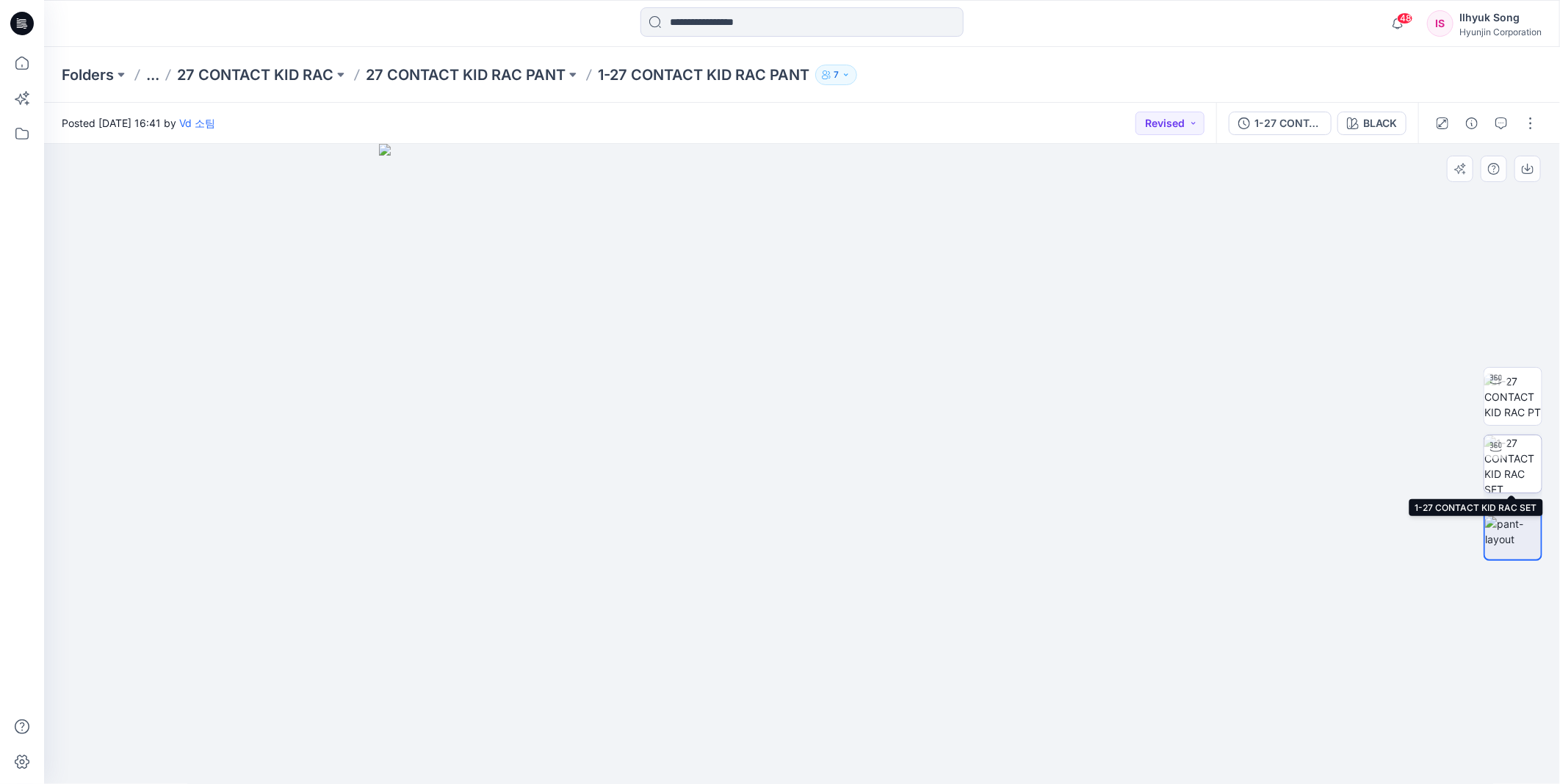
click at [1507, 458] on img at bounding box center [1513, 464] width 58 height 58
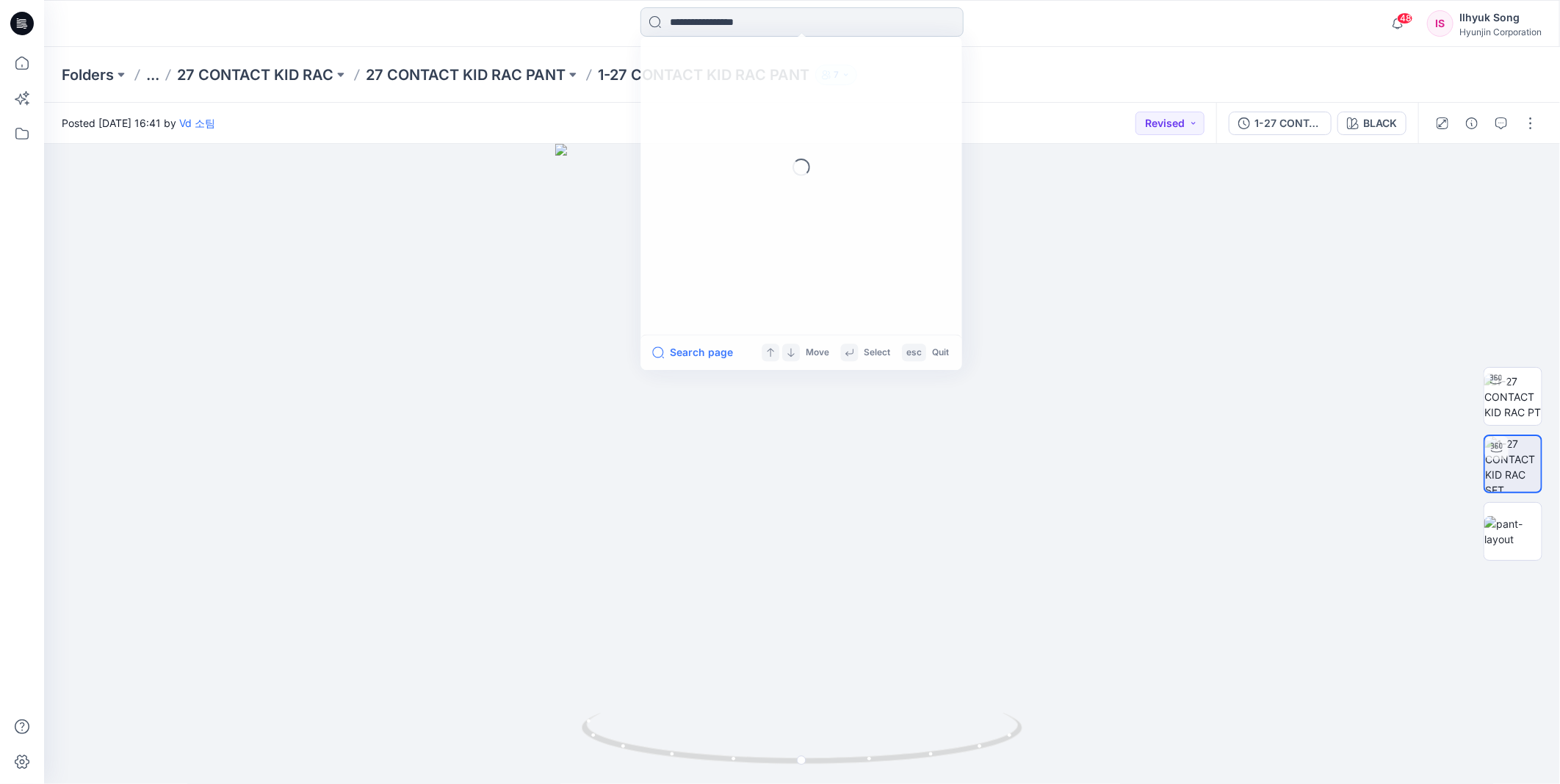
click at [765, 29] on input at bounding box center [802, 22] width 323 height 29
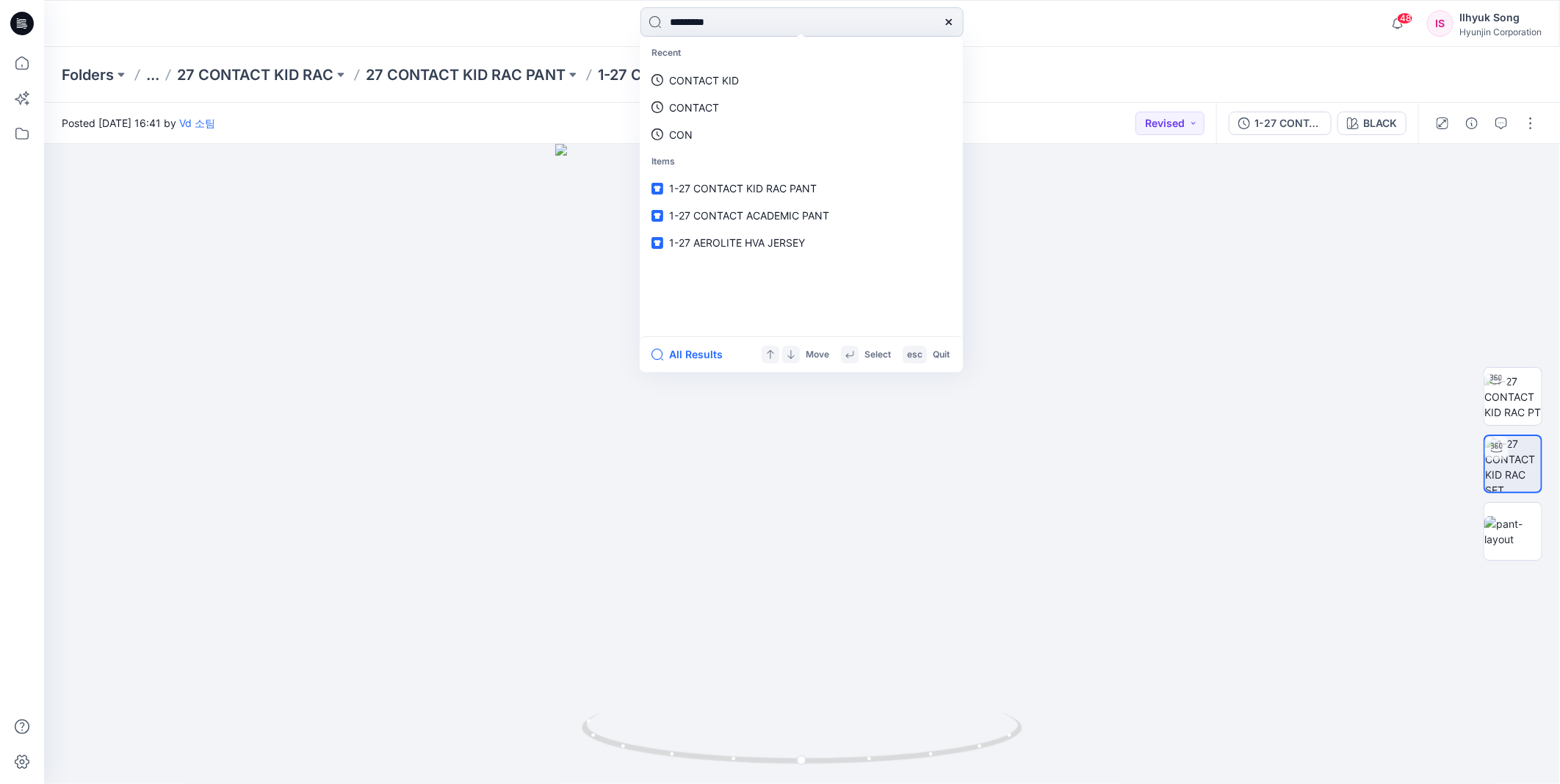
type input "**********"
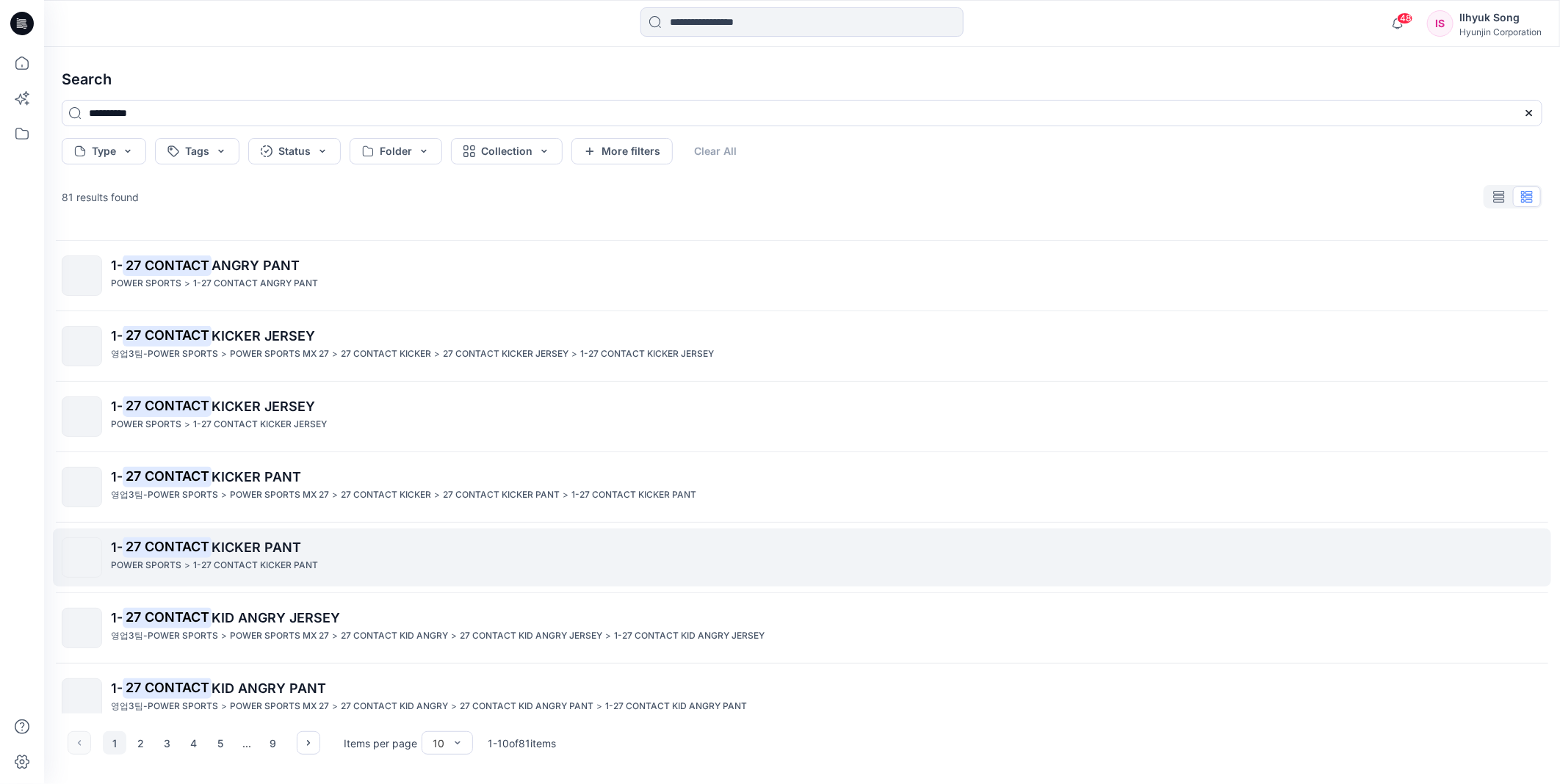
scroll to position [220, 0]
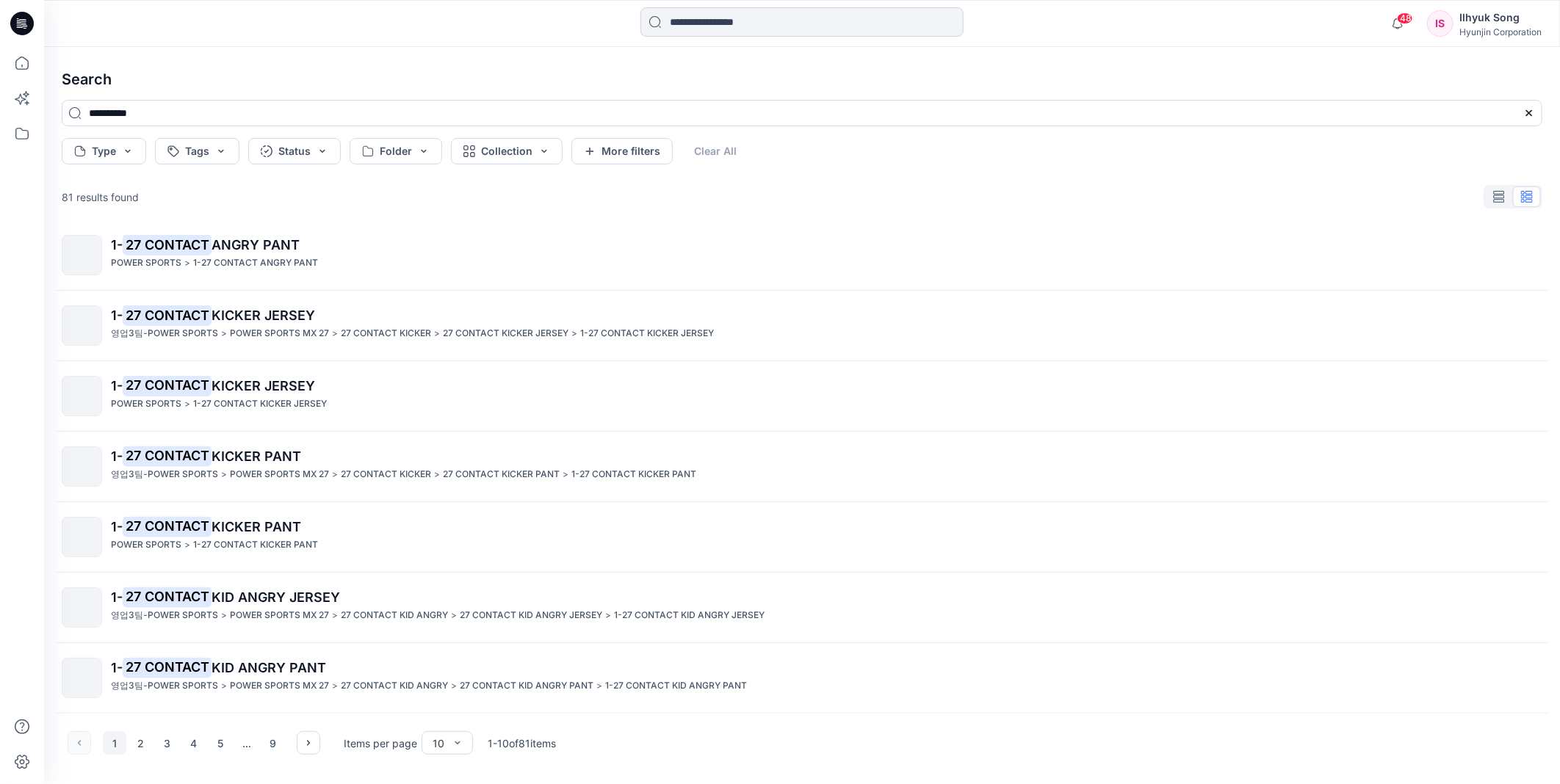
click at [752, 17] on input at bounding box center [802, 22] width 323 height 29
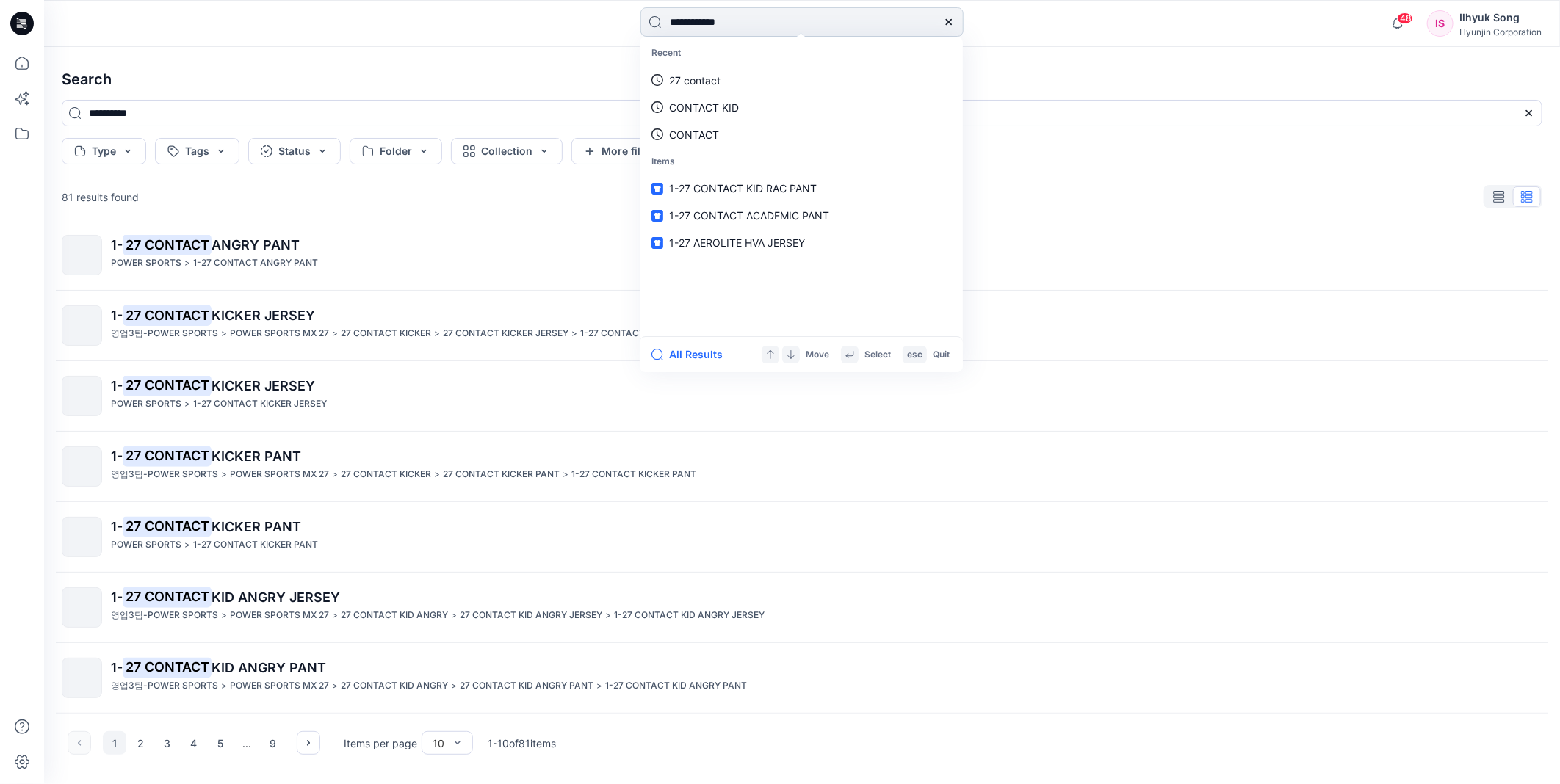
type input "**********"
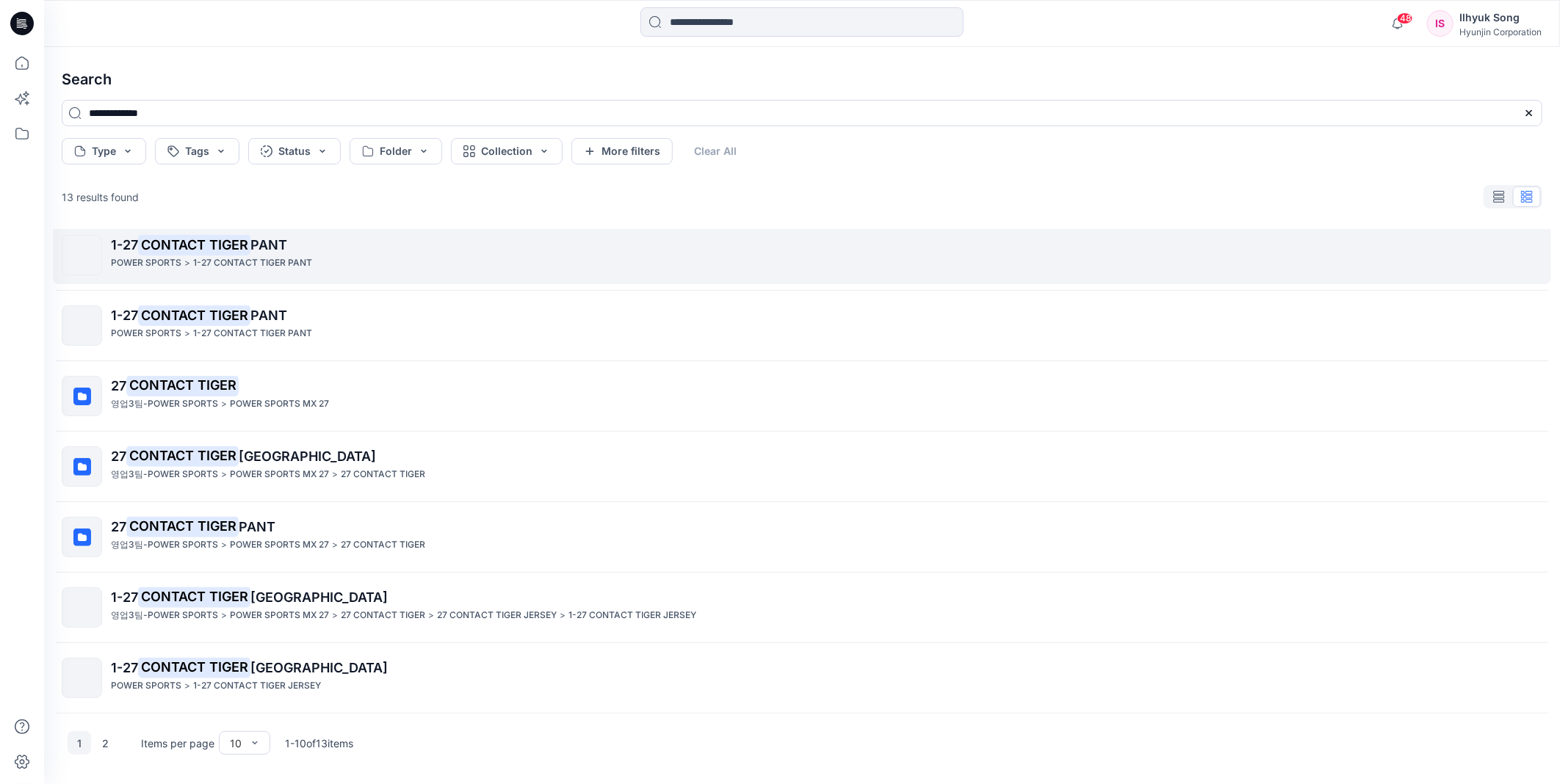
click at [232, 261] on p "1-27 CONTACT TIGER PANT" at bounding box center [252, 263] width 119 height 15
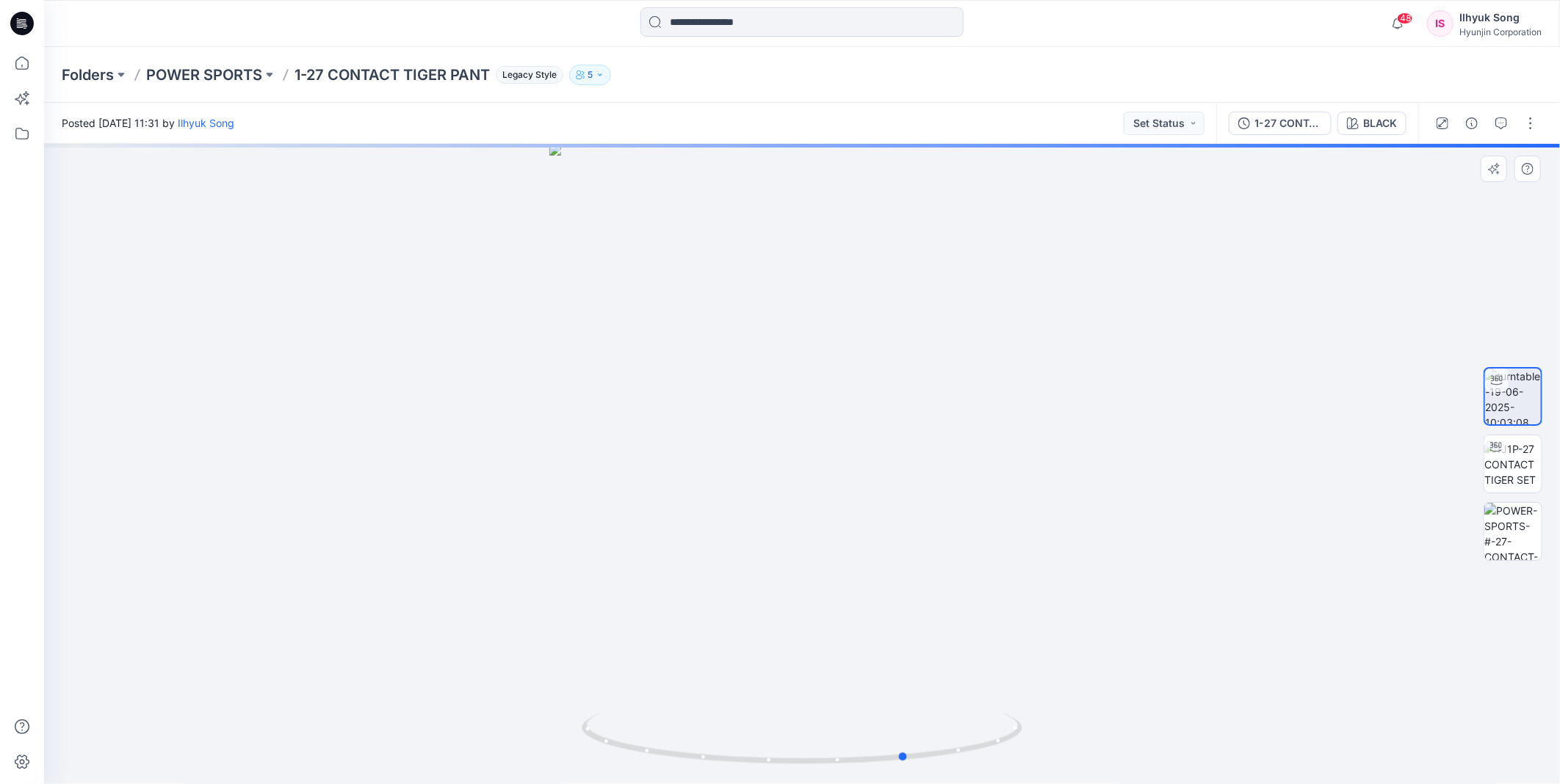
drag, startPoint x: 823, startPoint y: 357, endPoint x: 919, endPoint y: 362, distance: 96.1
click at [919, 362] on div at bounding box center [802, 464] width 1516 height 640
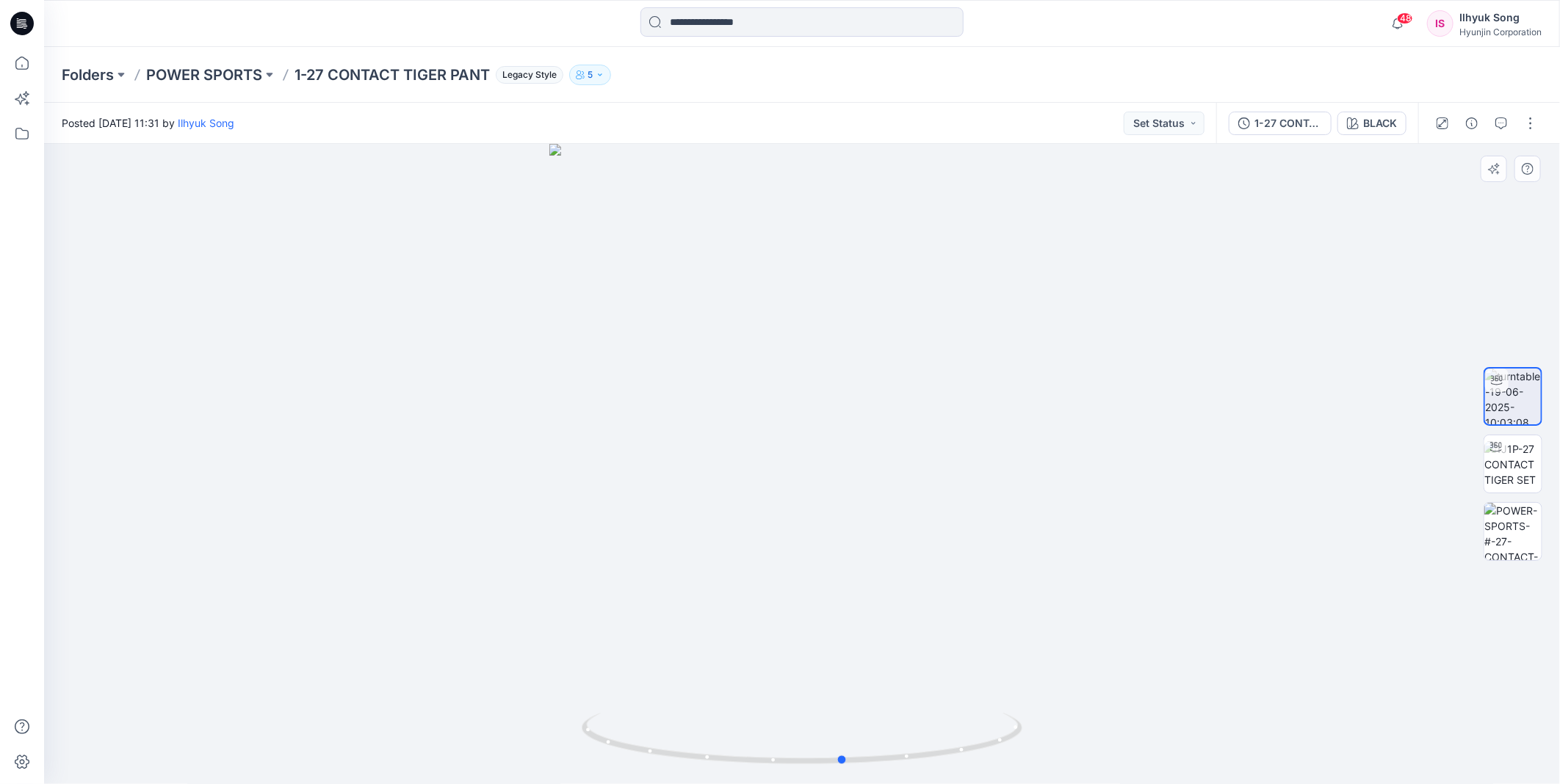
drag, startPoint x: 857, startPoint y: 384, endPoint x: 1235, endPoint y: 360, distance: 378.8
click at [1235, 360] on div at bounding box center [802, 464] width 1516 height 640
drag, startPoint x: 836, startPoint y: 457, endPoint x: 1031, endPoint y: 475, distance: 195.8
click at [1031, 475] on div at bounding box center [802, 464] width 1516 height 640
drag, startPoint x: 888, startPoint y: 481, endPoint x: 1023, endPoint y: 467, distance: 135.7
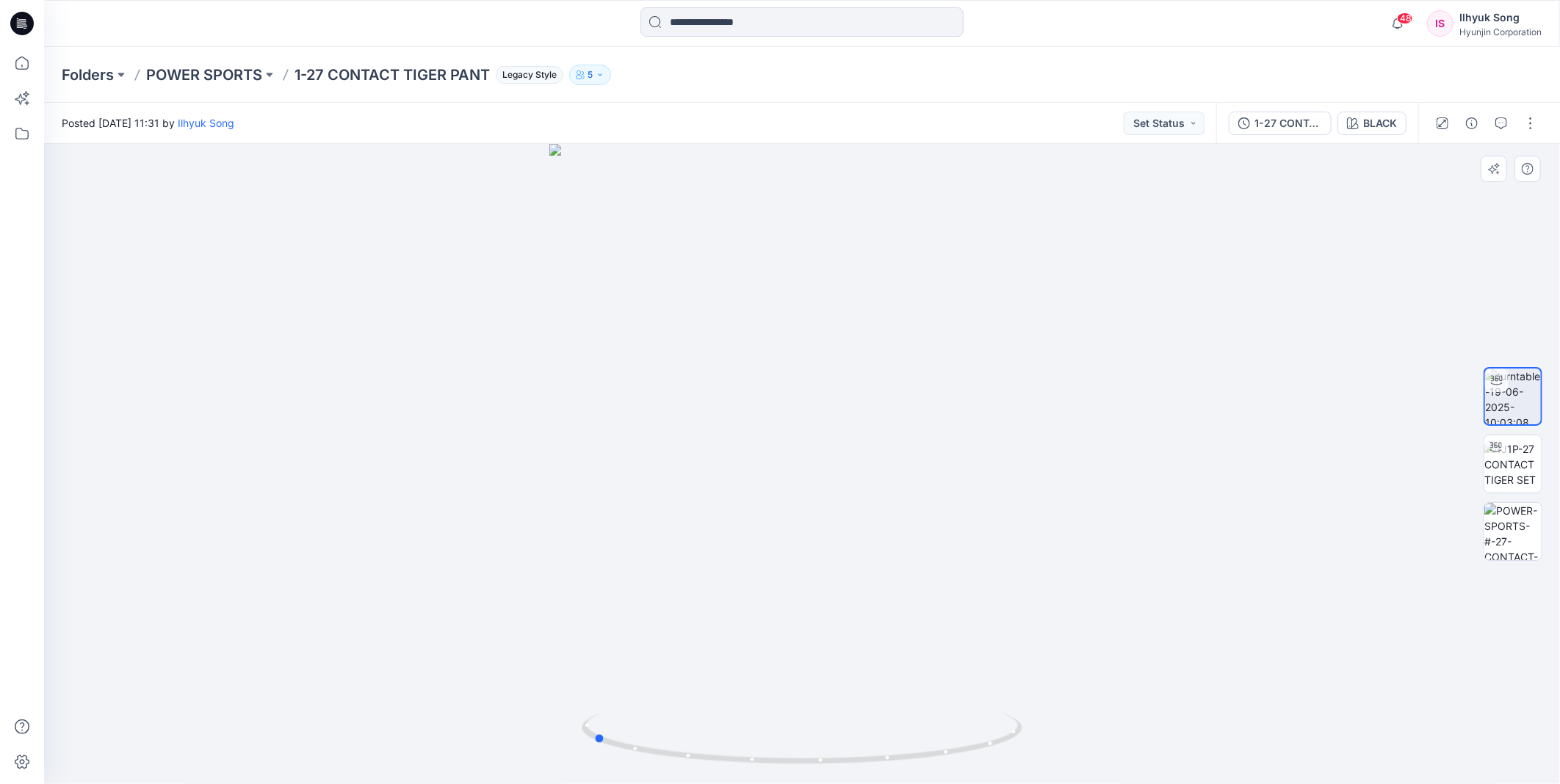
click at [1023, 467] on div at bounding box center [802, 464] width 1516 height 640
drag, startPoint x: 815, startPoint y: 392, endPoint x: 963, endPoint y: 406, distance: 148.7
click at [963, 406] on div at bounding box center [802, 464] width 1516 height 640
click at [1357, 127] on button "BLACK" at bounding box center [1371, 123] width 69 height 23
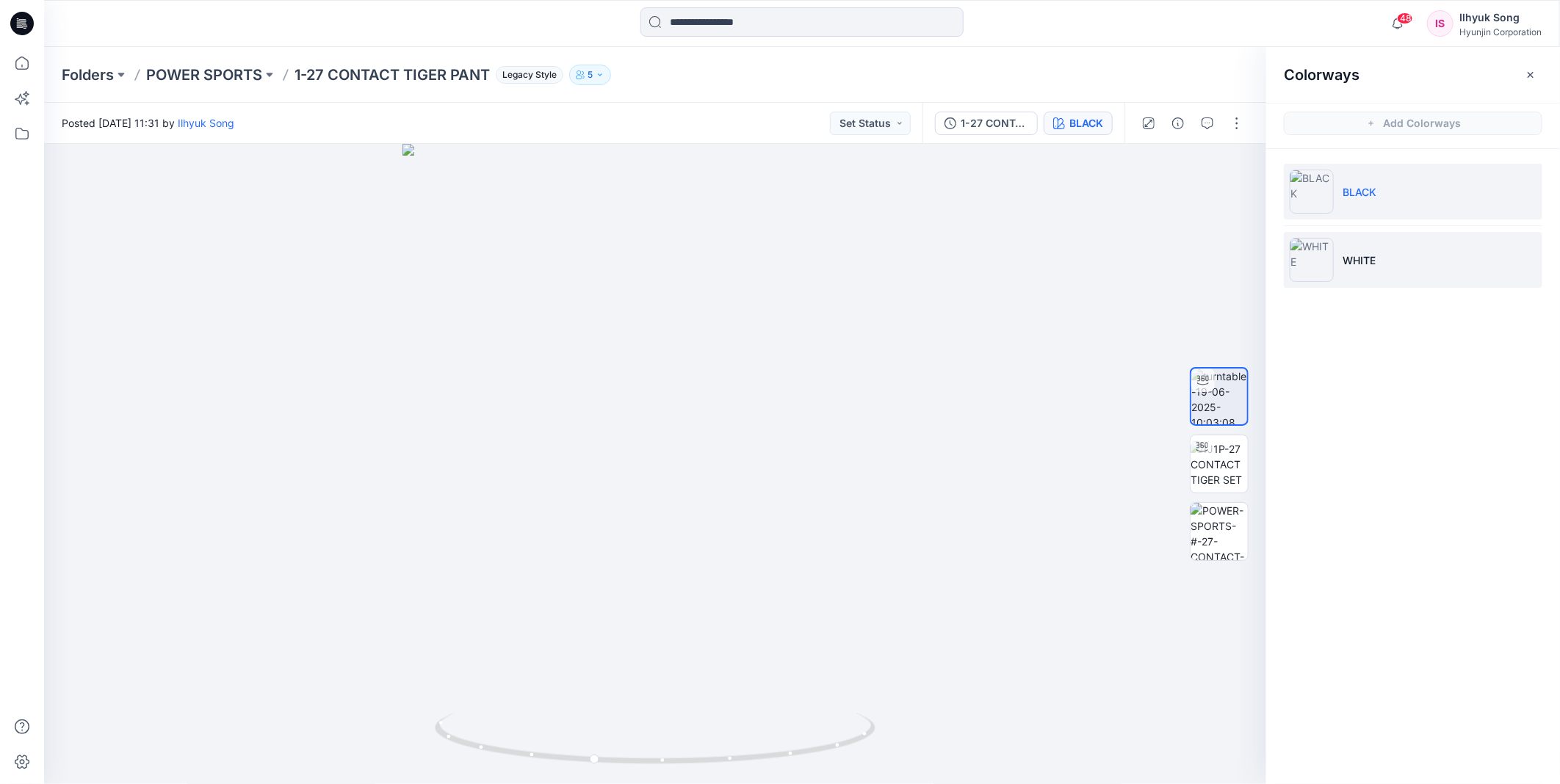
click at [1337, 262] on li "WHITE" at bounding box center [1413, 260] width 258 height 56
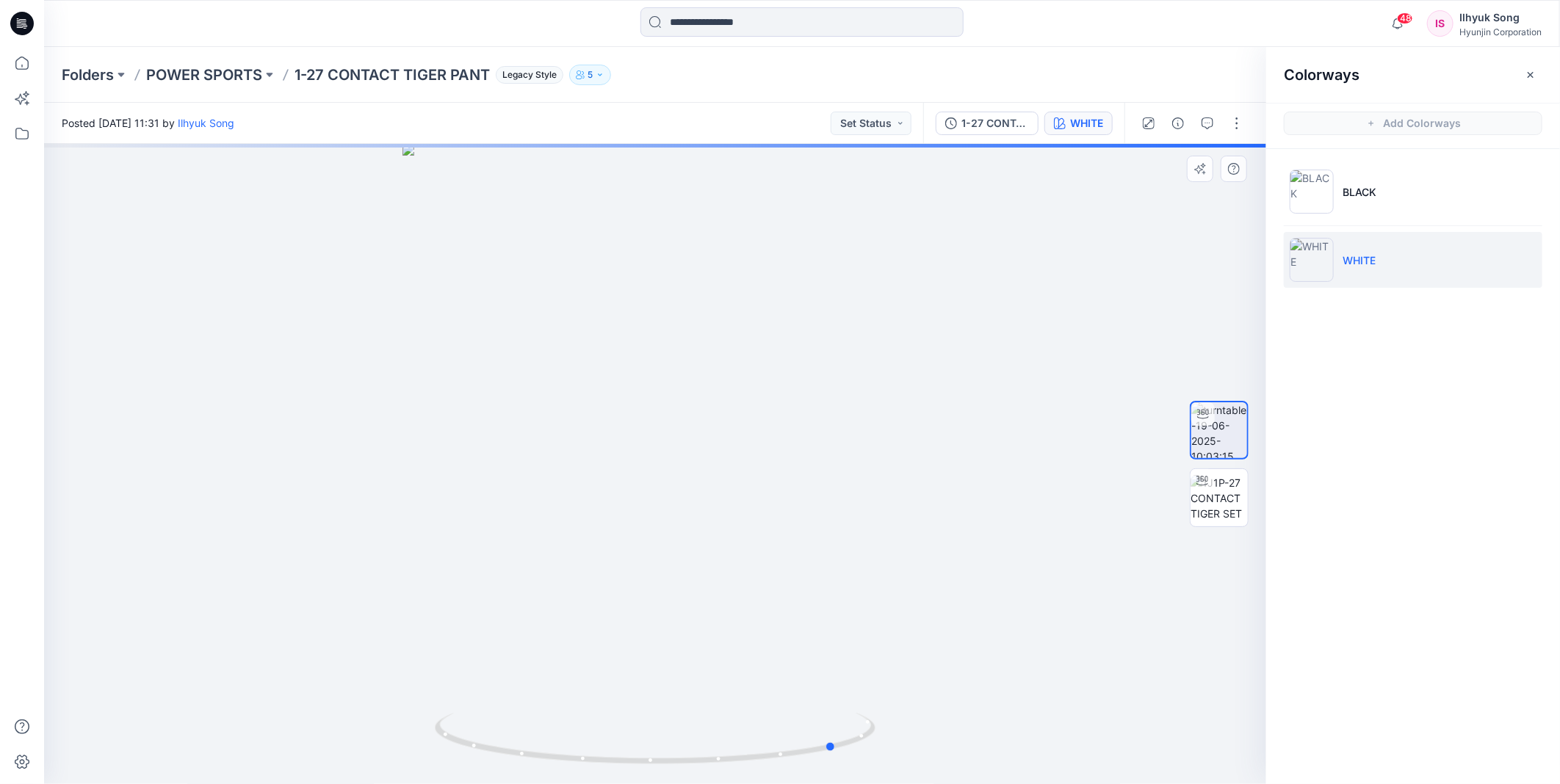
drag, startPoint x: 752, startPoint y: 402, endPoint x: 934, endPoint y: 377, distance: 183.7
click at [934, 377] on div at bounding box center [655, 464] width 1223 height 640
drag, startPoint x: 727, startPoint y: 355, endPoint x: 896, endPoint y: 347, distance: 169.2
click at [896, 347] on div at bounding box center [655, 464] width 1223 height 640
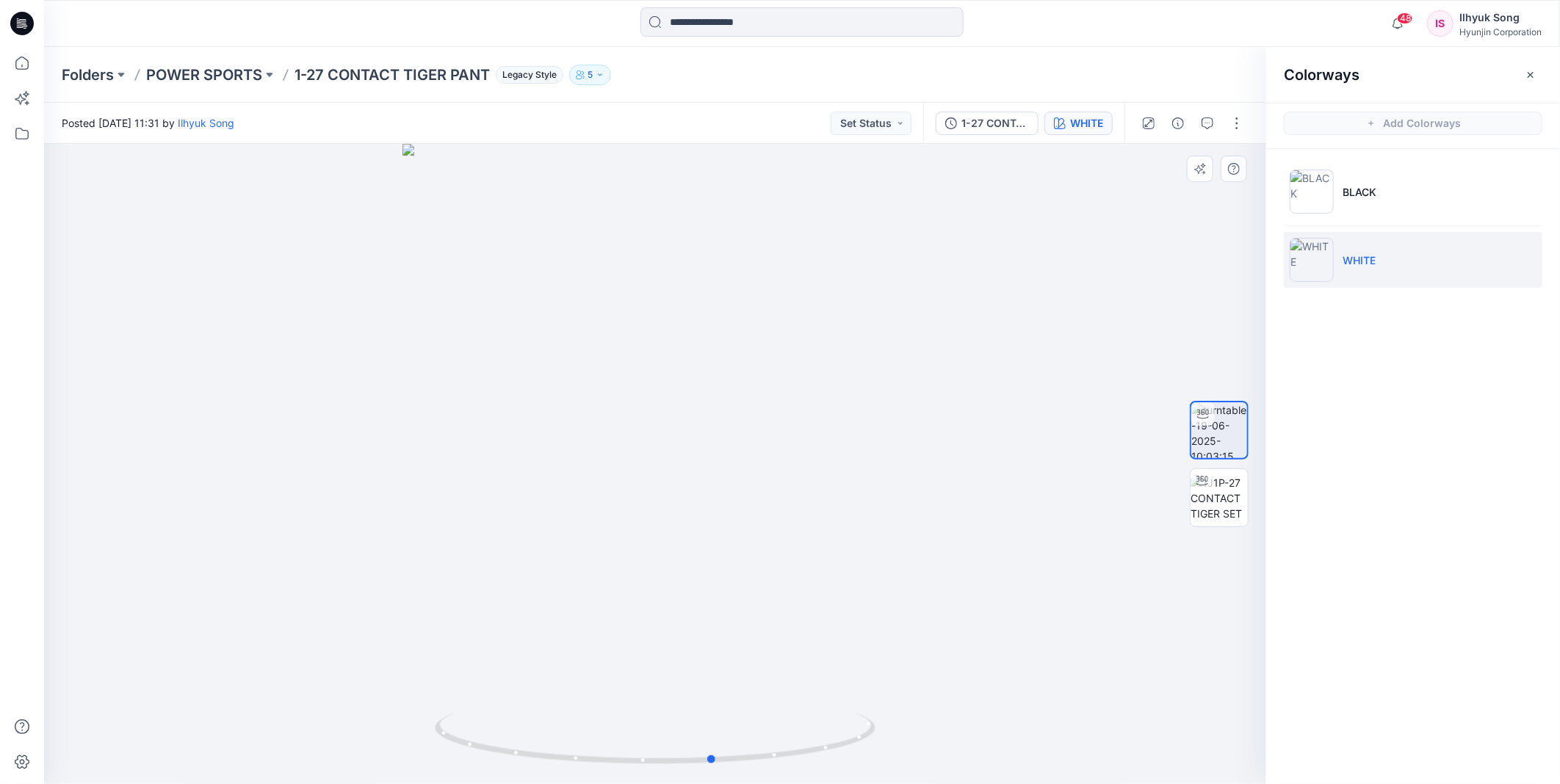
drag, startPoint x: 603, startPoint y: 375, endPoint x: 767, endPoint y: 362, distance: 164.5
click at [767, 362] on div at bounding box center [655, 464] width 1223 height 640
drag, startPoint x: 591, startPoint y: 423, endPoint x: 851, endPoint y: 391, distance: 262.0
click at [851, 391] on div at bounding box center [655, 464] width 1223 height 640
drag, startPoint x: 606, startPoint y: 405, endPoint x: 903, endPoint y: 373, distance: 298.7
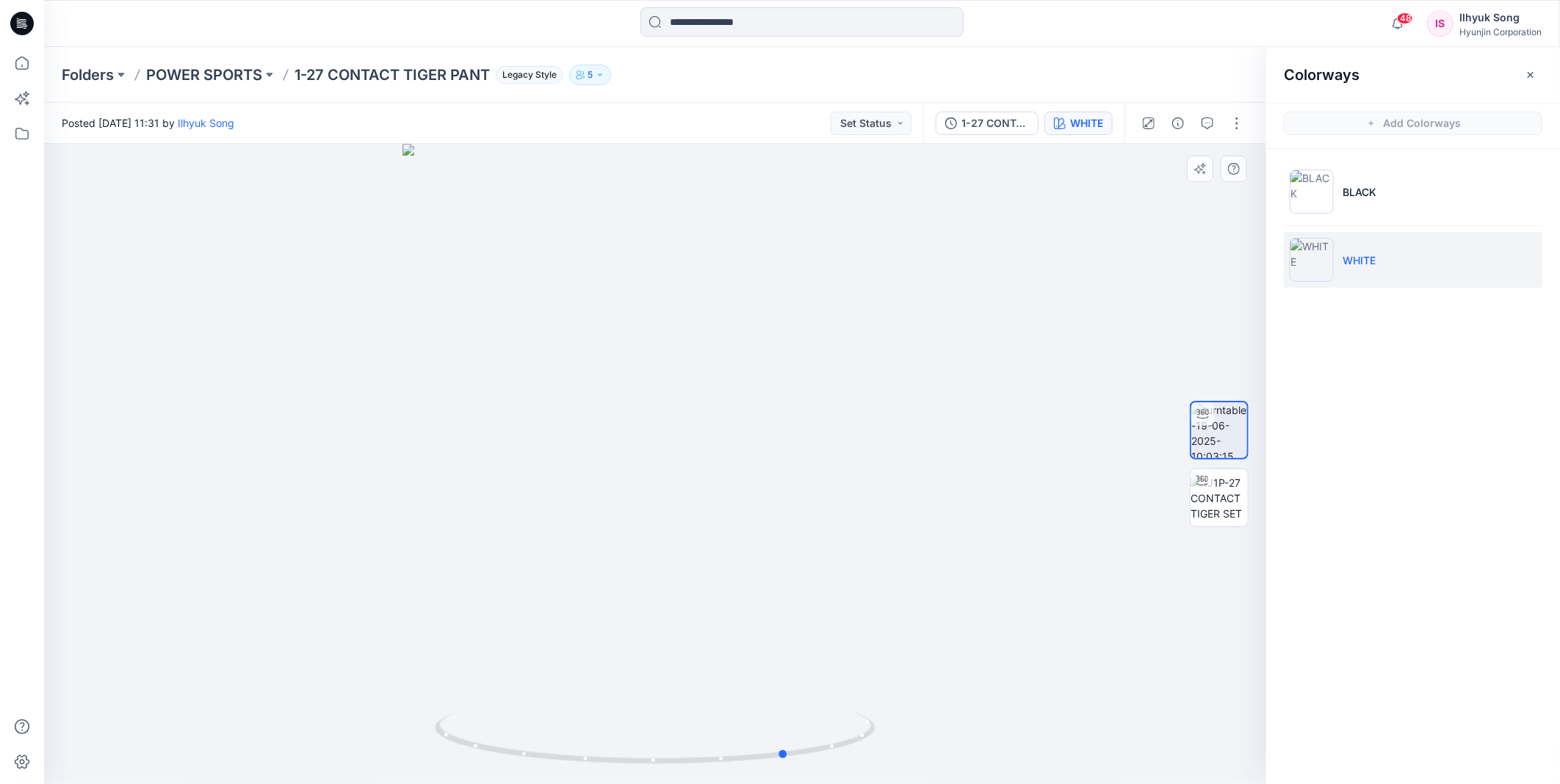
click at [903, 373] on div at bounding box center [655, 464] width 1223 height 640
drag, startPoint x: 687, startPoint y: 362, endPoint x: 945, endPoint y: 324, distance: 260.8
click at [945, 324] on div at bounding box center [655, 464] width 1223 height 640
drag, startPoint x: 708, startPoint y: 361, endPoint x: 953, endPoint y: 327, distance: 247.3
click at [953, 327] on div at bounding box center [655, 464] width 1223 height 640
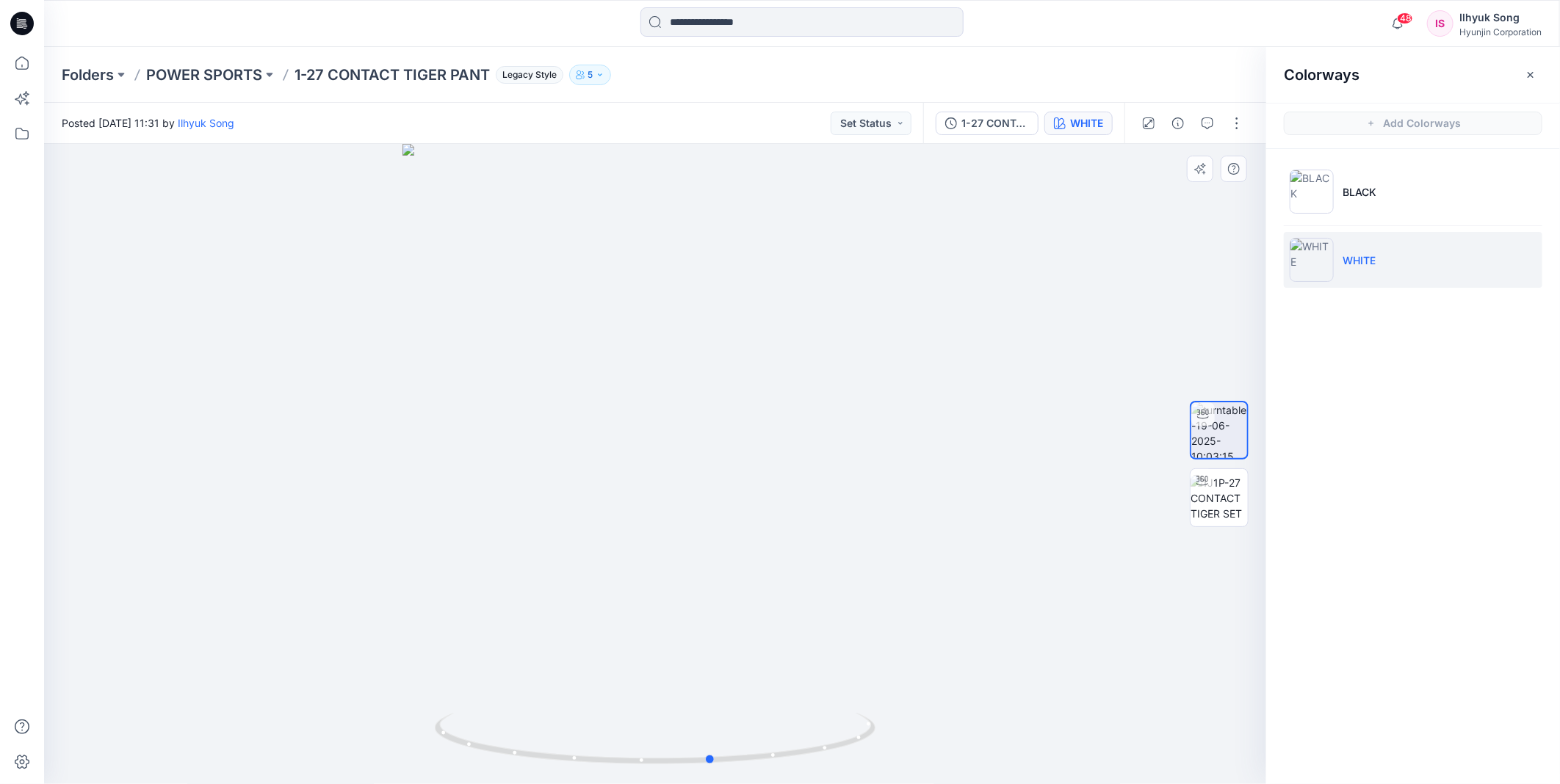
drag, startPoint x: 796, startPoint y: 281, endPoint x: 1027, endPoint y: 352, distance: 241.7
click at [1027, 352] on div at bounding box center [655, 464] width 1223 height 640
drag, startPoint x: 790, startPoint y: 391, endPoint x: 886, endPoint y: 387, distance: 96.1
click at [886, 387] on div at bounding box center [655, 464] width 1223 height 640
